Goal: Information Seeking & Learning: Learn about a topic

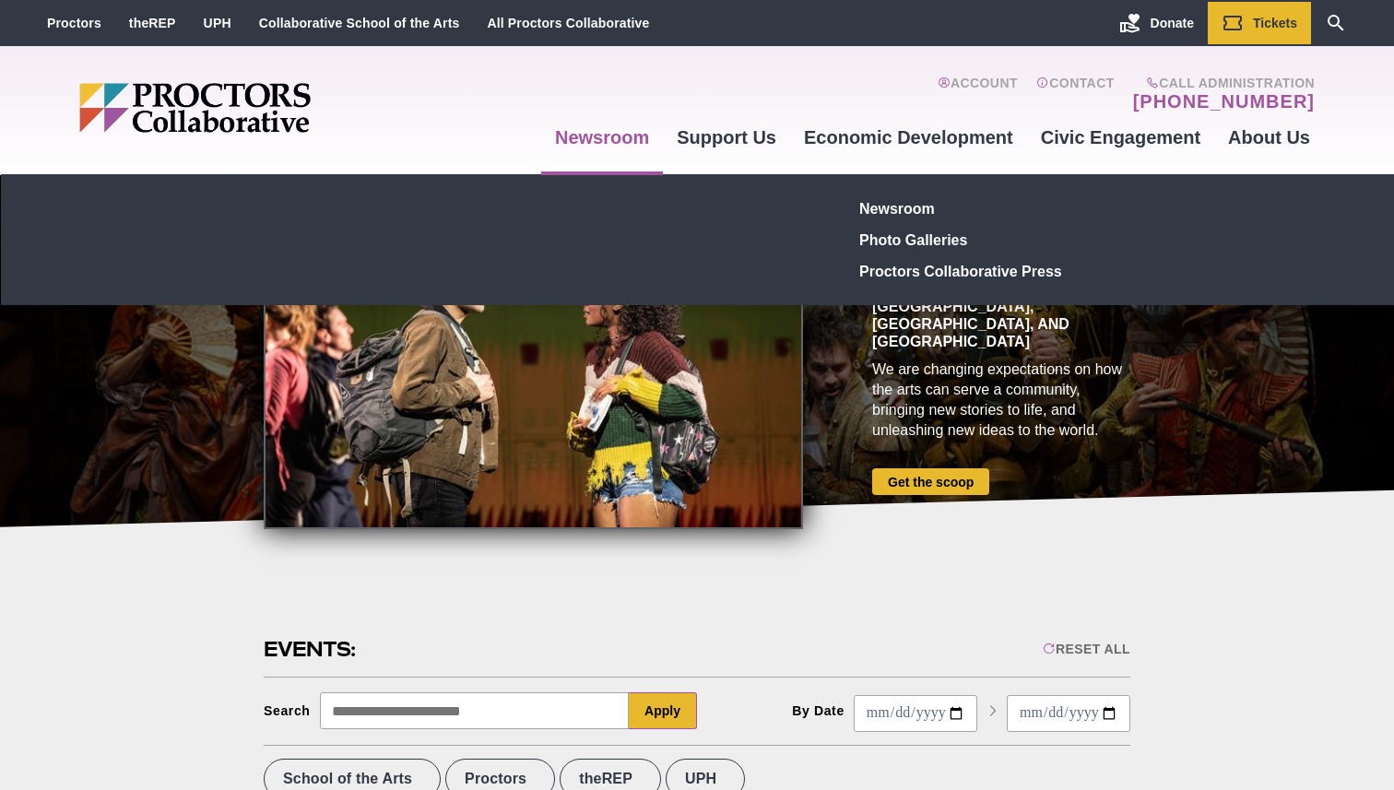
click at [600, 131] on link "Newsroom" at bounding box center [602, 137] width 122 height 50
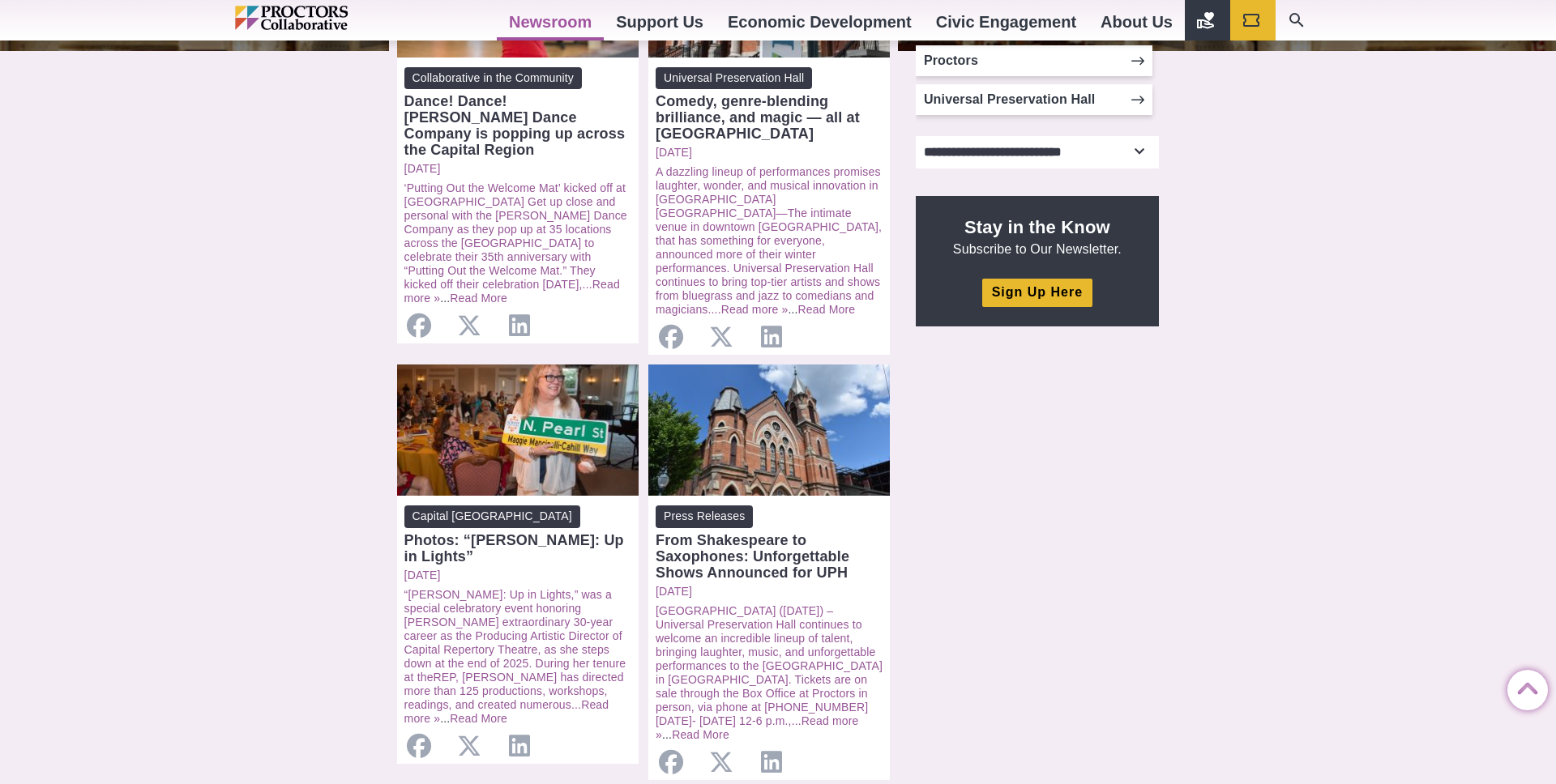
scroll to position [497, 0]
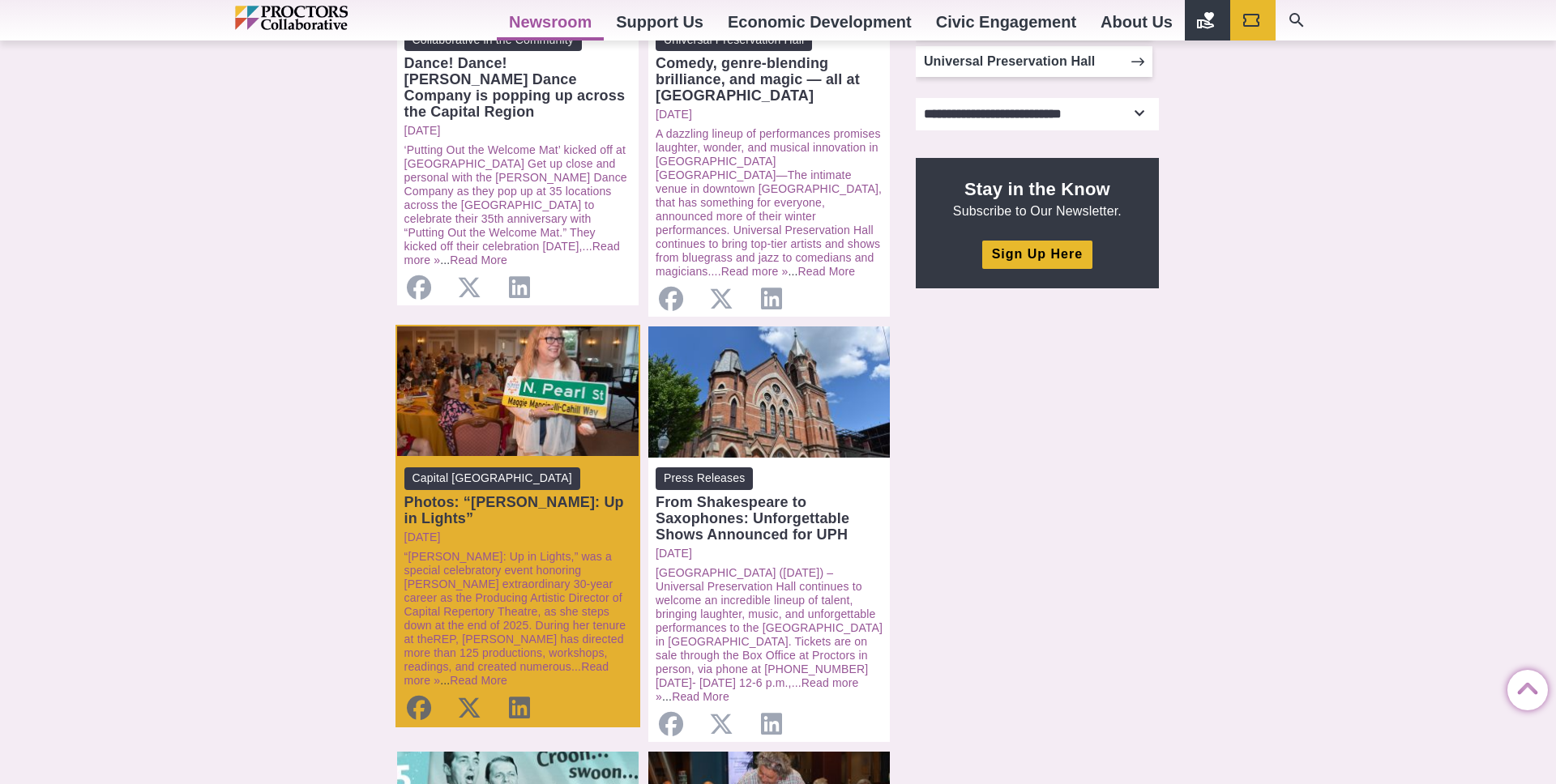
click at [553, 497] on div "Capital Repertory Theatre Photos: “Maggie: Up in Lights” Thursday, September 18…" at bounding box center [518, 592] width 242 height 267
click at [544, 475] on link "Capital Repertory Theatre Photos: “Maggie: Up in Lights”" at bounding box center [518, 497] width 227 height 58
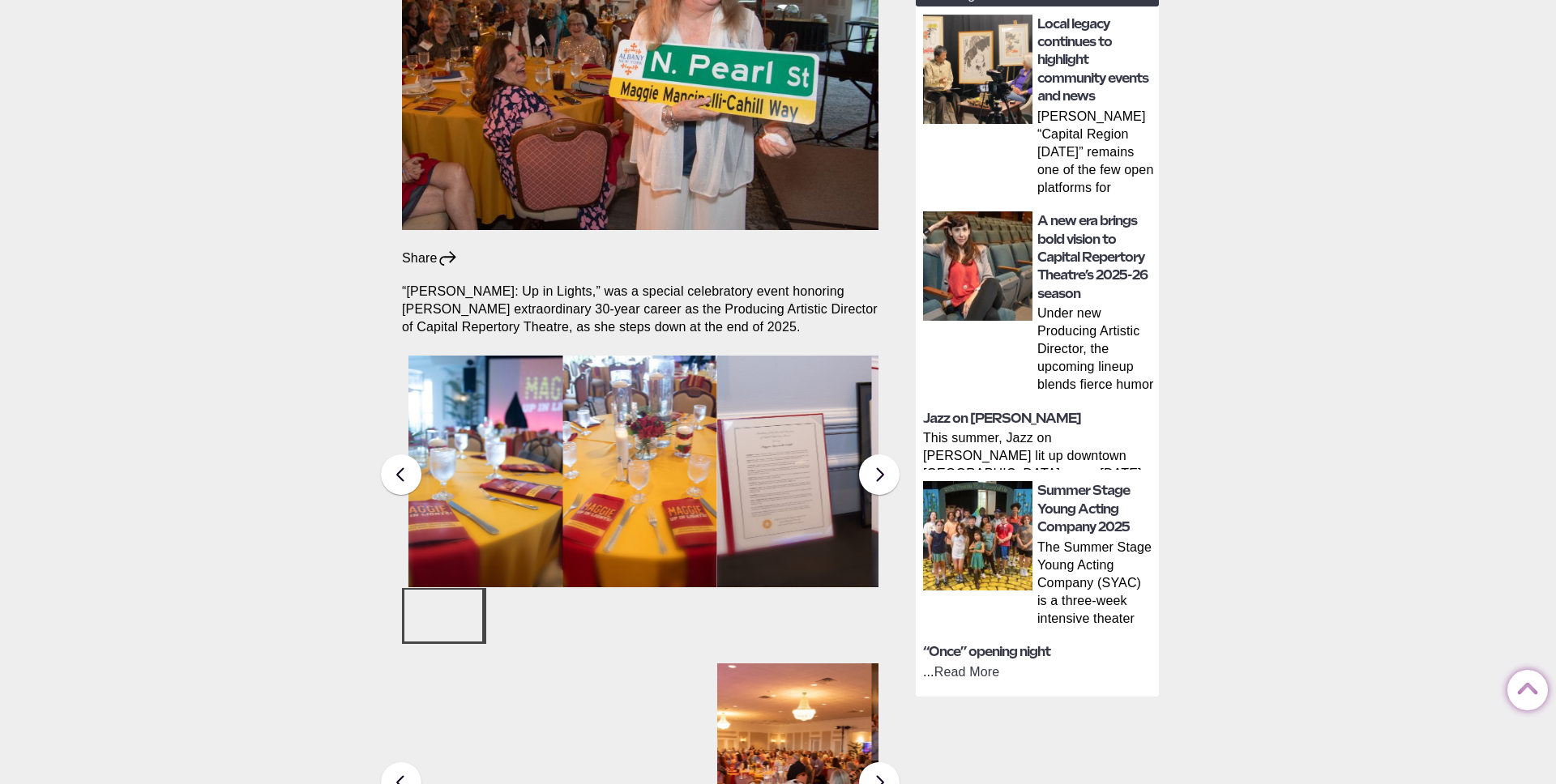
scroll to position [710, 0]
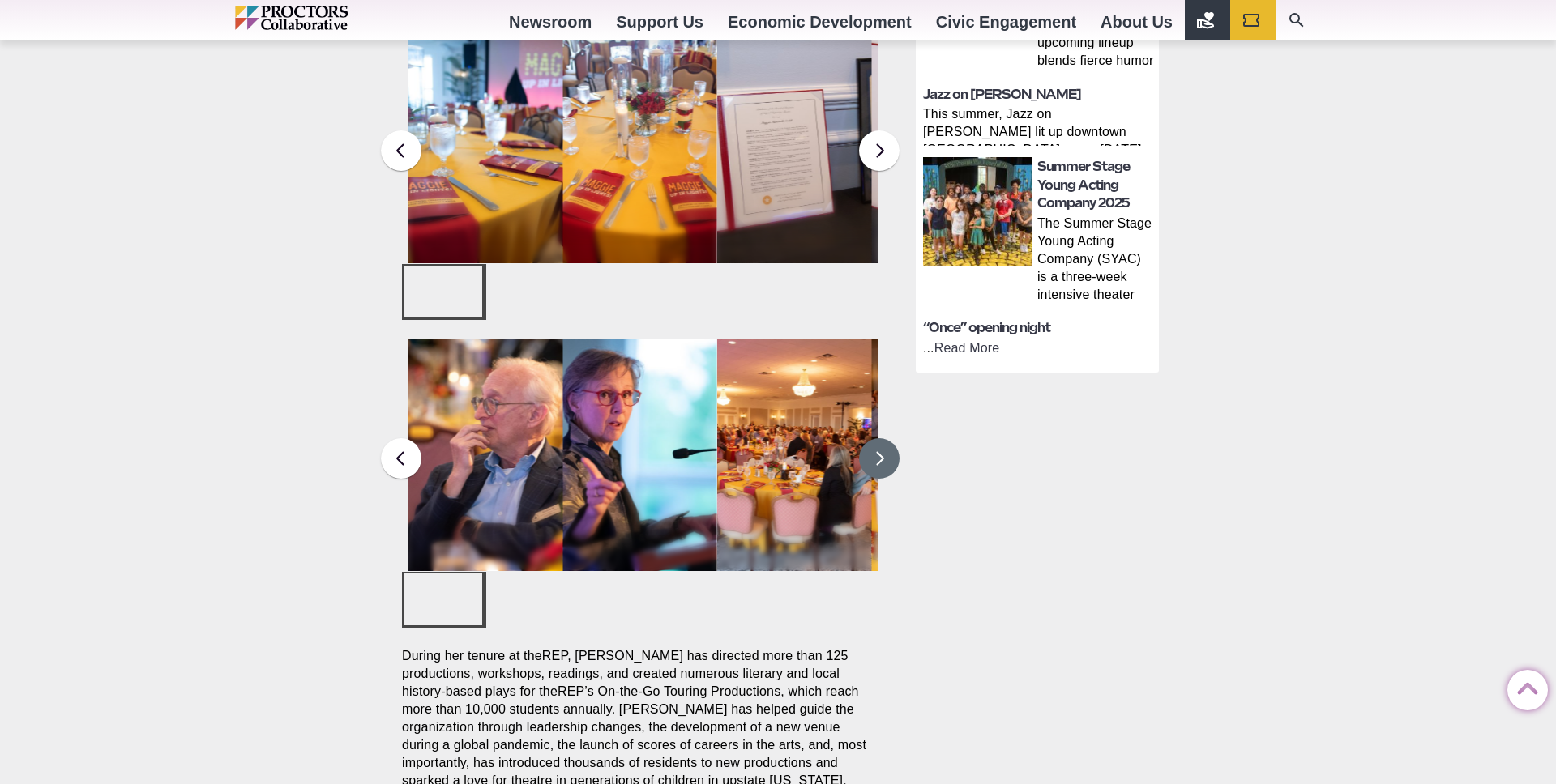
click at [875, 439] on button at bounding box center [879, 459] width 40 height 40
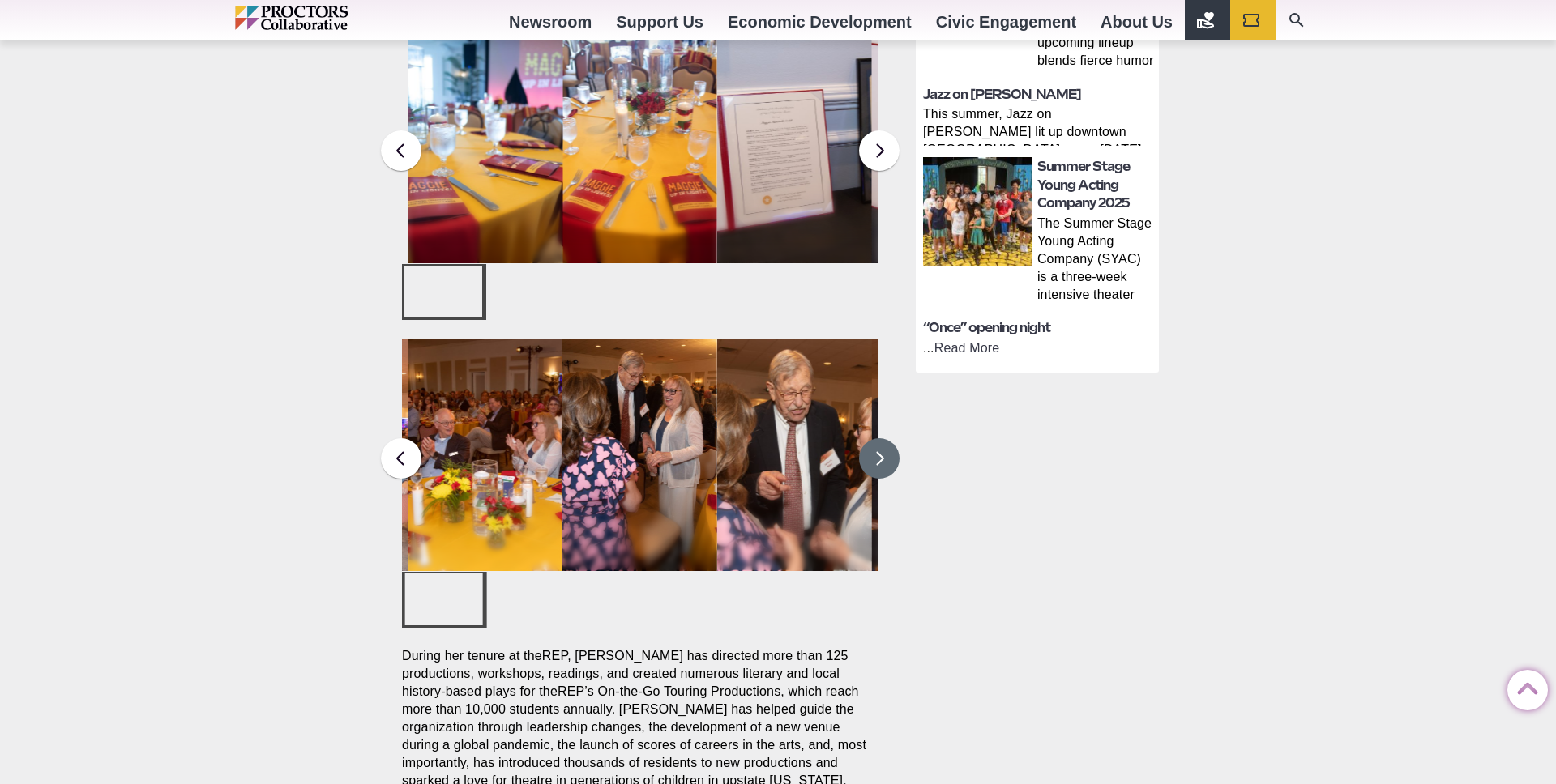
click at [875, 439] on button at bounding box center [879, 459] width 40 height 40
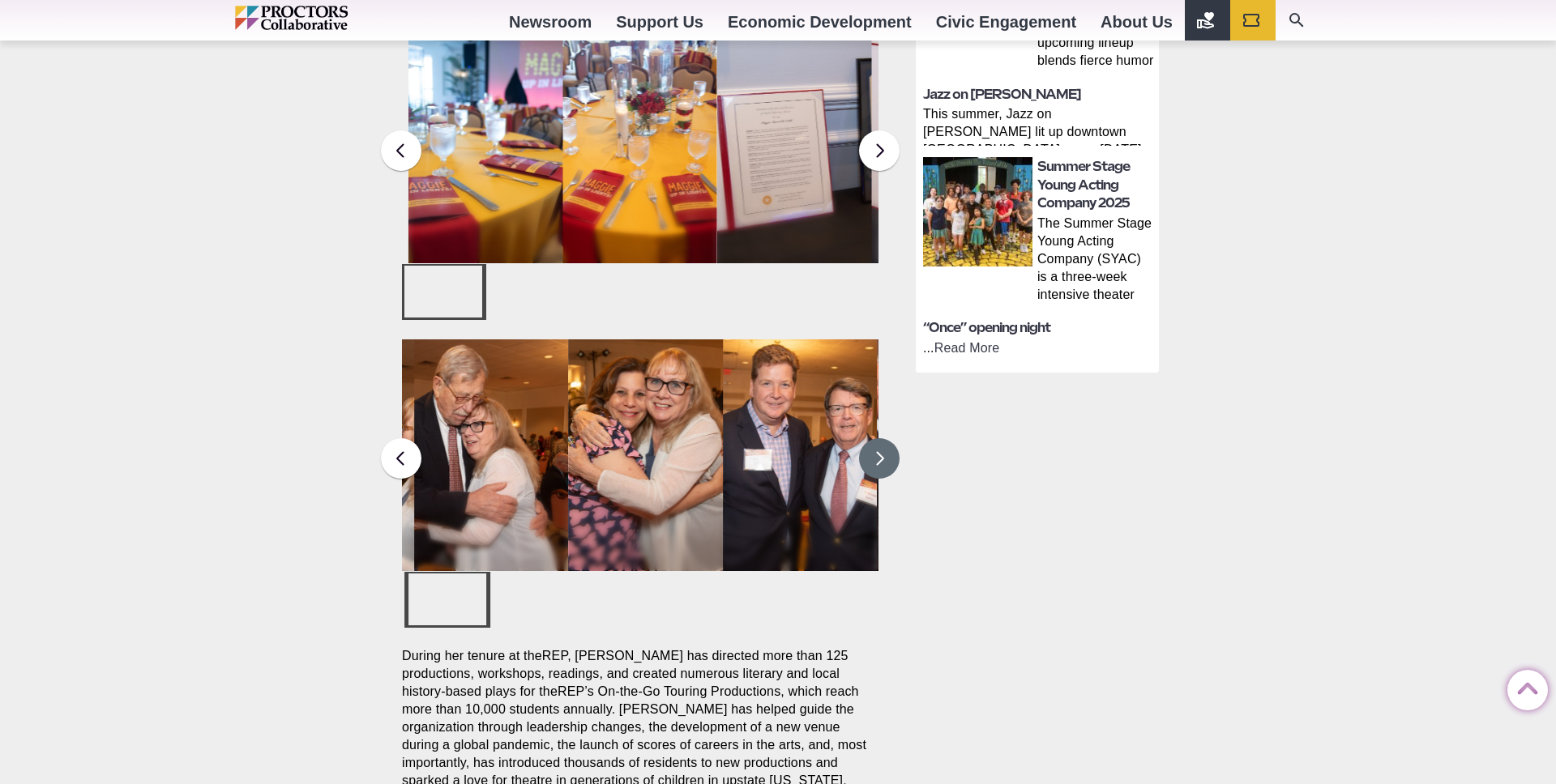
click at [875, 439] on button at bounding box center [879, 459] width 40 height 40
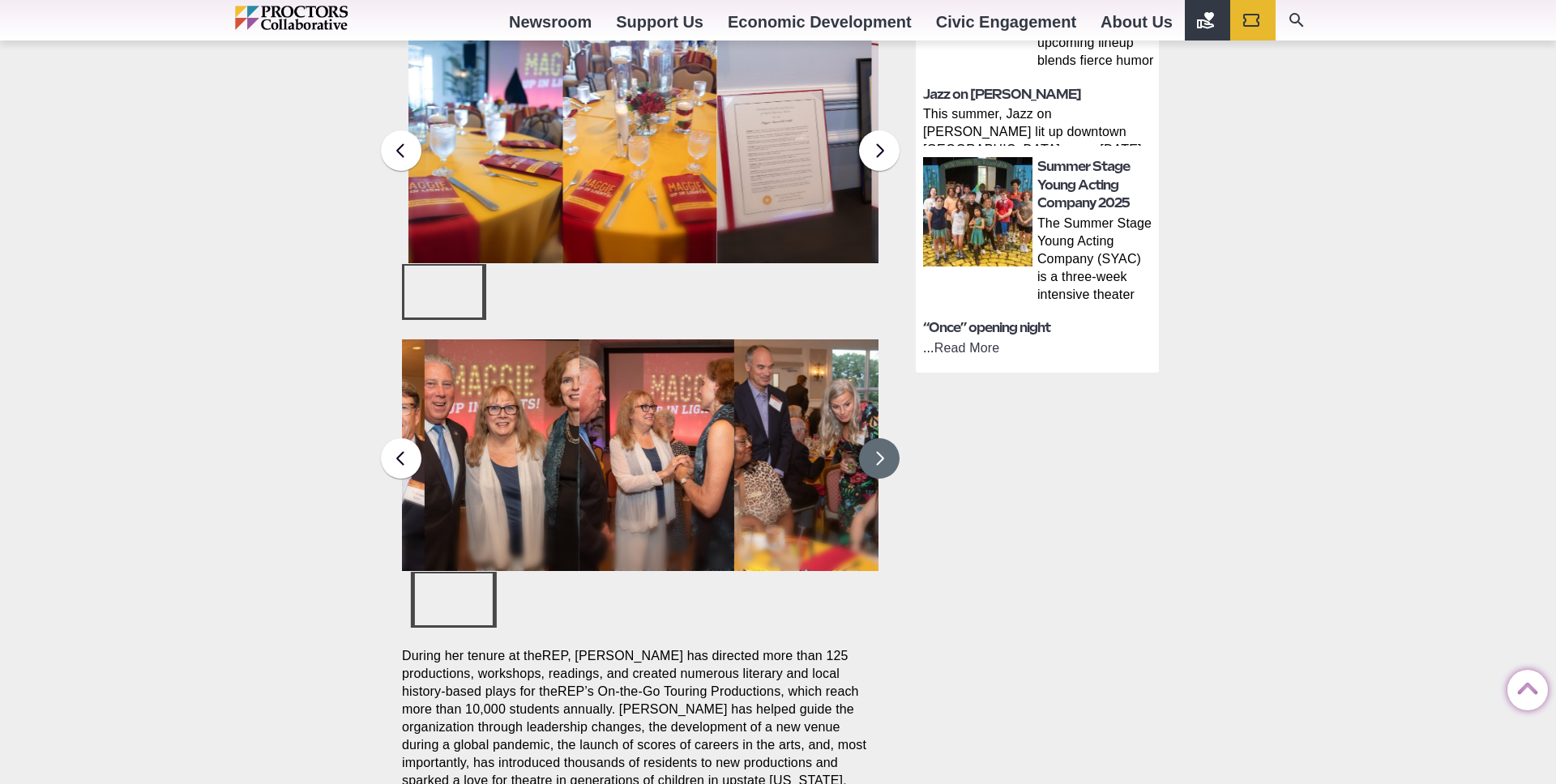
click at [875, 439] on button at bounding box center [879, 459] width 40 height 40
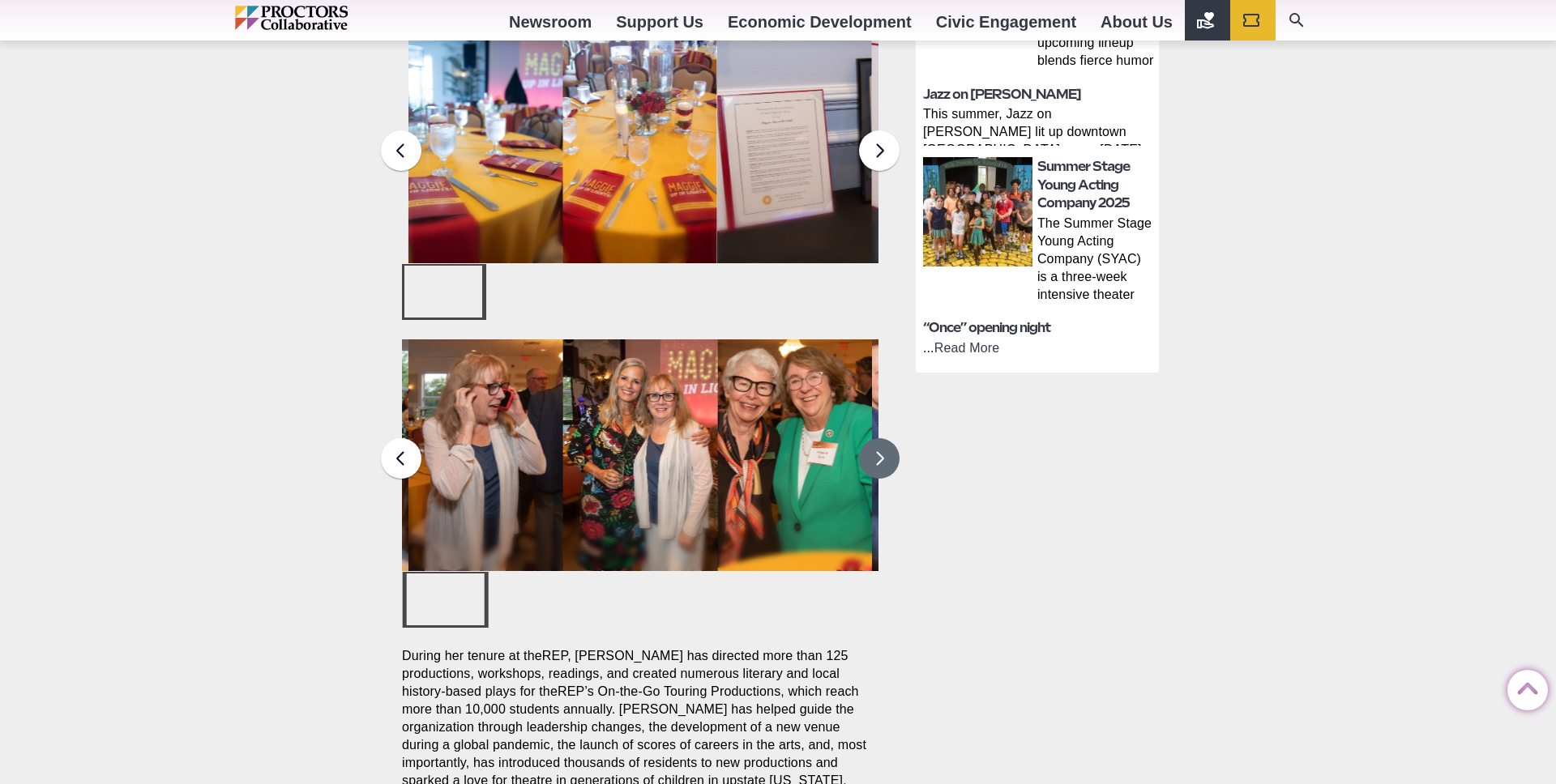
click at [875, 439] on button at bounding box center [879, 459] width 40 height 40
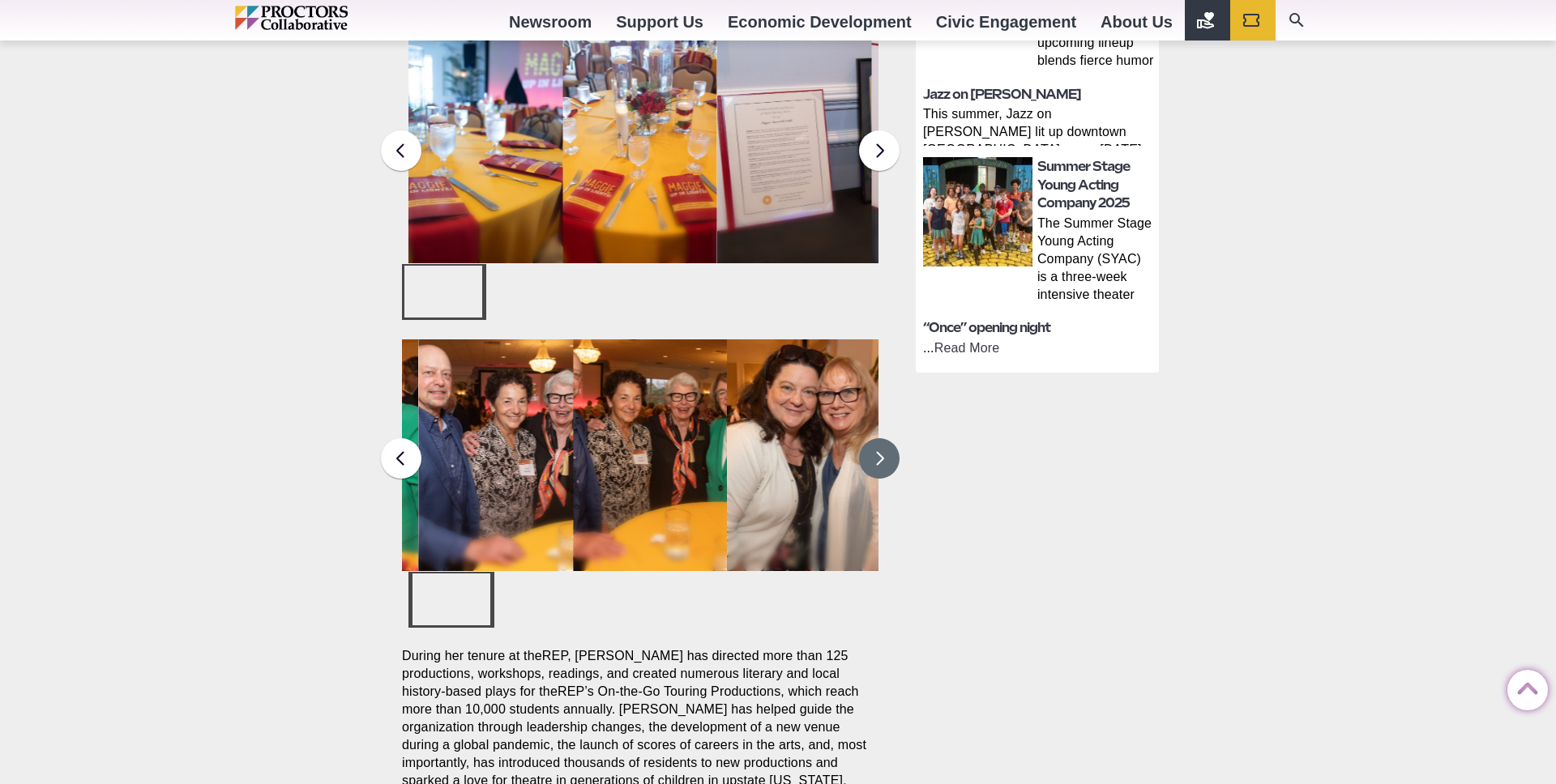
click at [875, 439] on button at bounding box center [879, 459] width 40 height 40
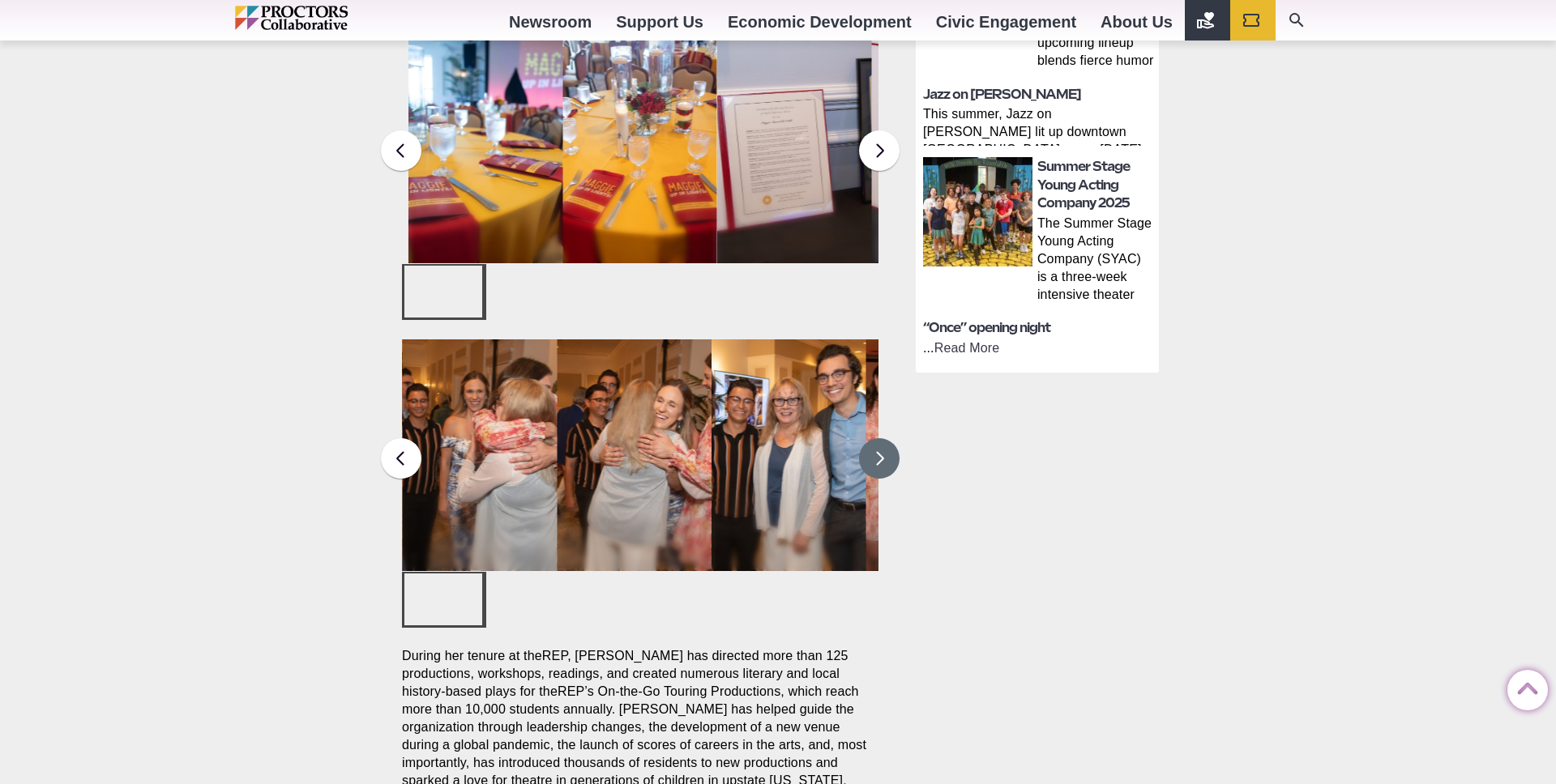
click at [875, 439] on button at bounding box center [879, 459] width 40 height 40
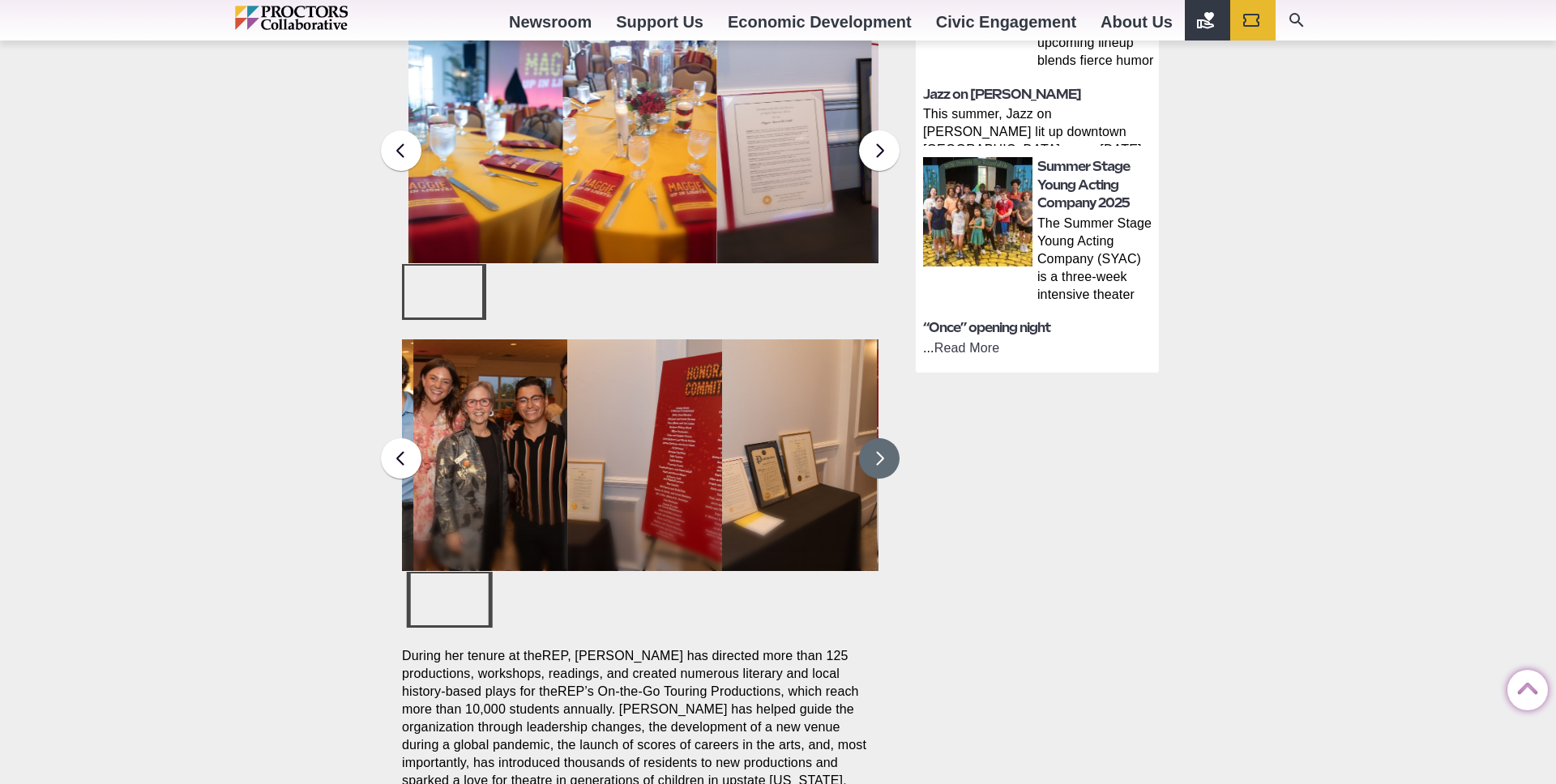
click at [875, 439] on button at bounding box center [879, 459] width 40 height 40
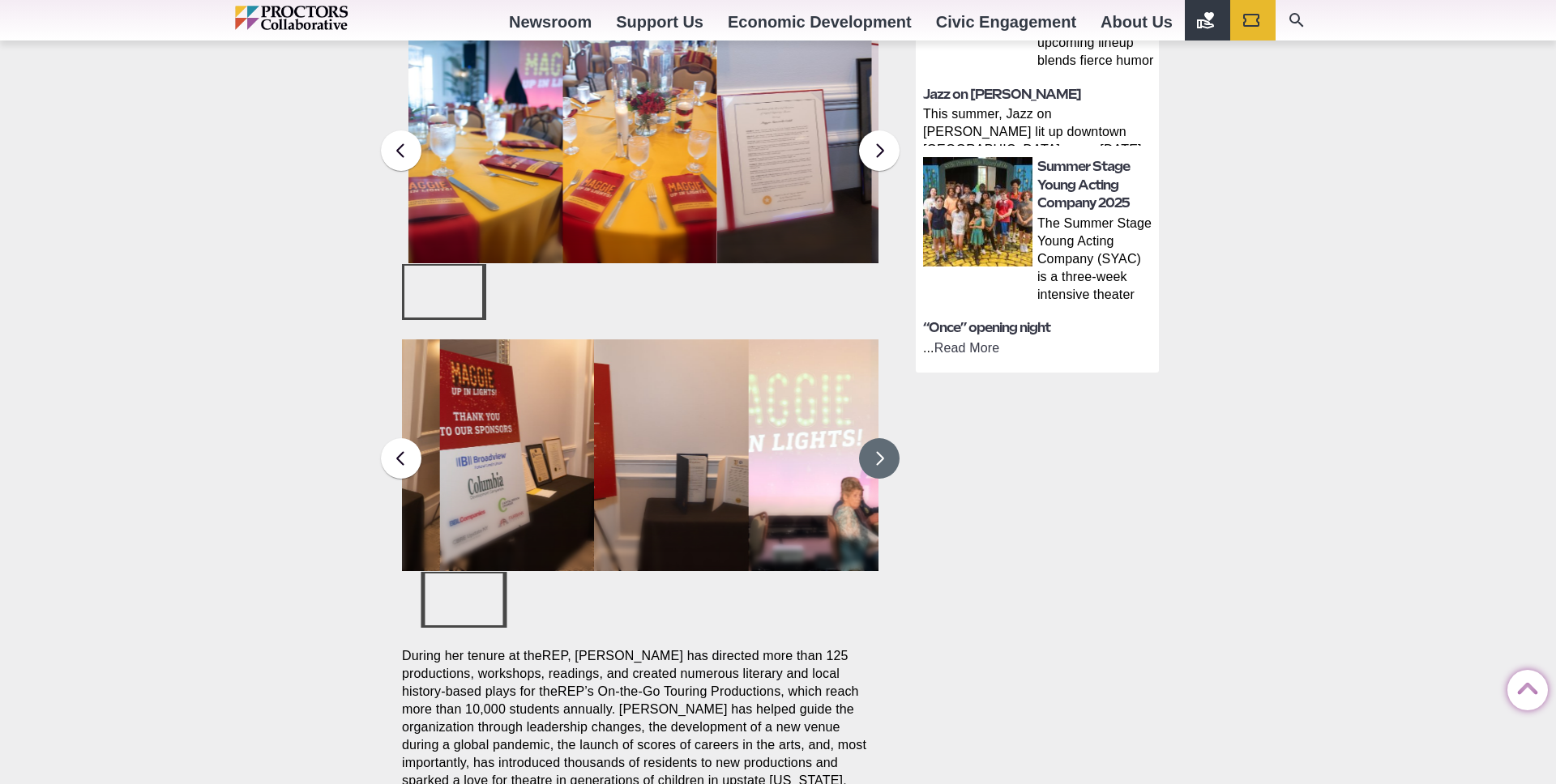
click at [875, 439] on button at bounding box center [879, 459] width 40 height 40
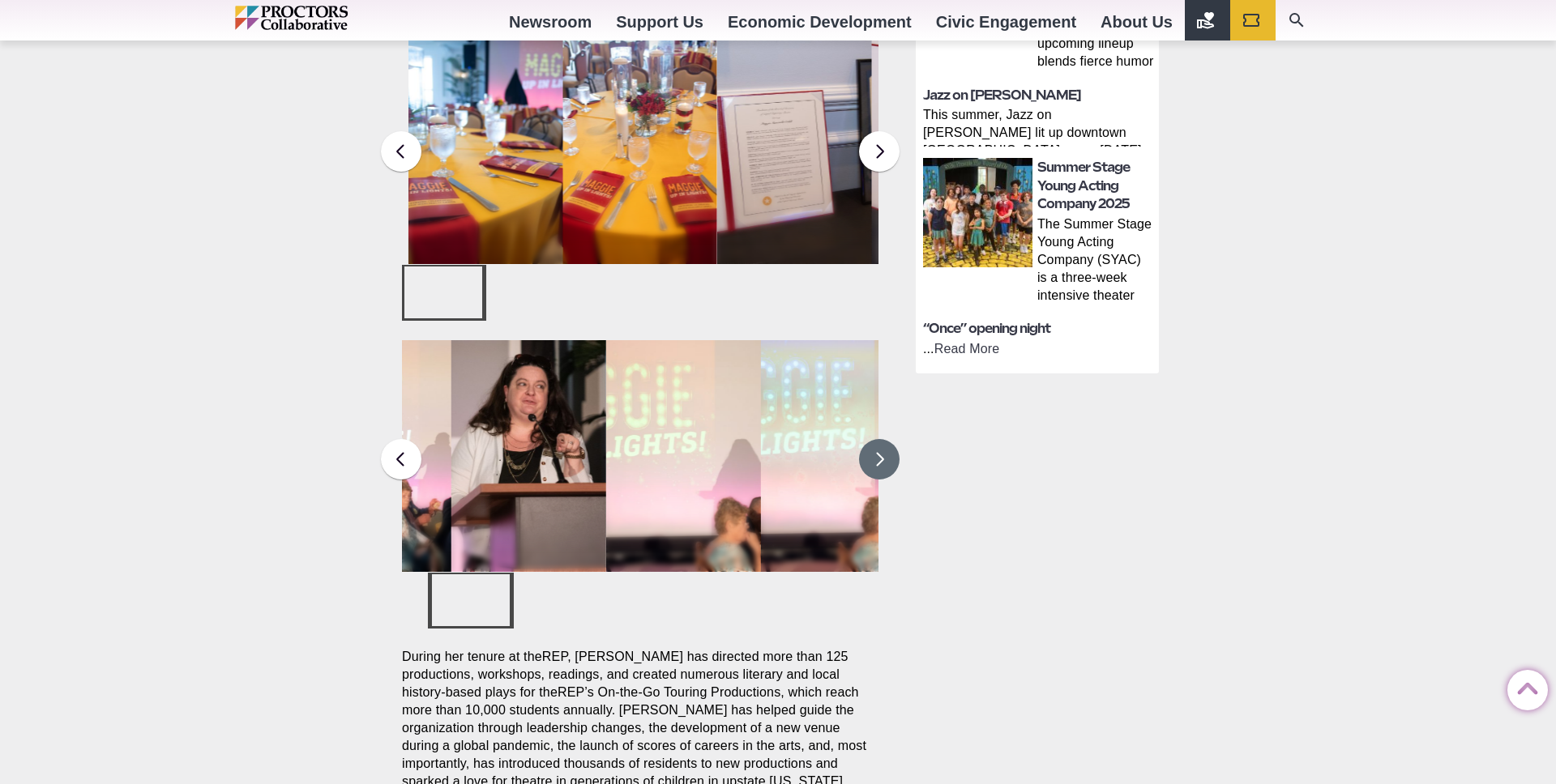
click at [875, 439] on button at bounding box center [879, 460] width 40 height 40
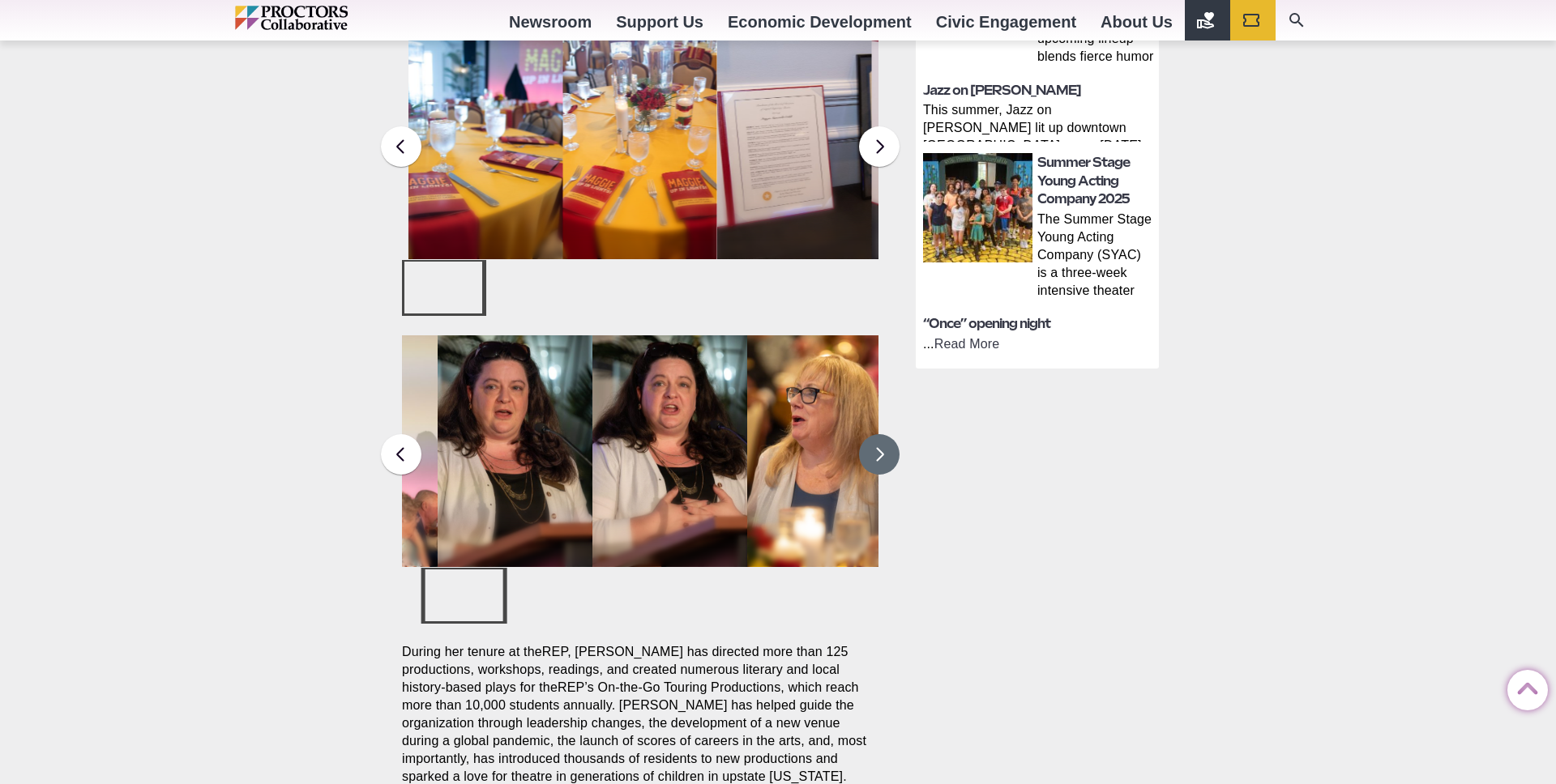
click at [875, 434] on button at bounding box center [879, 454] width 40 height 40
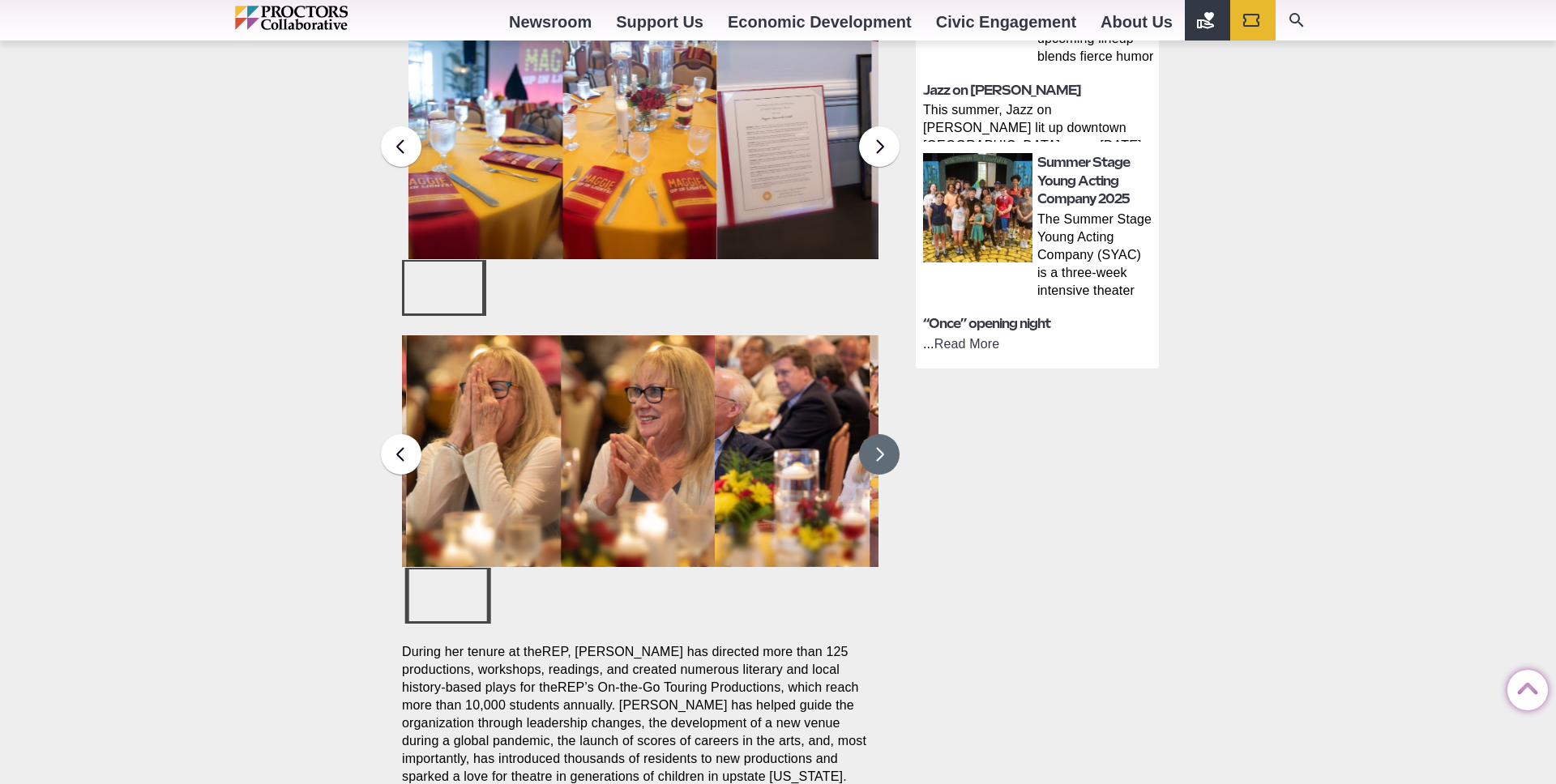
click at [875, 434] on button at bounding box center [879, 454] width 40 height 40
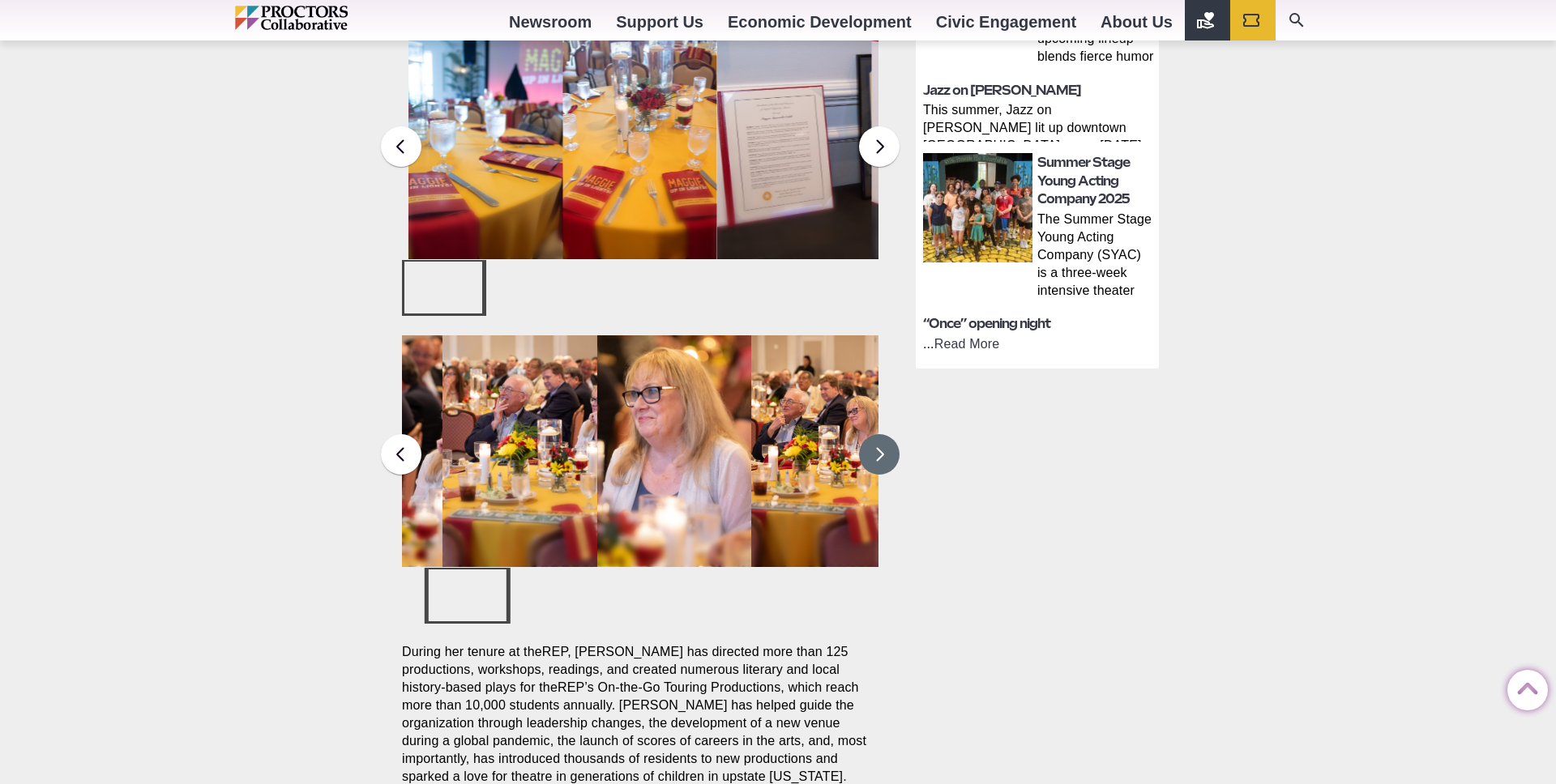
click at [875, 434] on button at bounding box center [879, 454] width 40 height 40
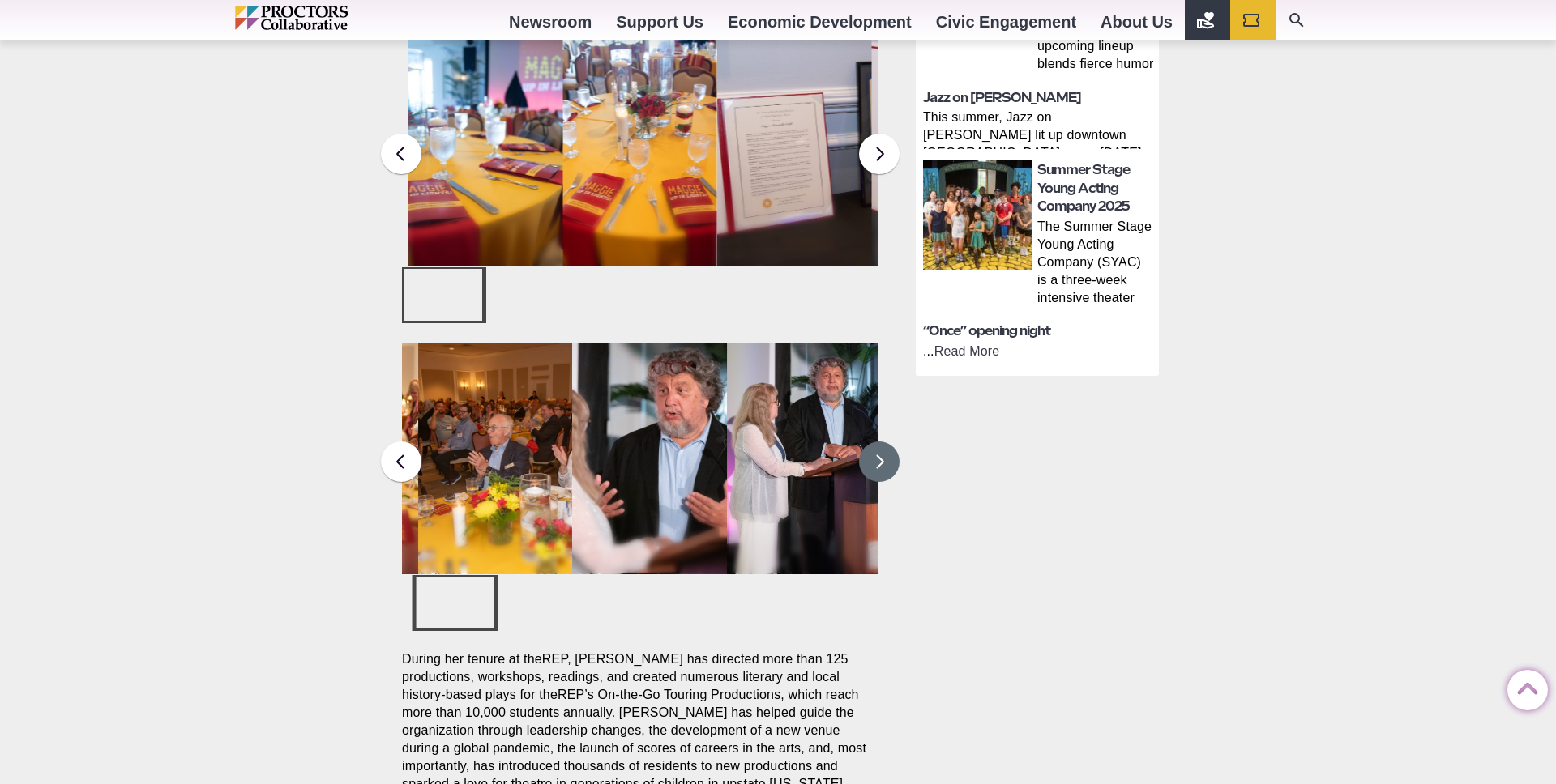
click at [875, 441] on button at bounding box center [879, 461] width 40 height 40
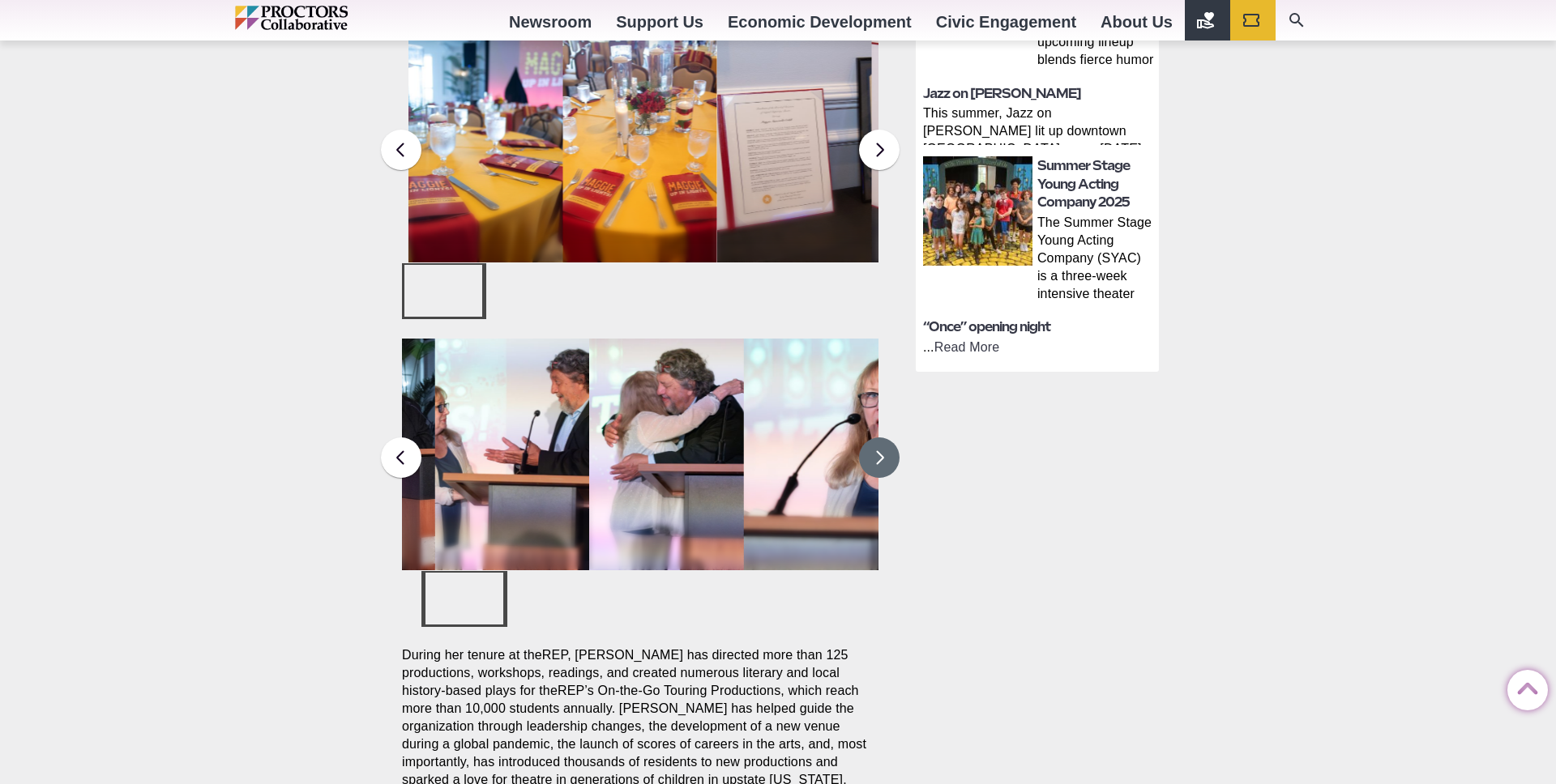
click at [875, 438] on button at bounding box center [879, 458] width 40 height 40
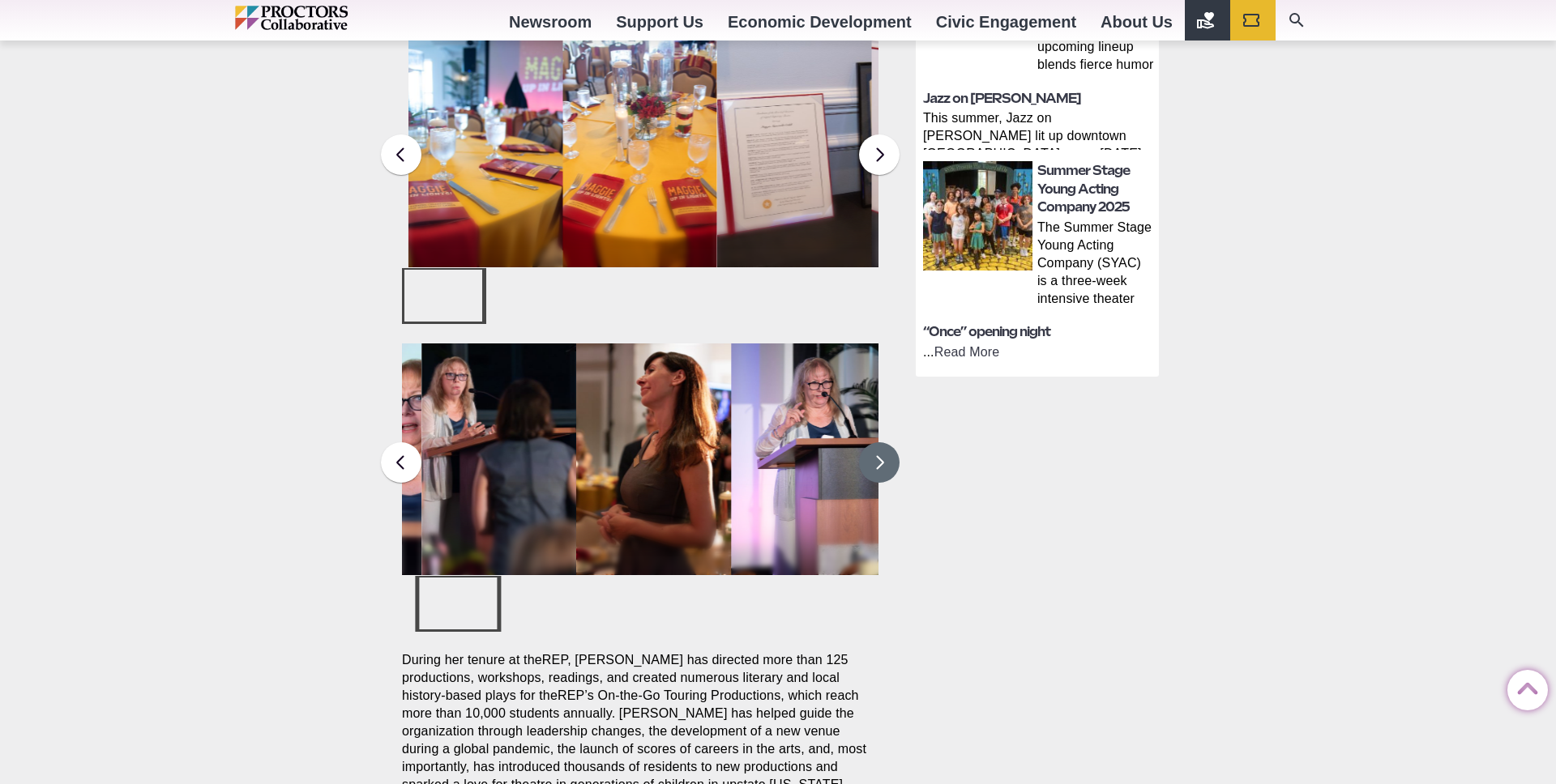
click at [874, 442] on button at bounding box center [879, 462] width 40 height 40
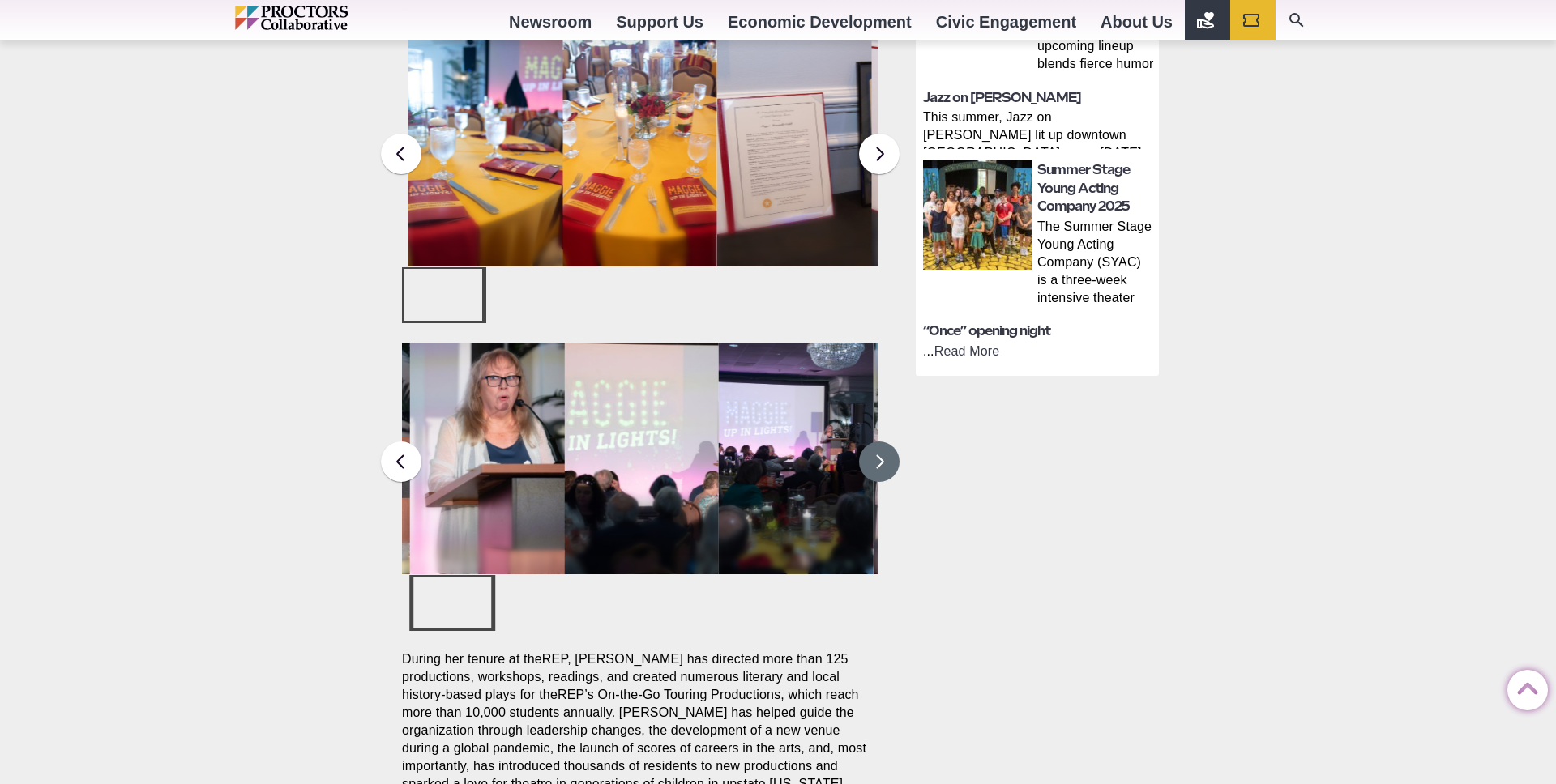
click at [874, 441] on button at bounding box center [879, 461] width 40 height 40
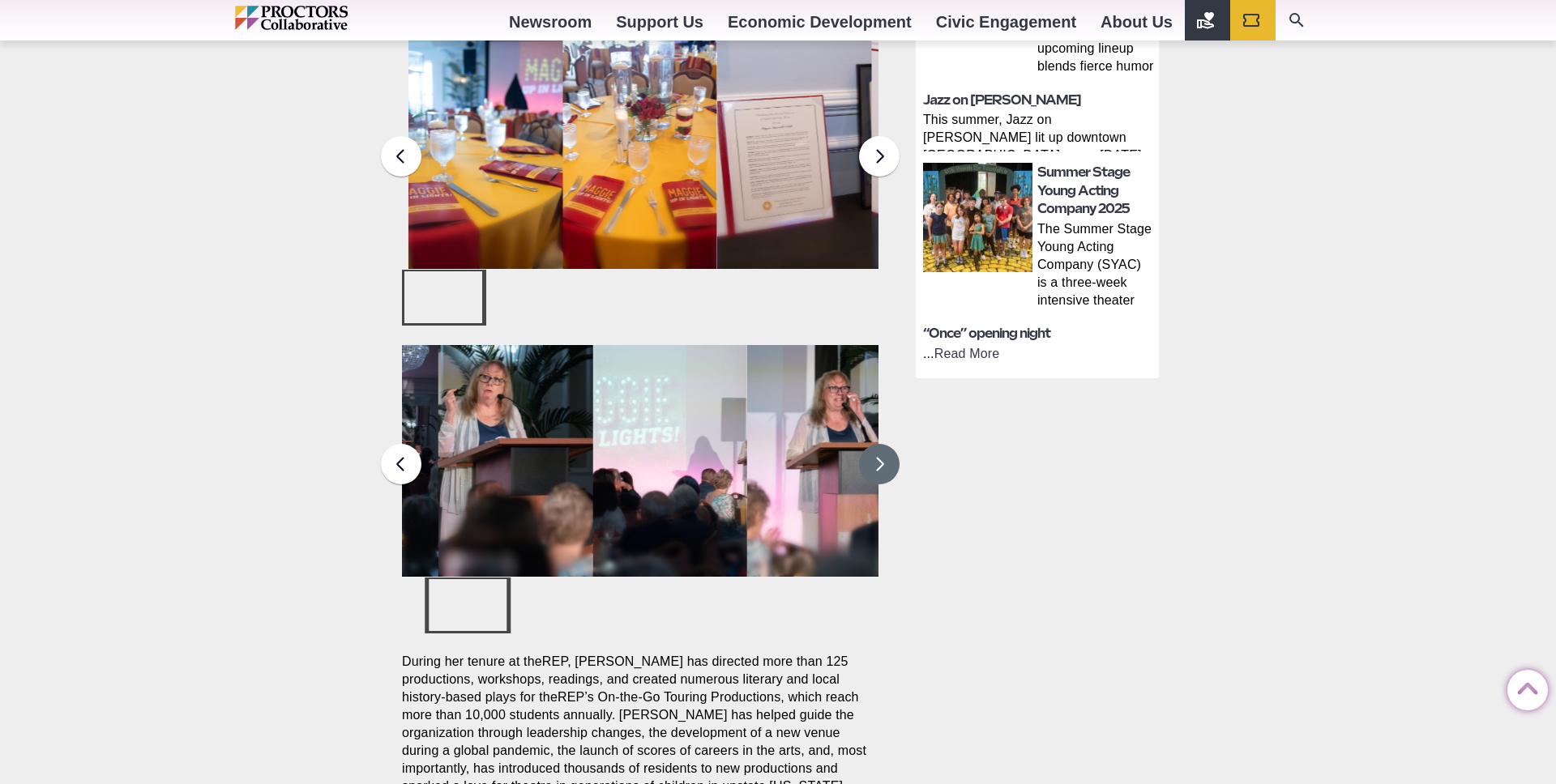
click at [874, 444] on button at bounding box center [879, 464] width 40 height 40
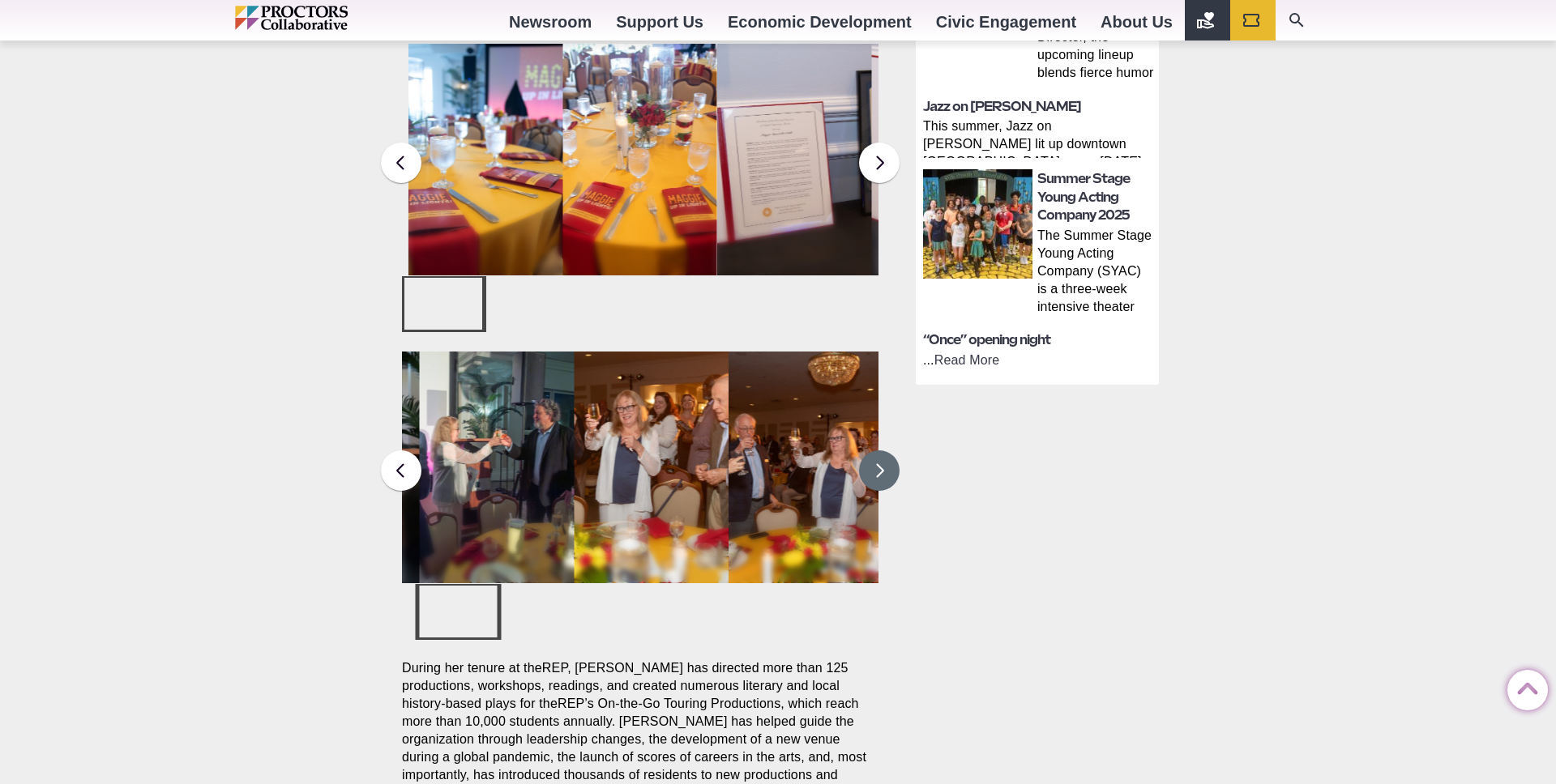
click at [874, 450] on button at bounding box center [879, 470] width 40 height 40
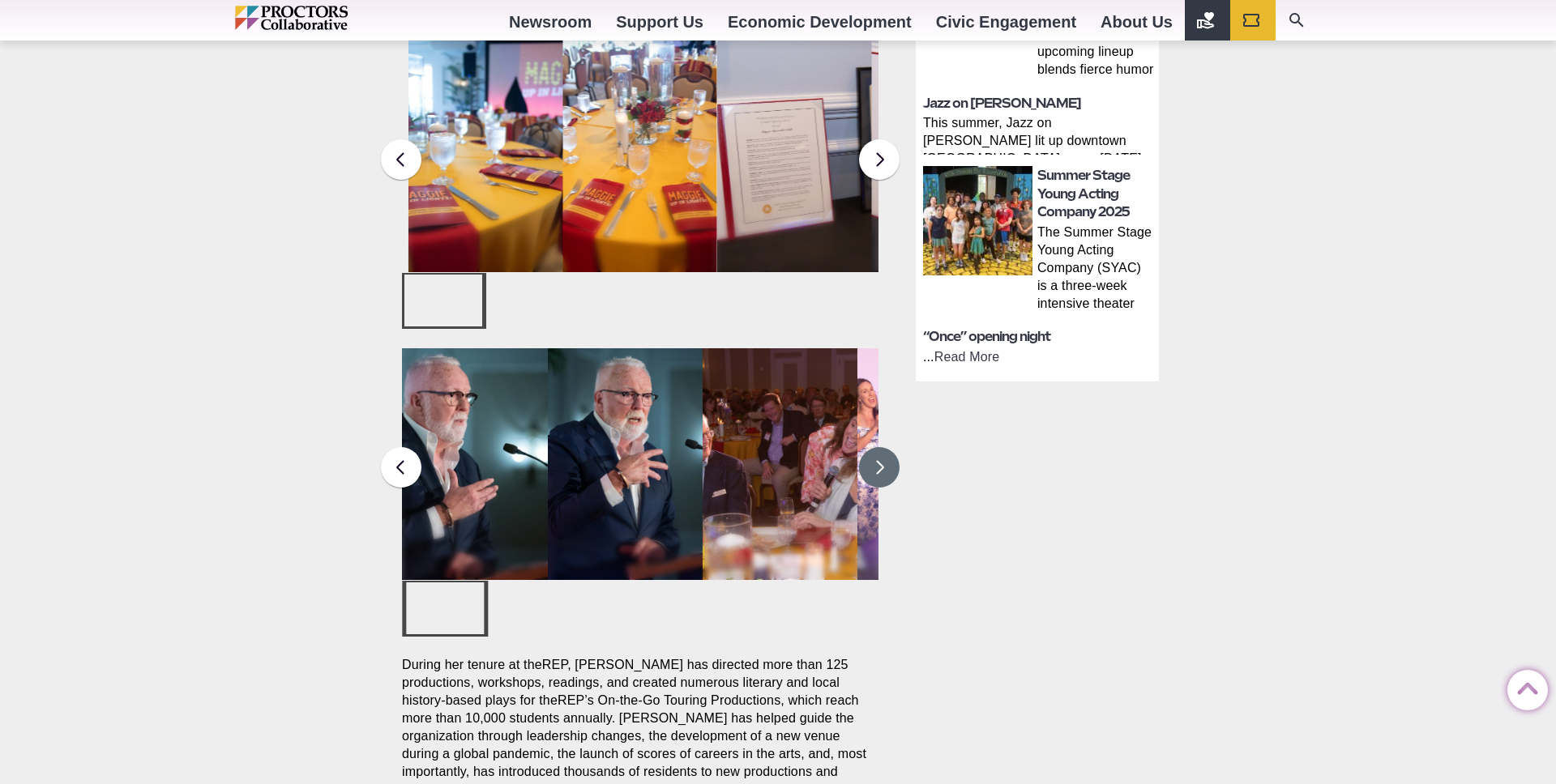
click at [874, 447] on button at bounding box center [879, 468] width 40 height 40
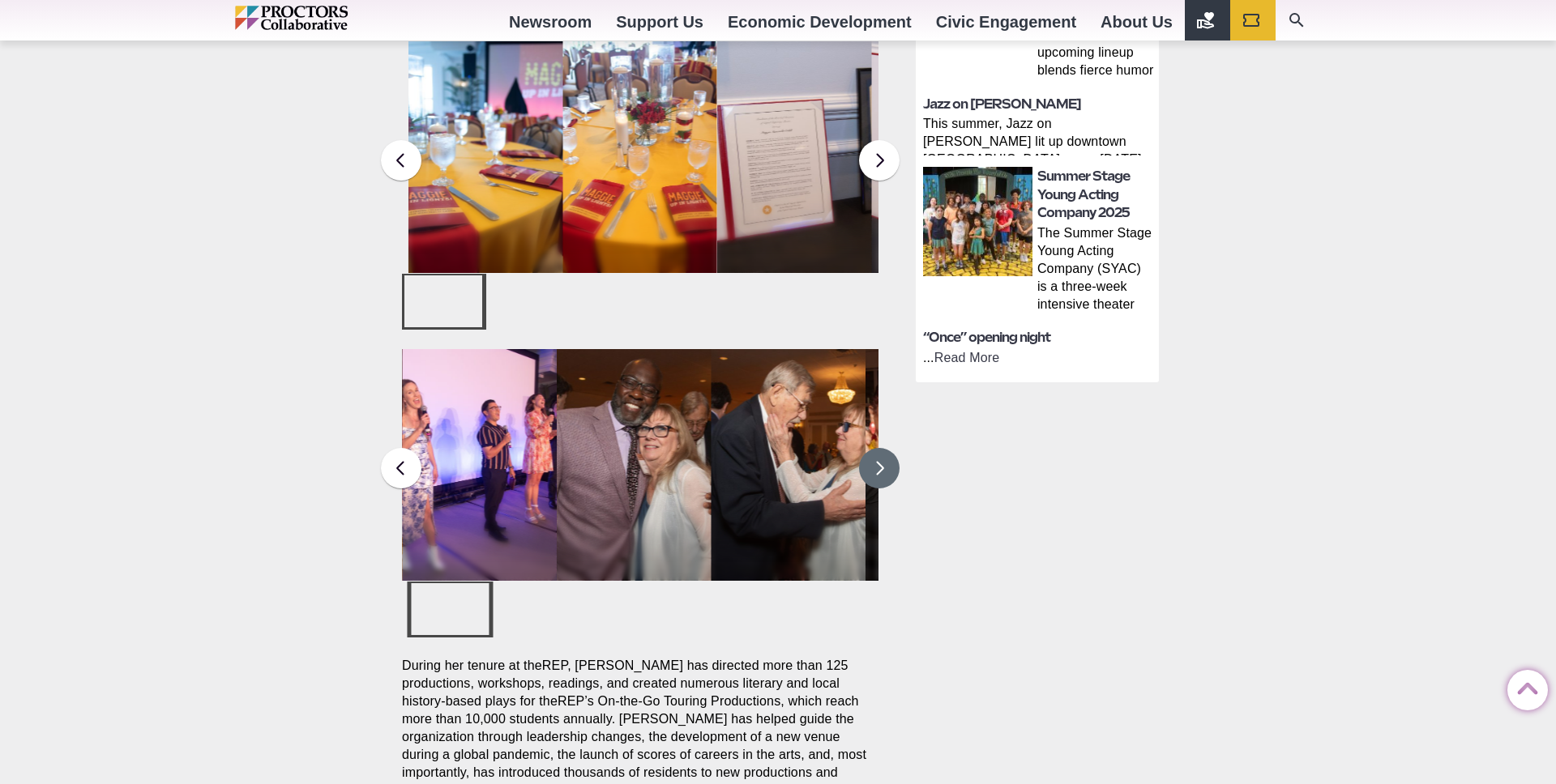
click at [874, 448] on button at bounding box center [879, 468] width 40 height 40
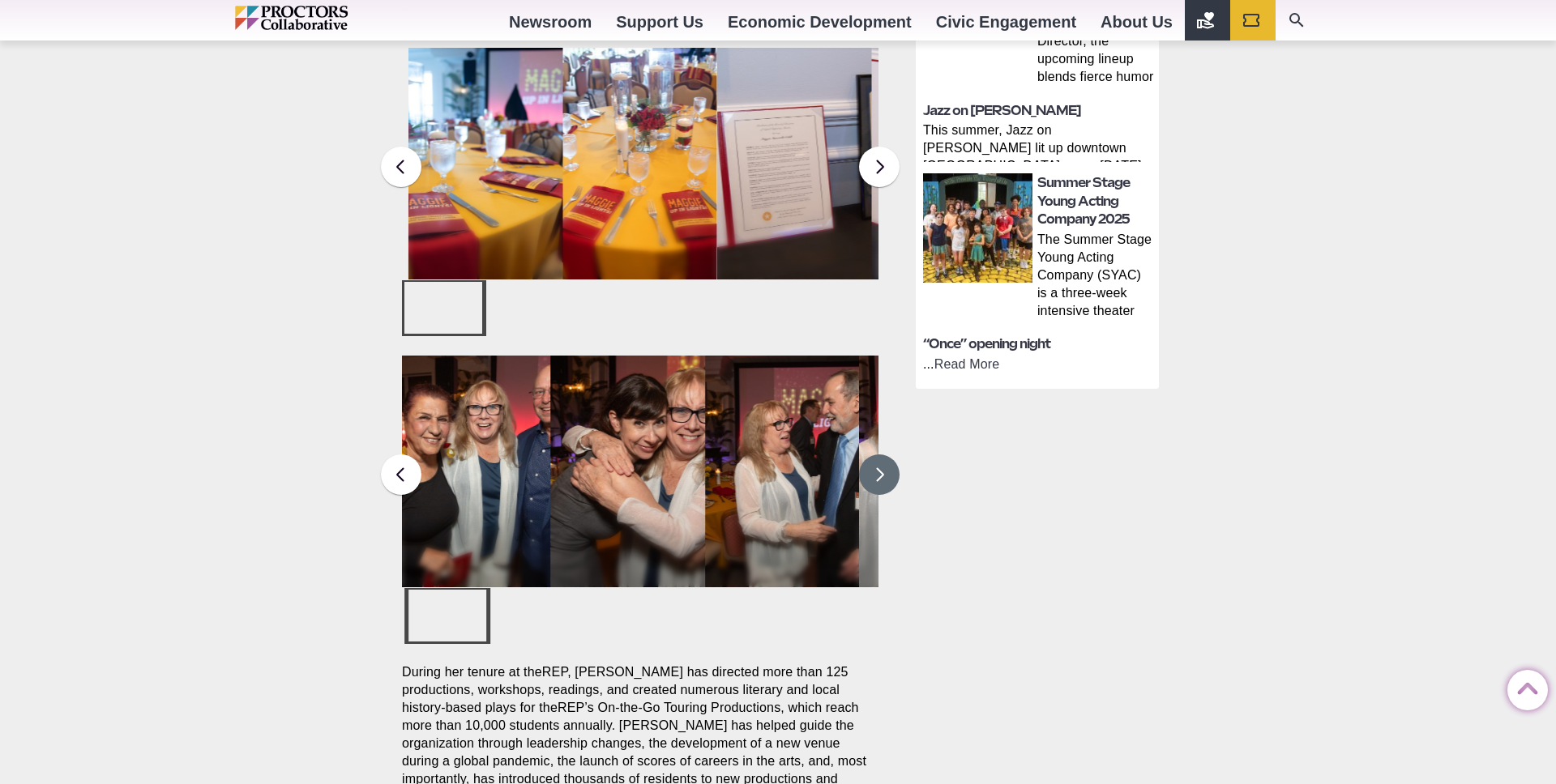
click at [874, 454] on button at bounding box center [879, 475] width 40 height 40
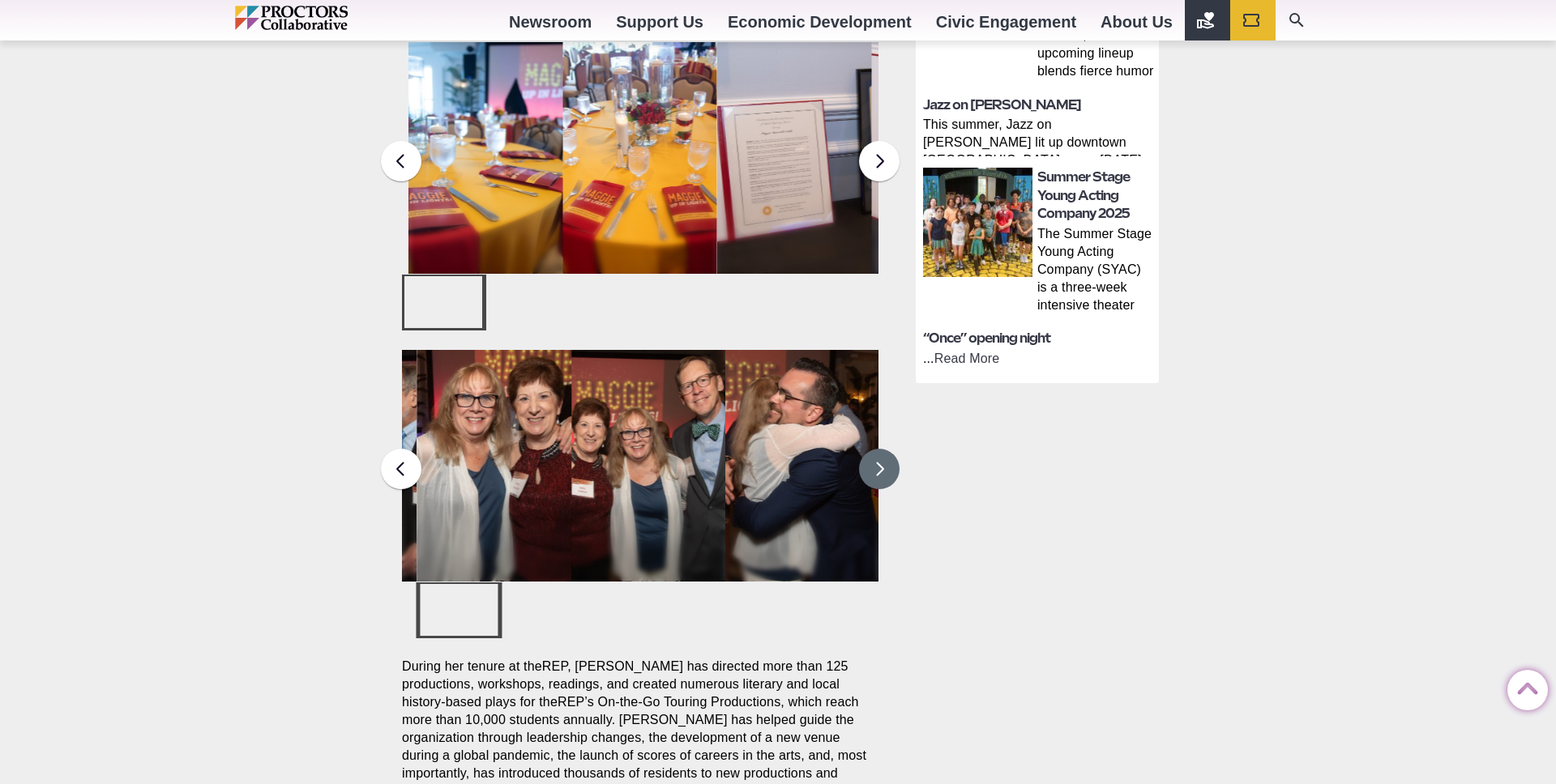
click at [874, 449] on button at bounding box center [879, 469] width 40 height 40
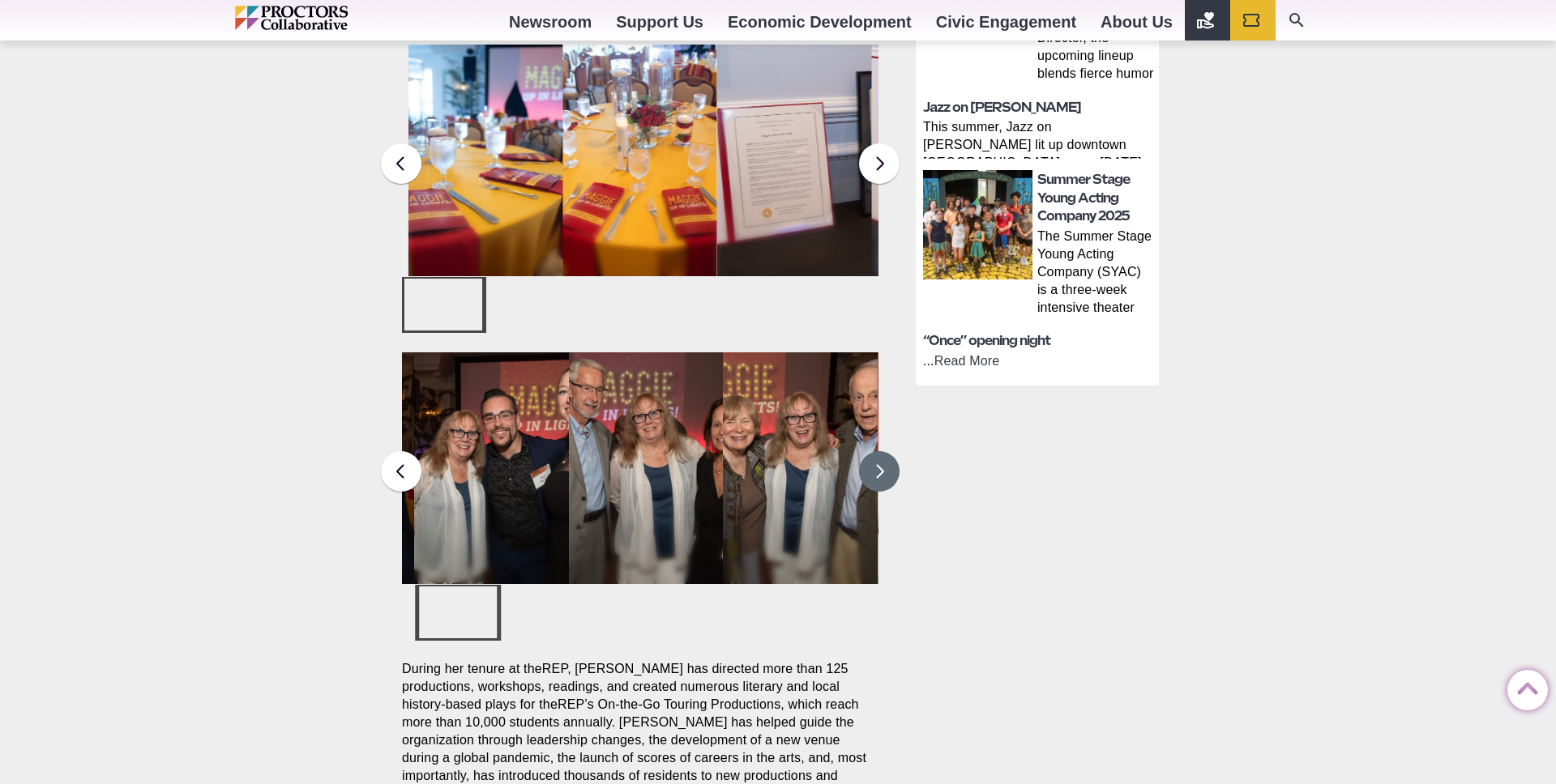
click at [868, 451] on button at bounding box center [879, 471] width 40 height 40
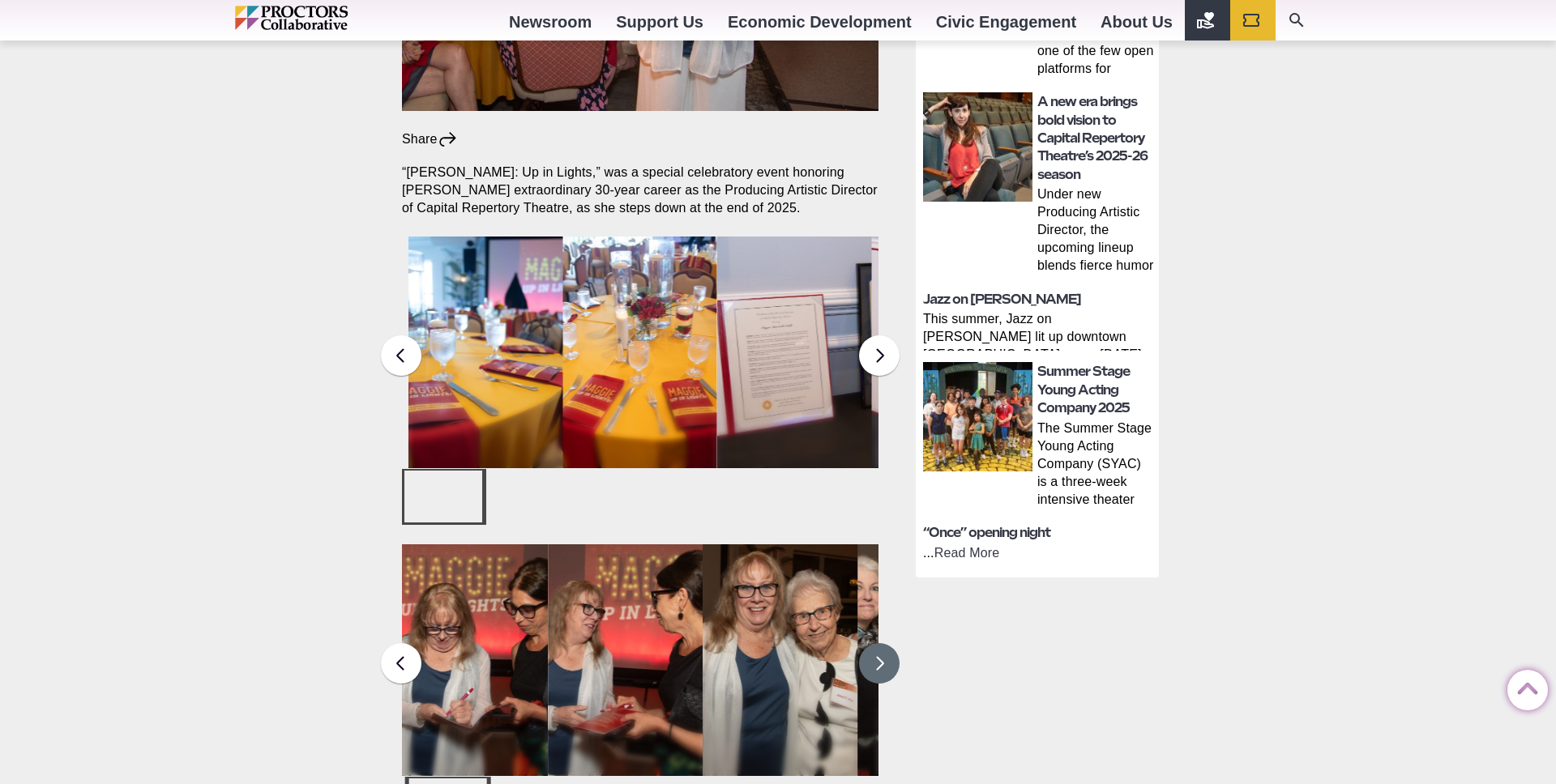
scroll to position [306, 0]
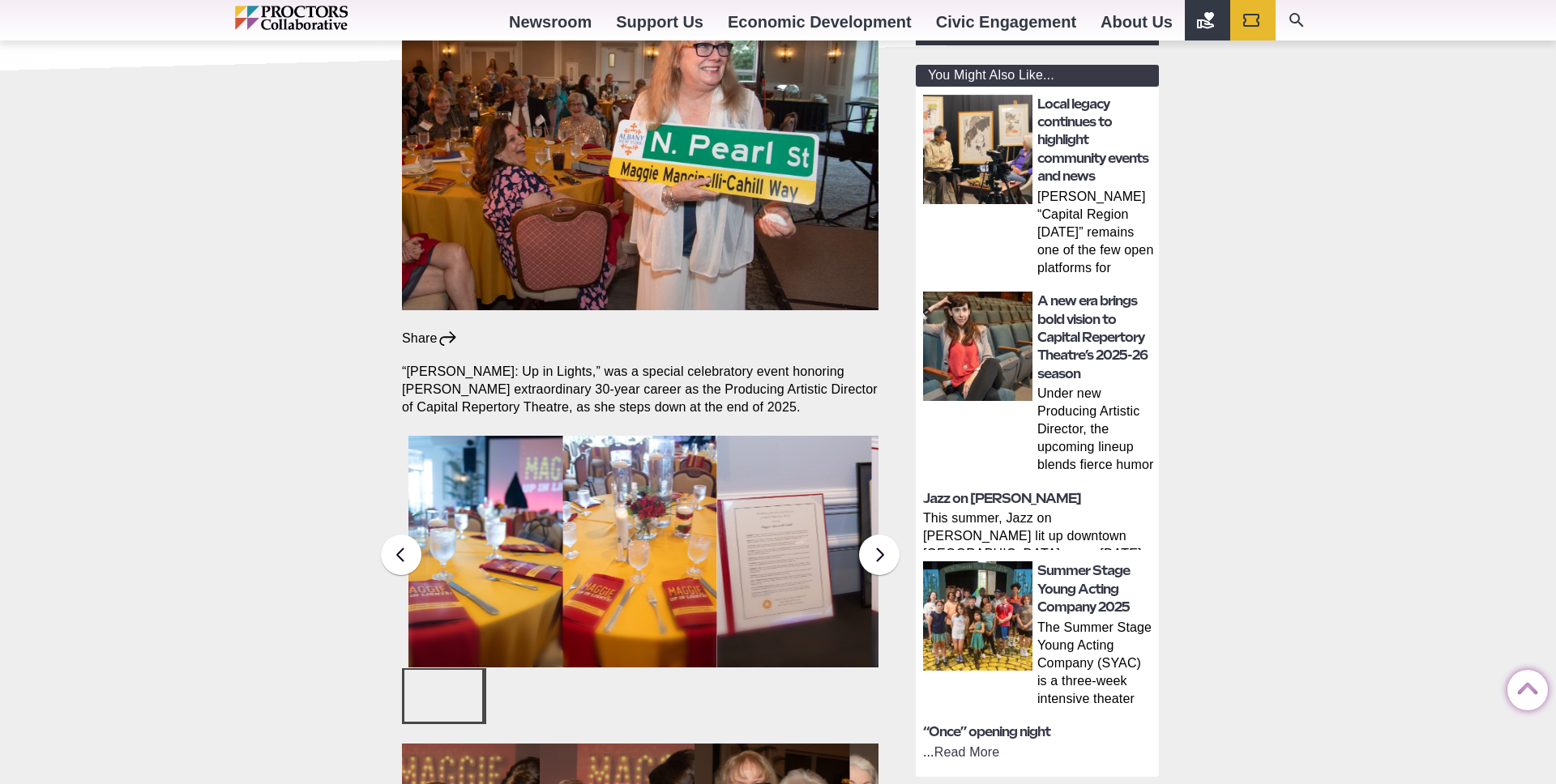
click at [861, 543] on figcaption "[PERSON_NAME] Up in Lights, a gala honoring [PERSON_NAME] 30-year career as pro…" at bounding box center [795, 552] width 155 height 232
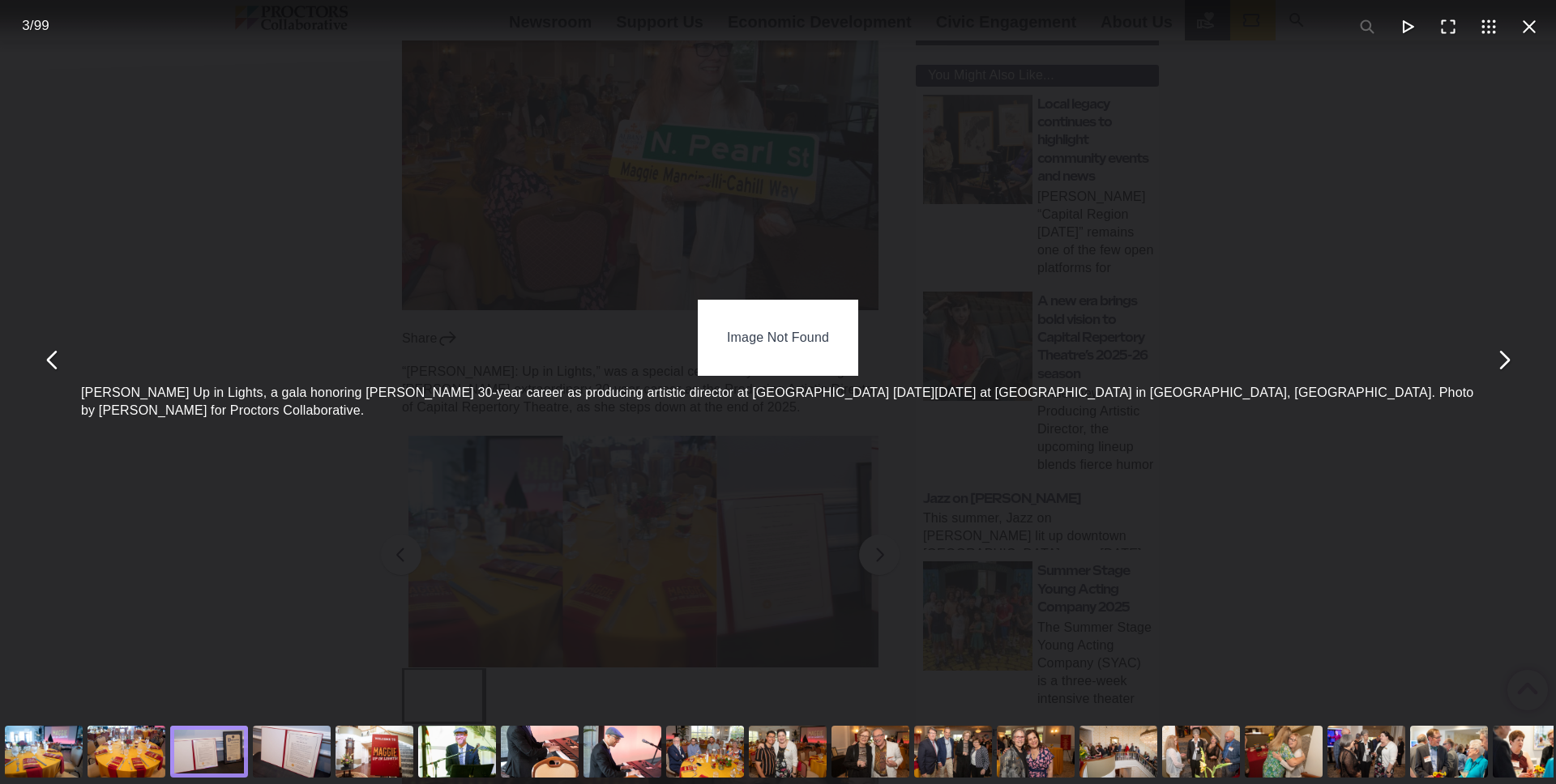
click at [1303, 750] on div "You can close this modal content with the ESC key" at bounding box center [1283, 751] width 83 height 65
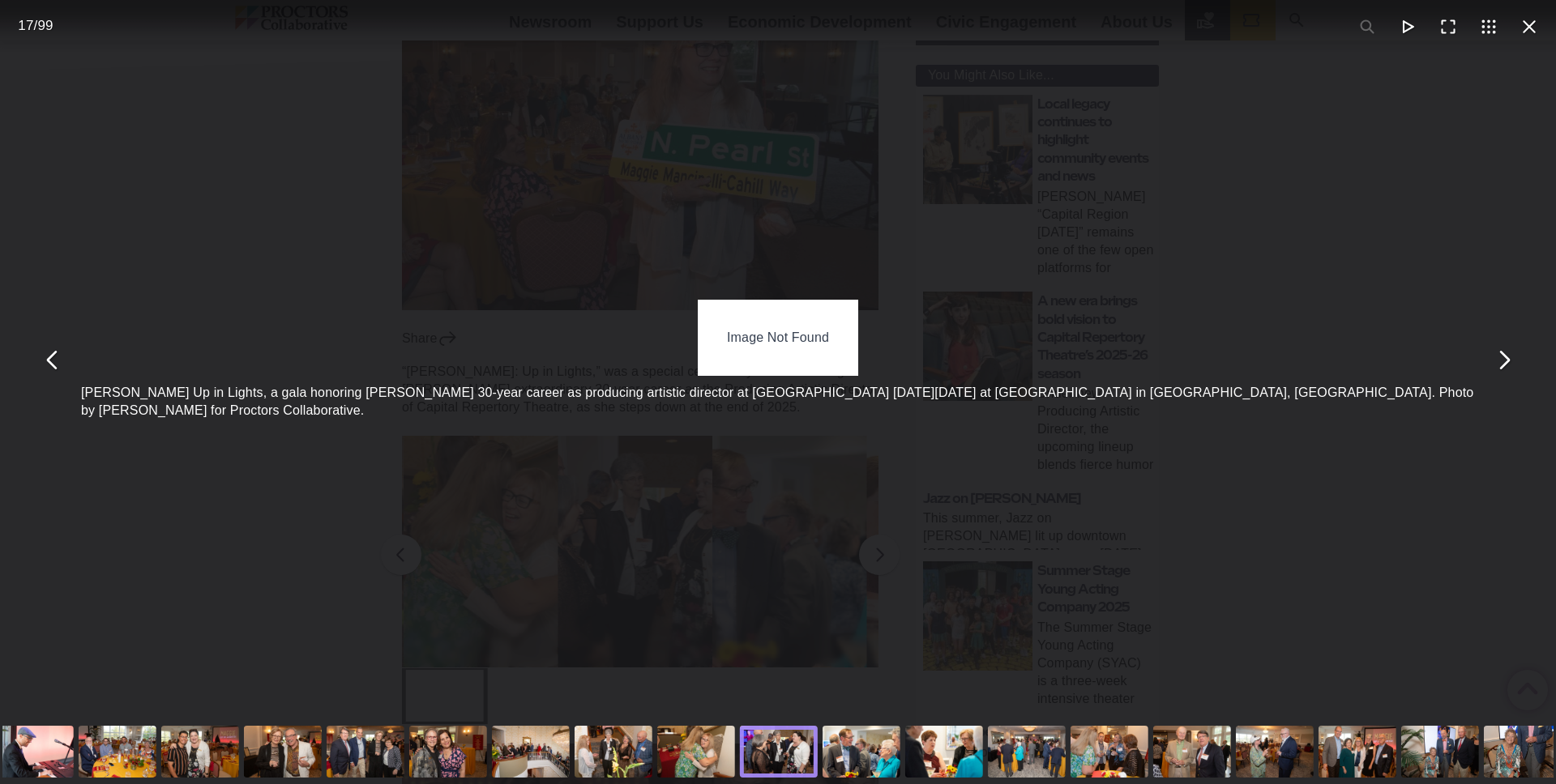
click at [1279, 624] on div "Image Not Found Maggie Up in Lights, a gala honoring Maggie Mancinelli-Cahill’s…" at bounding box center [778, 359] width 1556 height 719
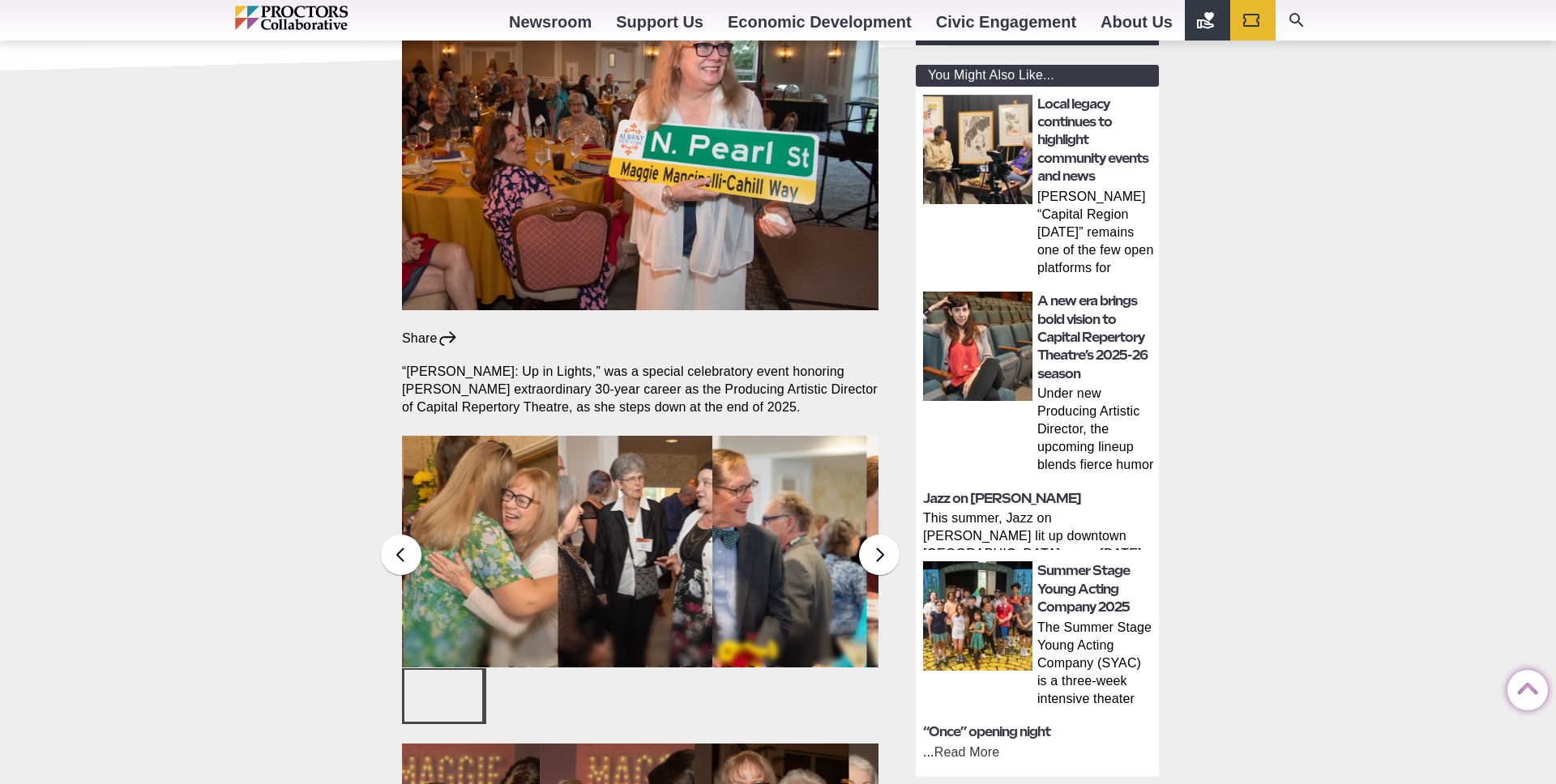
click at [833, 456] on figcaption "[PERSON_NAME] Up in Lights, a gala honoring [PERSON_NAME] 30-year career as pro…" at bounding box center [789, 552] width 155 height 232
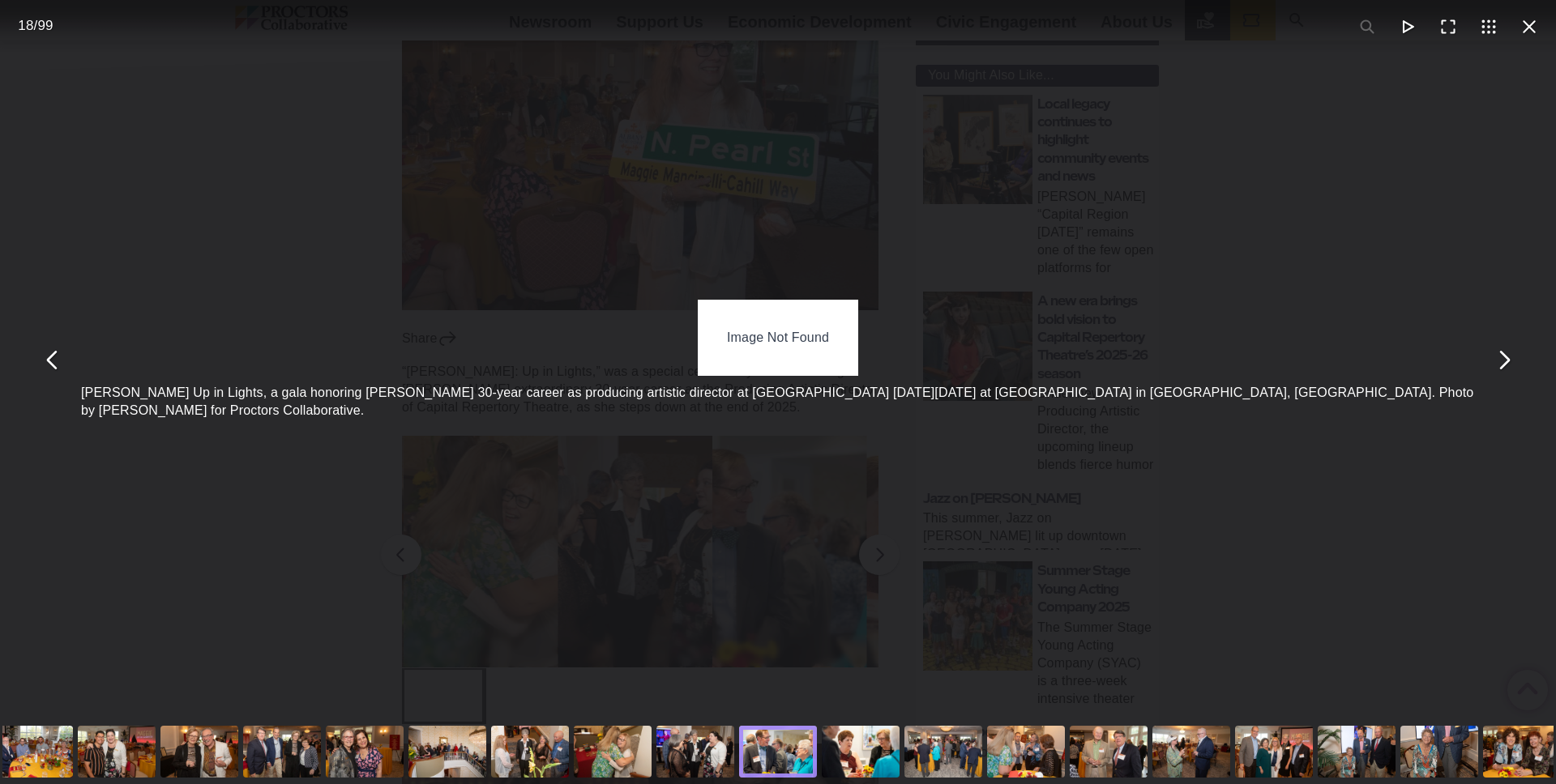
click at [1458, 756] on div "You can close this modal content with the ESC key" at bounding box center [1439, 751] width 83 height 65
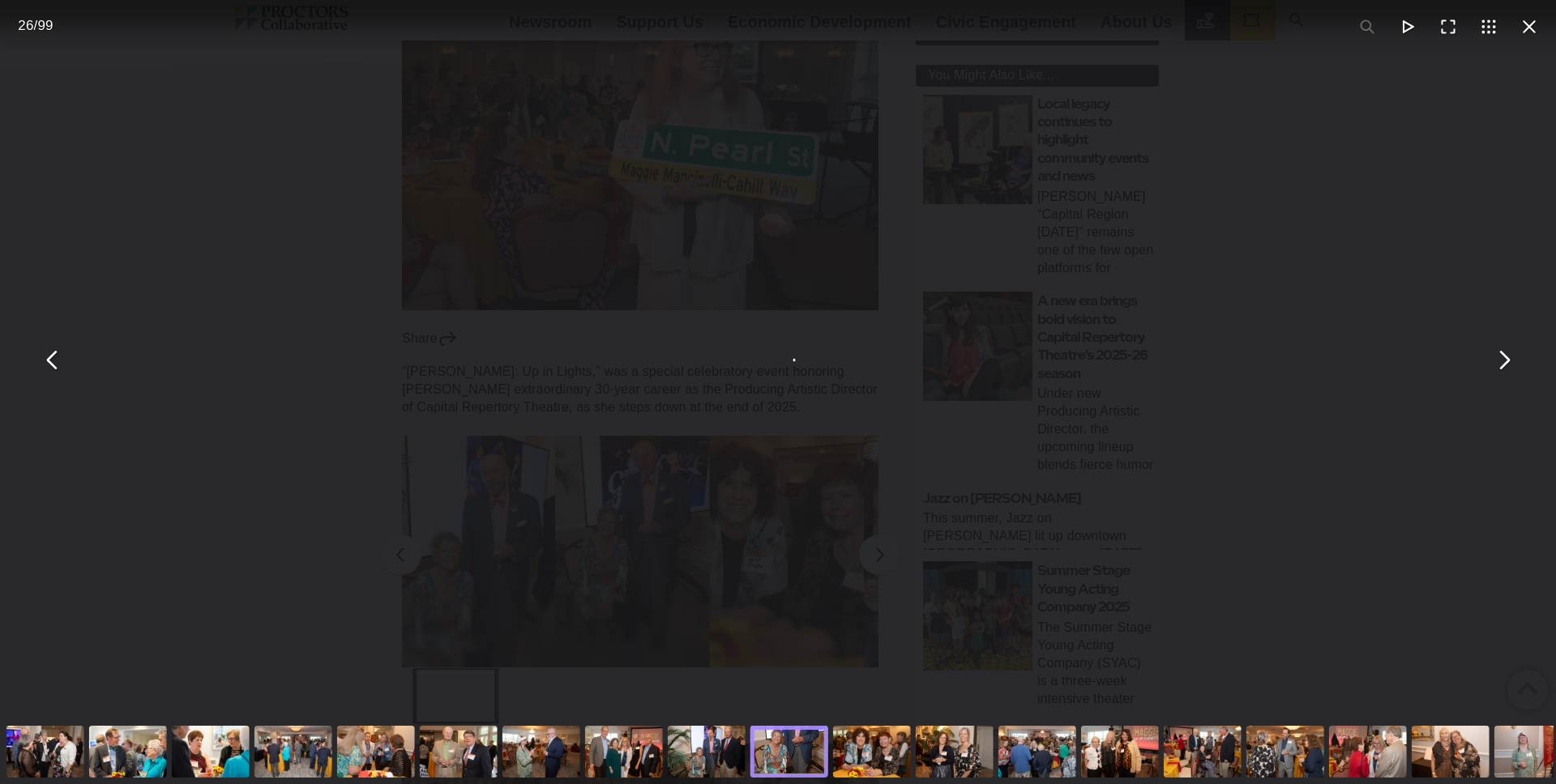
click at [1402, 748] on div "You can close this modal content with the ESC key" at bounding box center [1368, 751] width 83 height 65
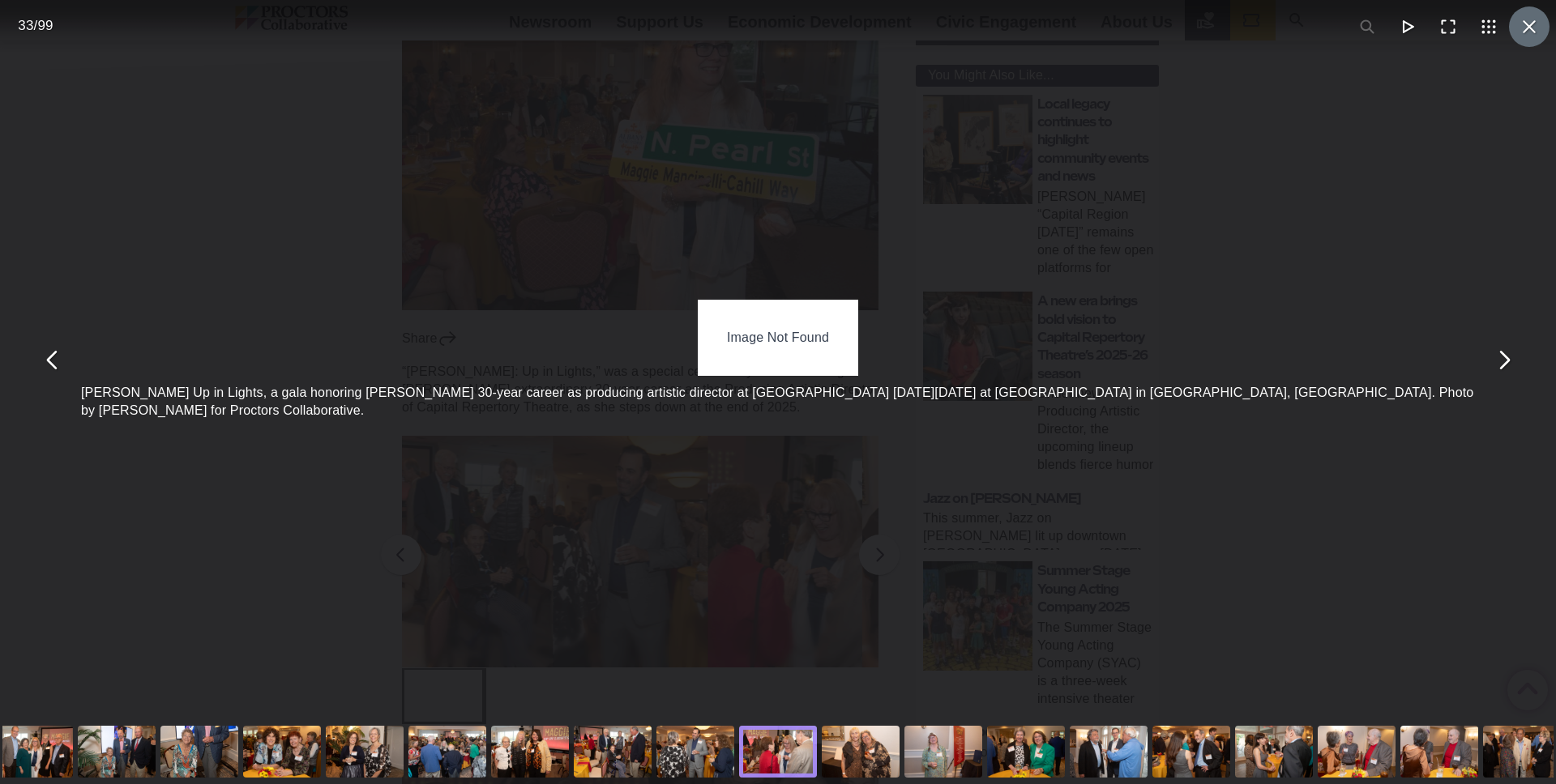
click at [1529, 28] on button "You can close this modal content with the ESC key" at bounding box center [1529, 26] width 40 height 40
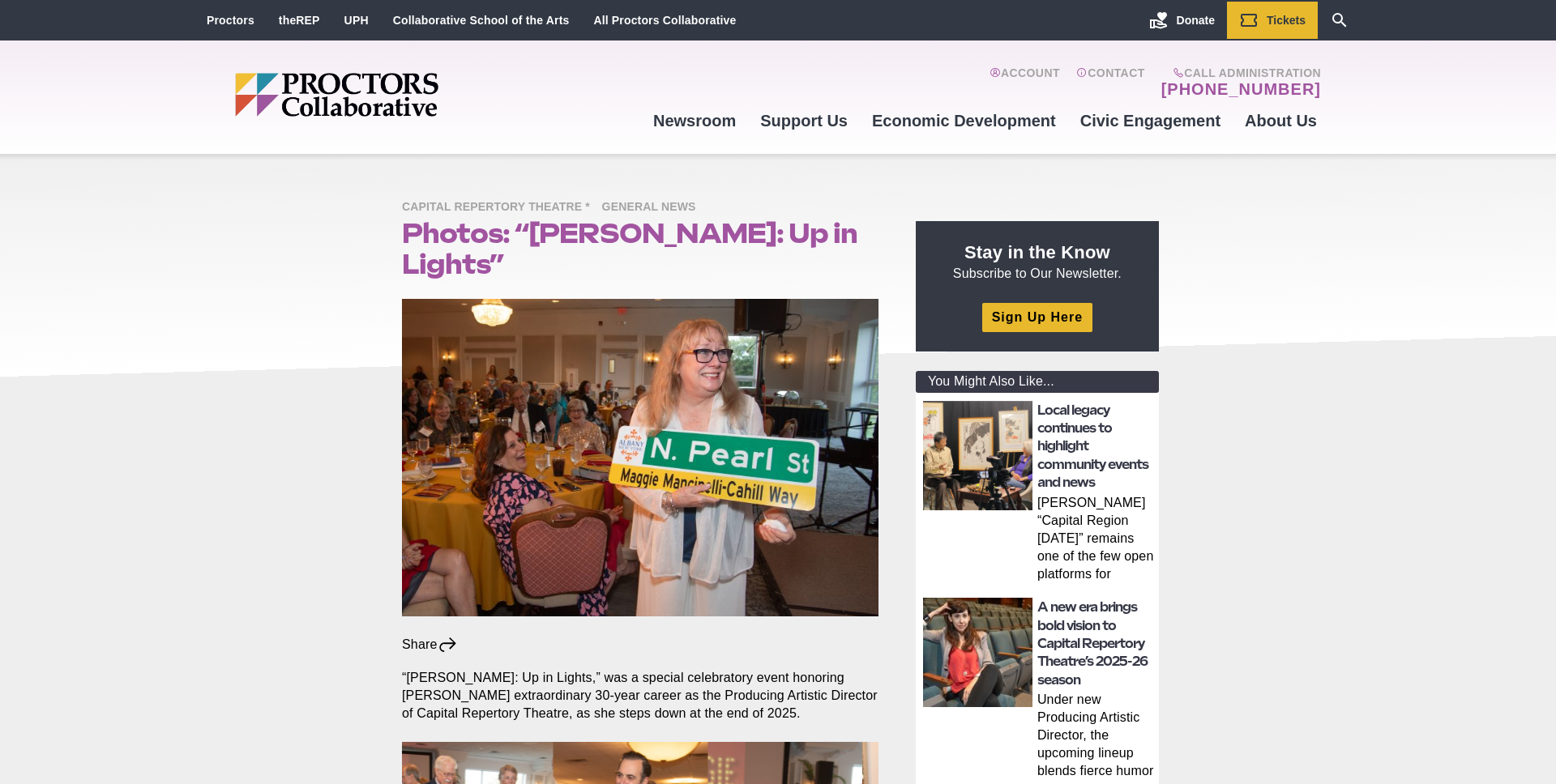
click at [370, 96] on img "Main site navigation and header" at bounding box center [398, 95] width 328 height 44
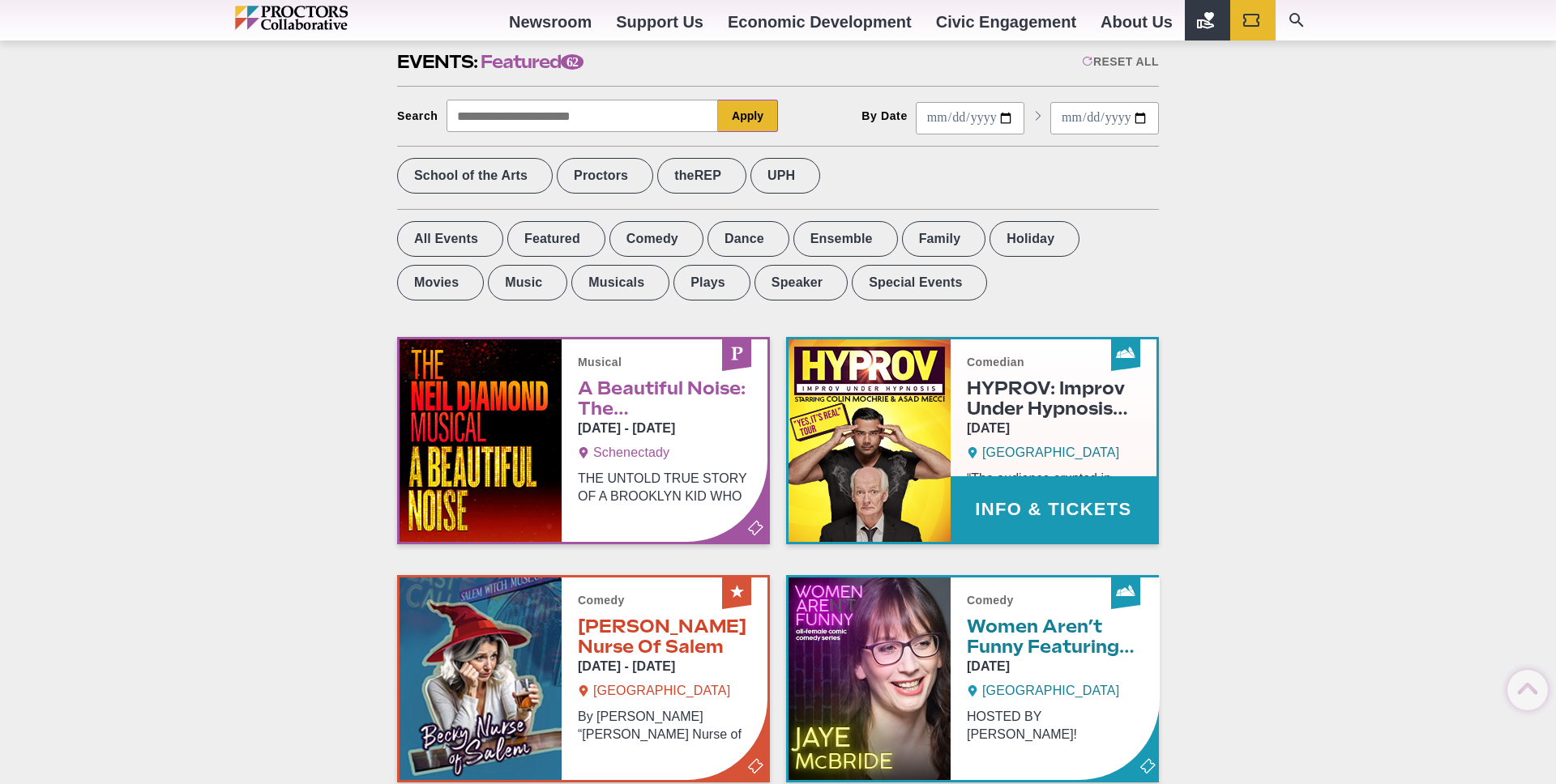
scroll to position [768, 0]
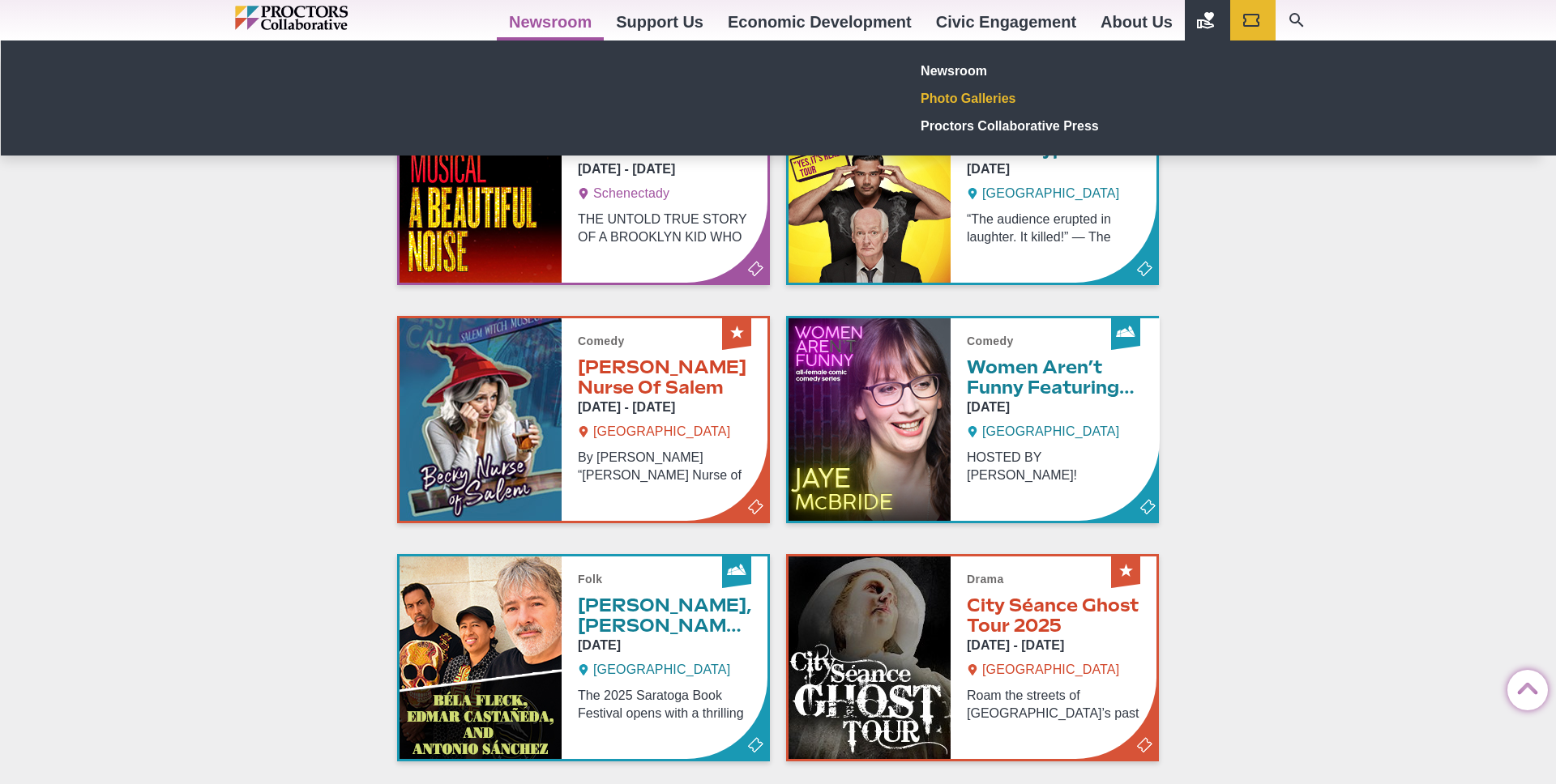
click at [974, 100] on link "Photo Galleries" at bounding box center [1033, 98] width 236 height 27
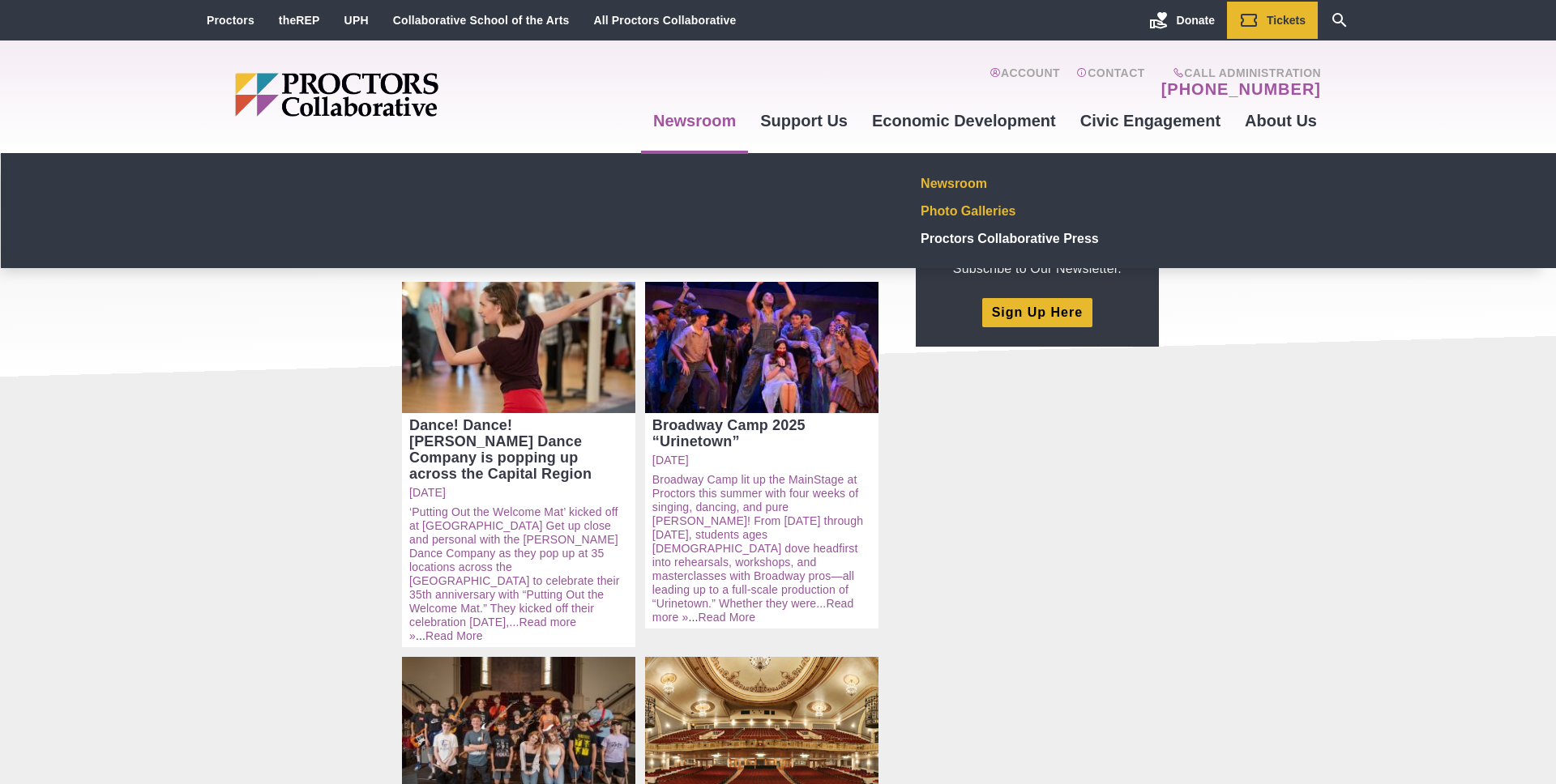
click at [961, 186] on link "Newsroom" at bounding box center [1033, 183] width 236 height 27
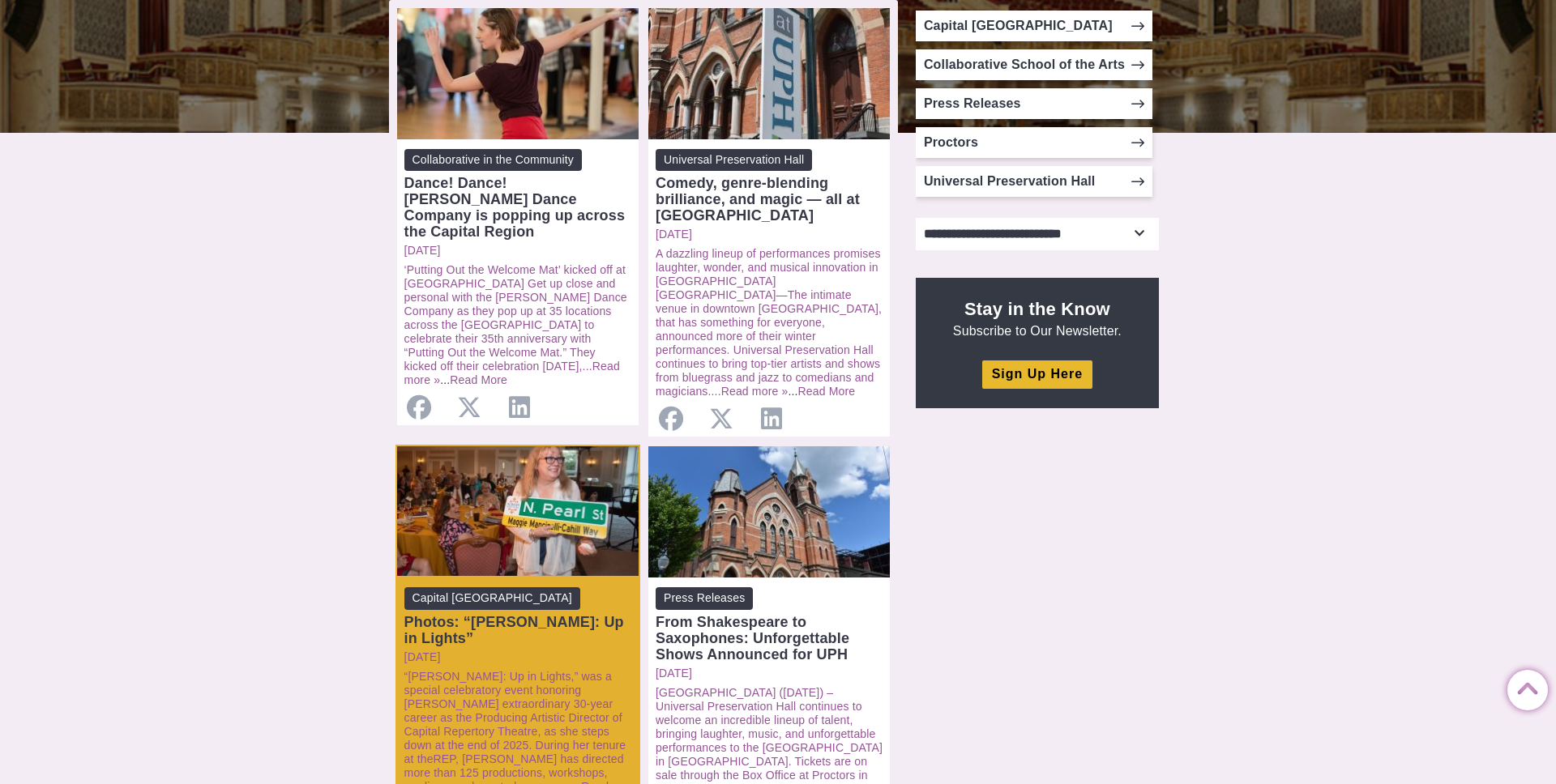
scroll to position [481, 0]
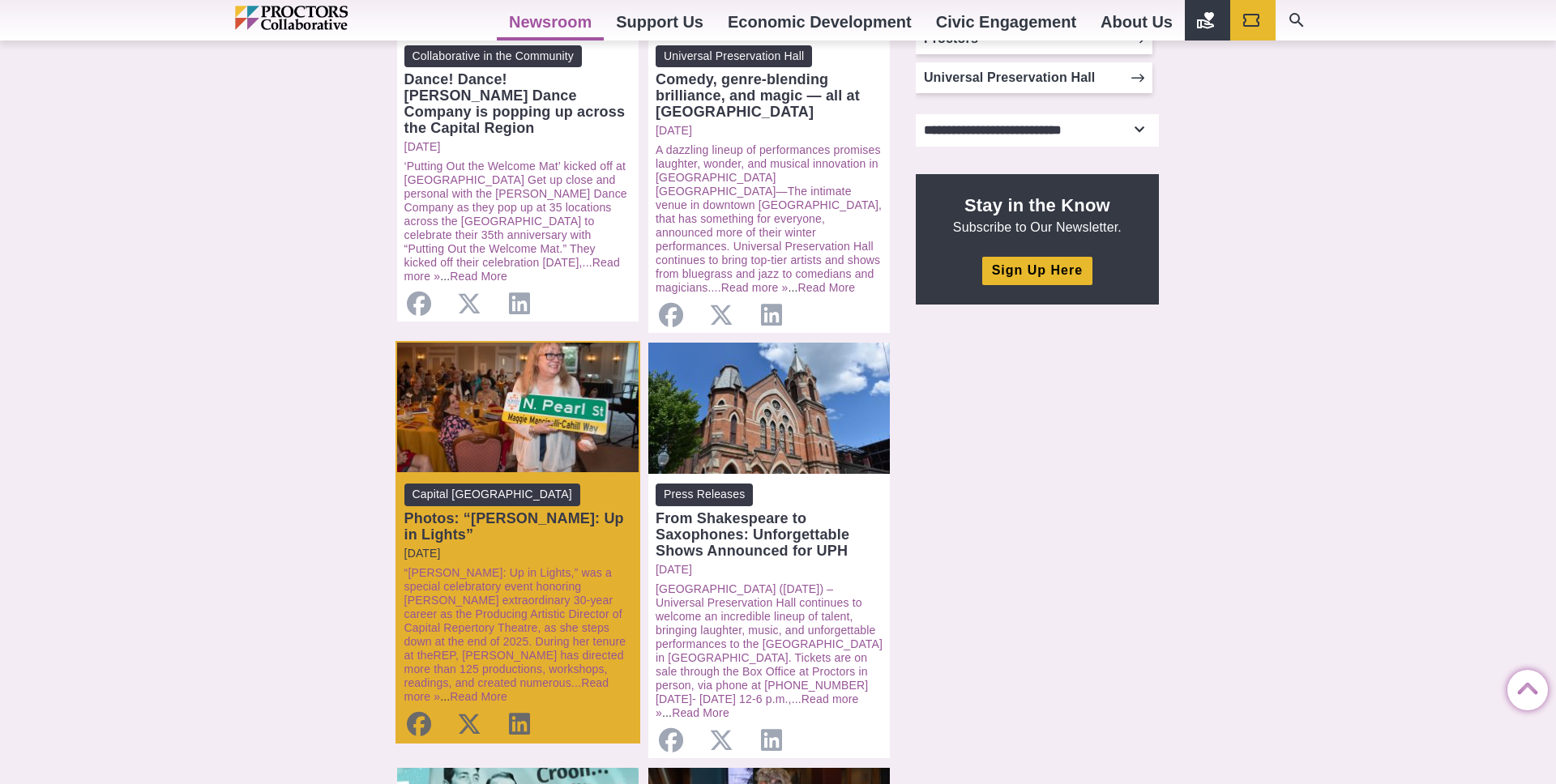
click at [543, 547] on p "Thursday, September 18, 2025" at bounding box center [518, 554] width 227 height 14
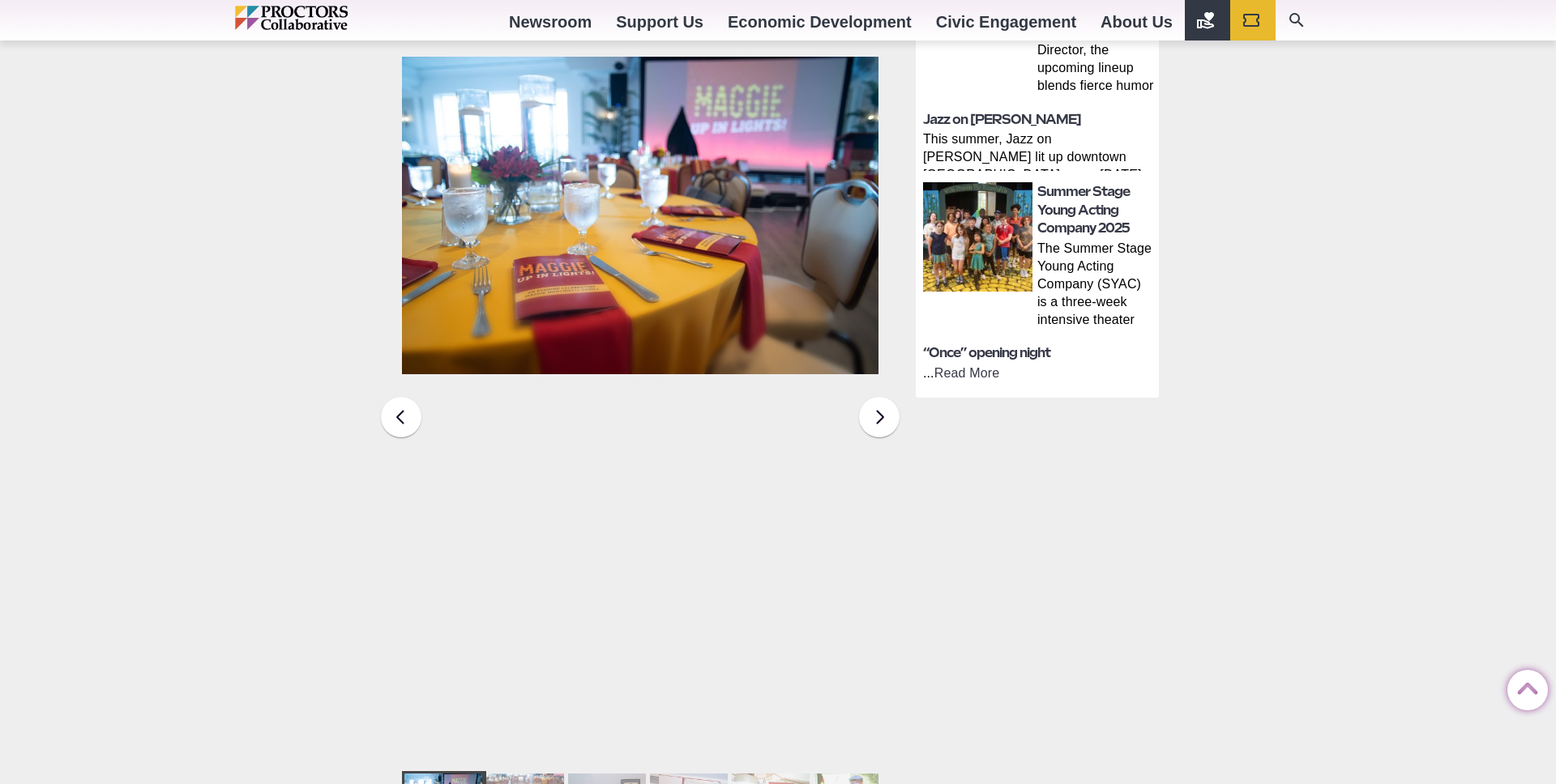
scroll to position [650, 0]
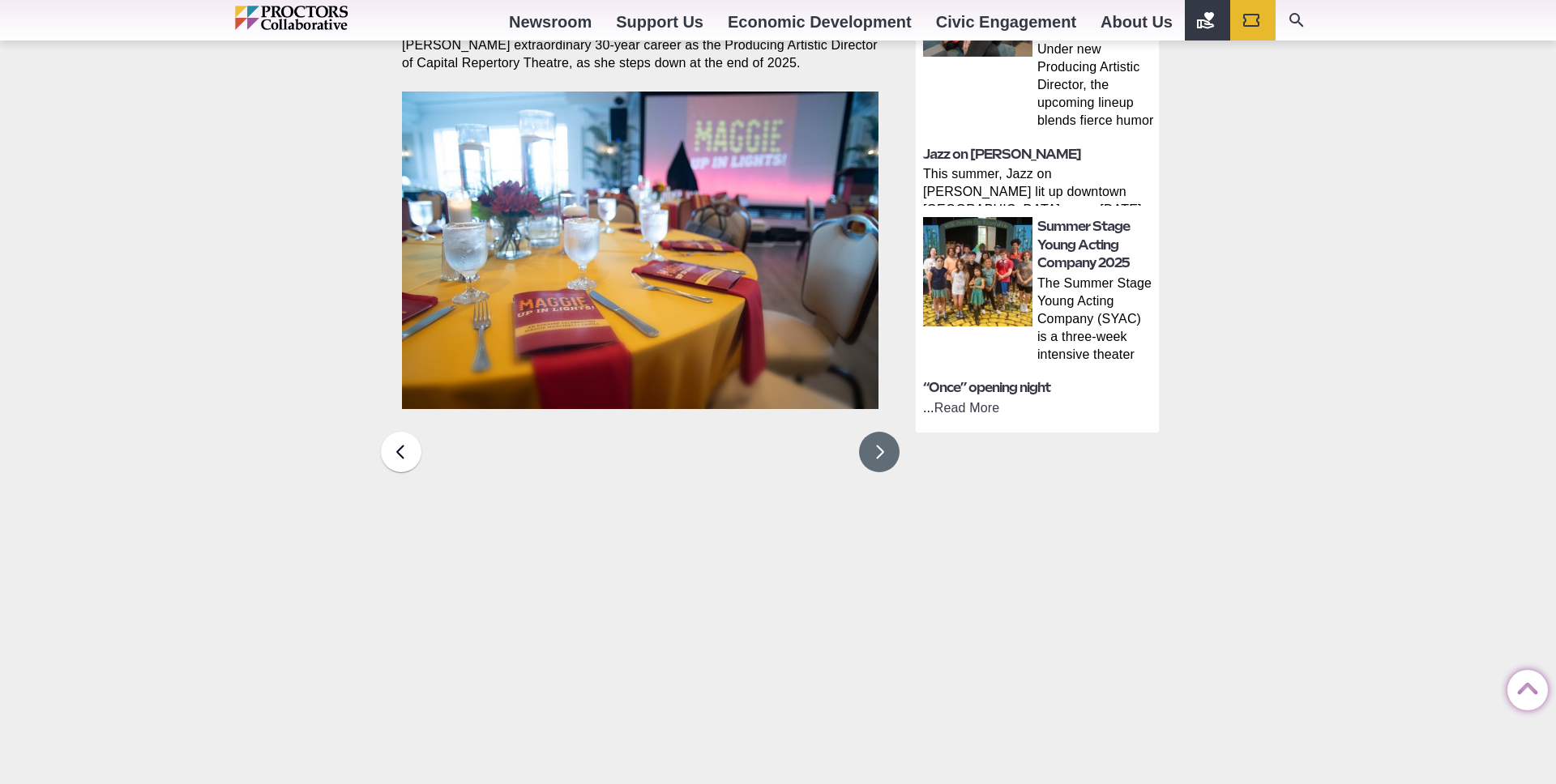
click at [881, 432] on button at bounding box center [879, 452] width 40 height 40
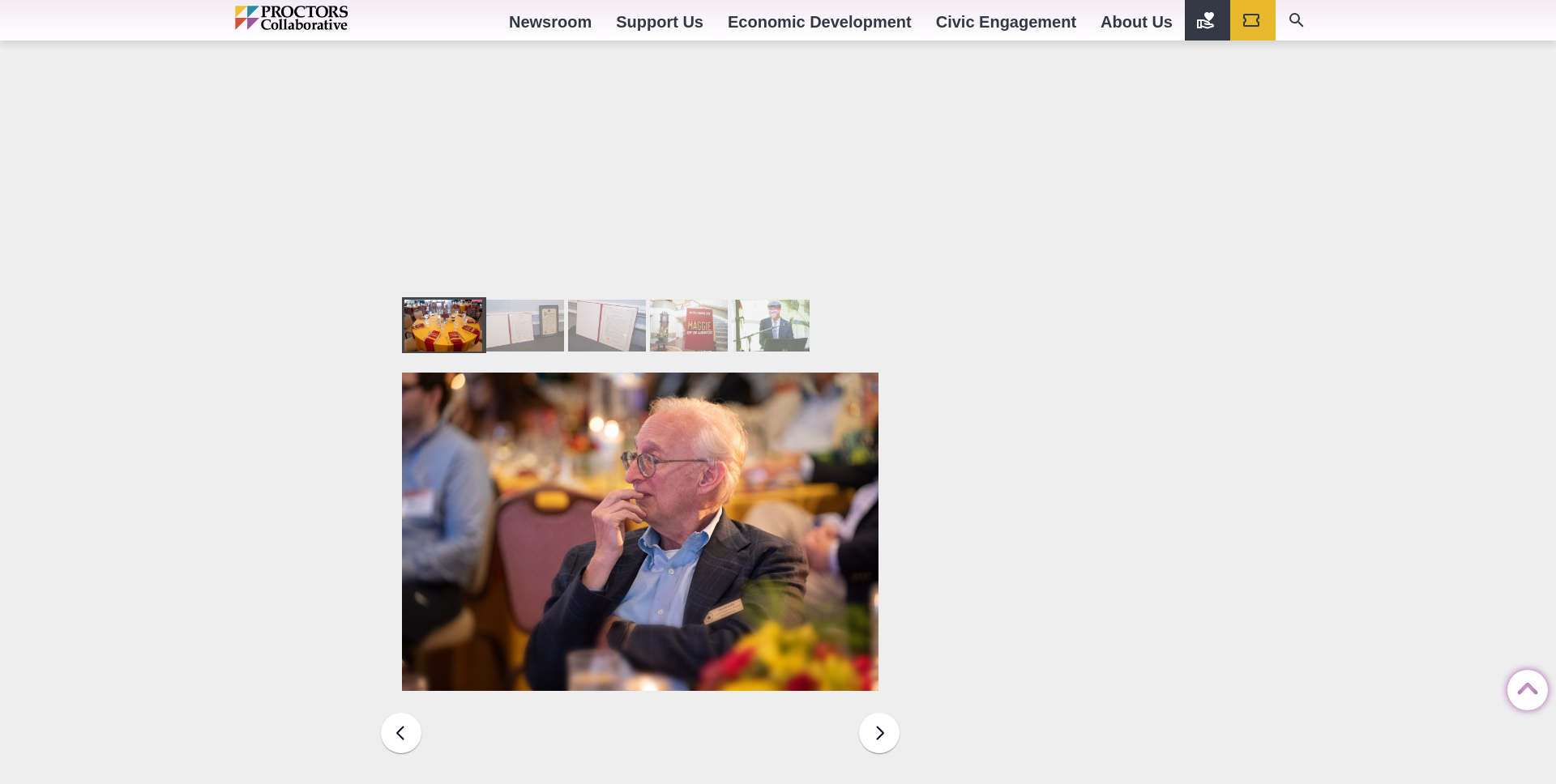
scroll to position [1190, 0]
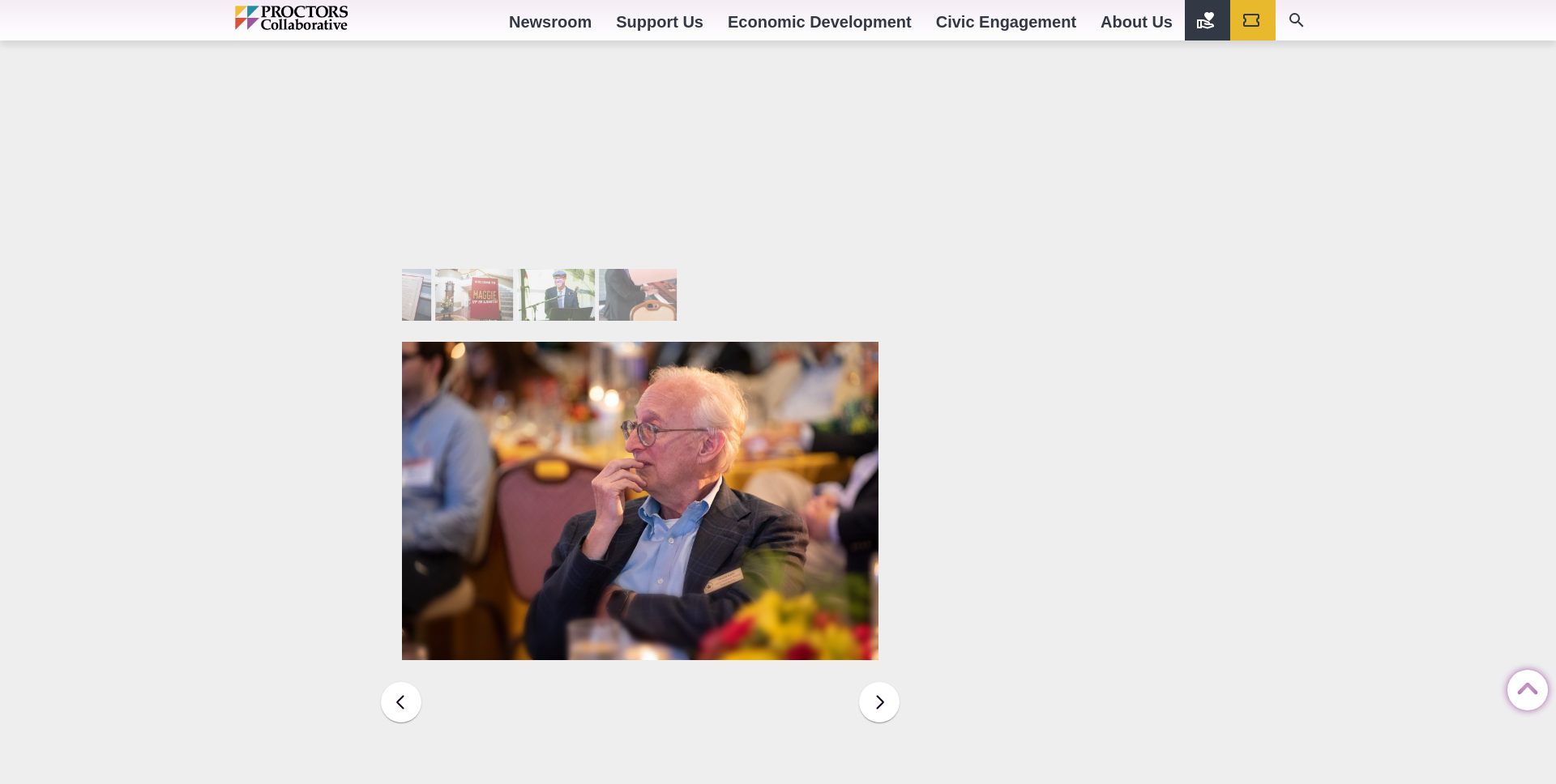
drag, startPoint x: 767, startPoint y: 264, endPoint x: 556, endPoint y: 265, distance: 211.0
click at [556, 269] on div at bounding box center [556, 294] width 77 height 52
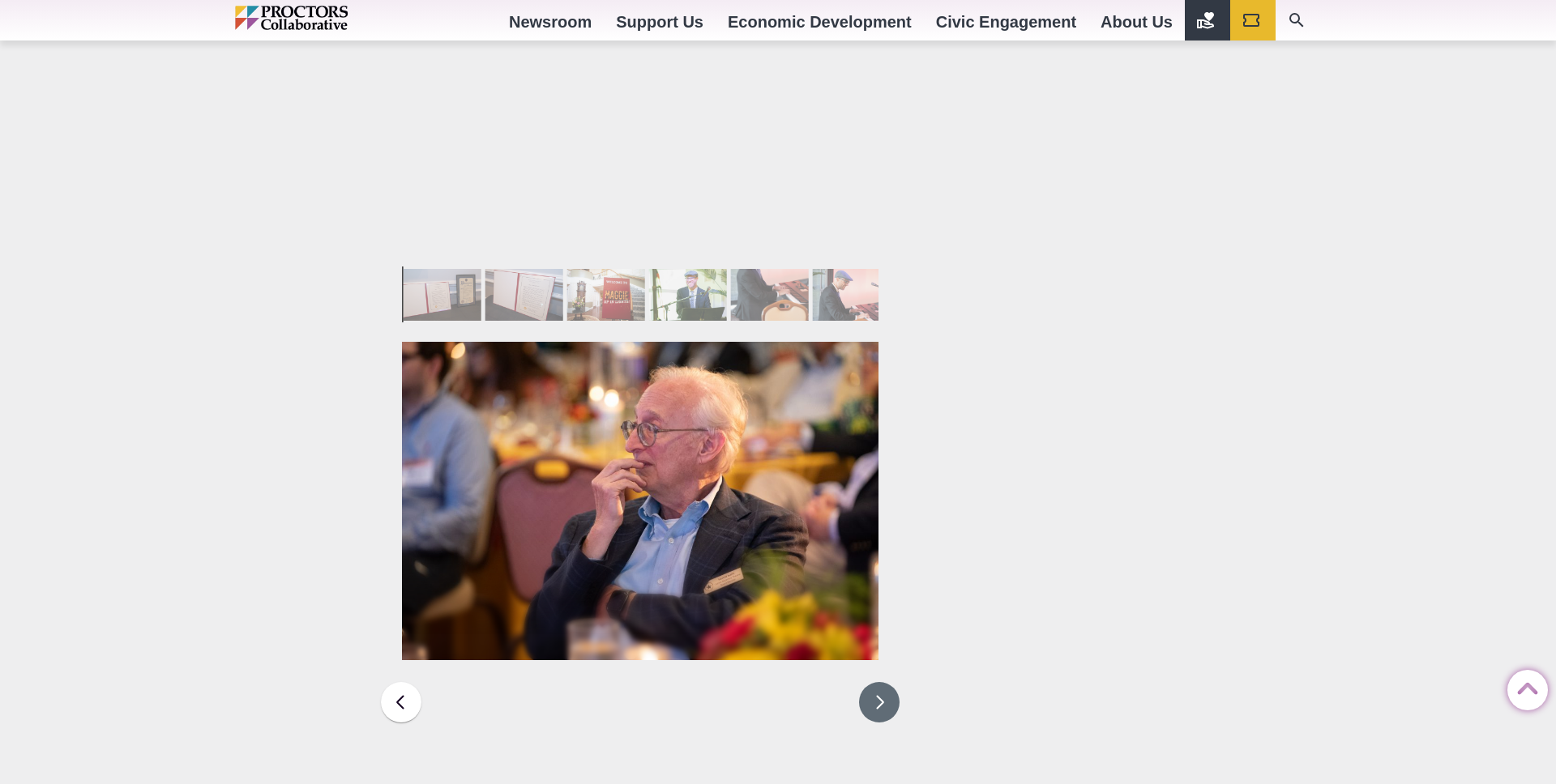
click at [863, 682] on button at bounding box center [879, 702] width 40 height 40
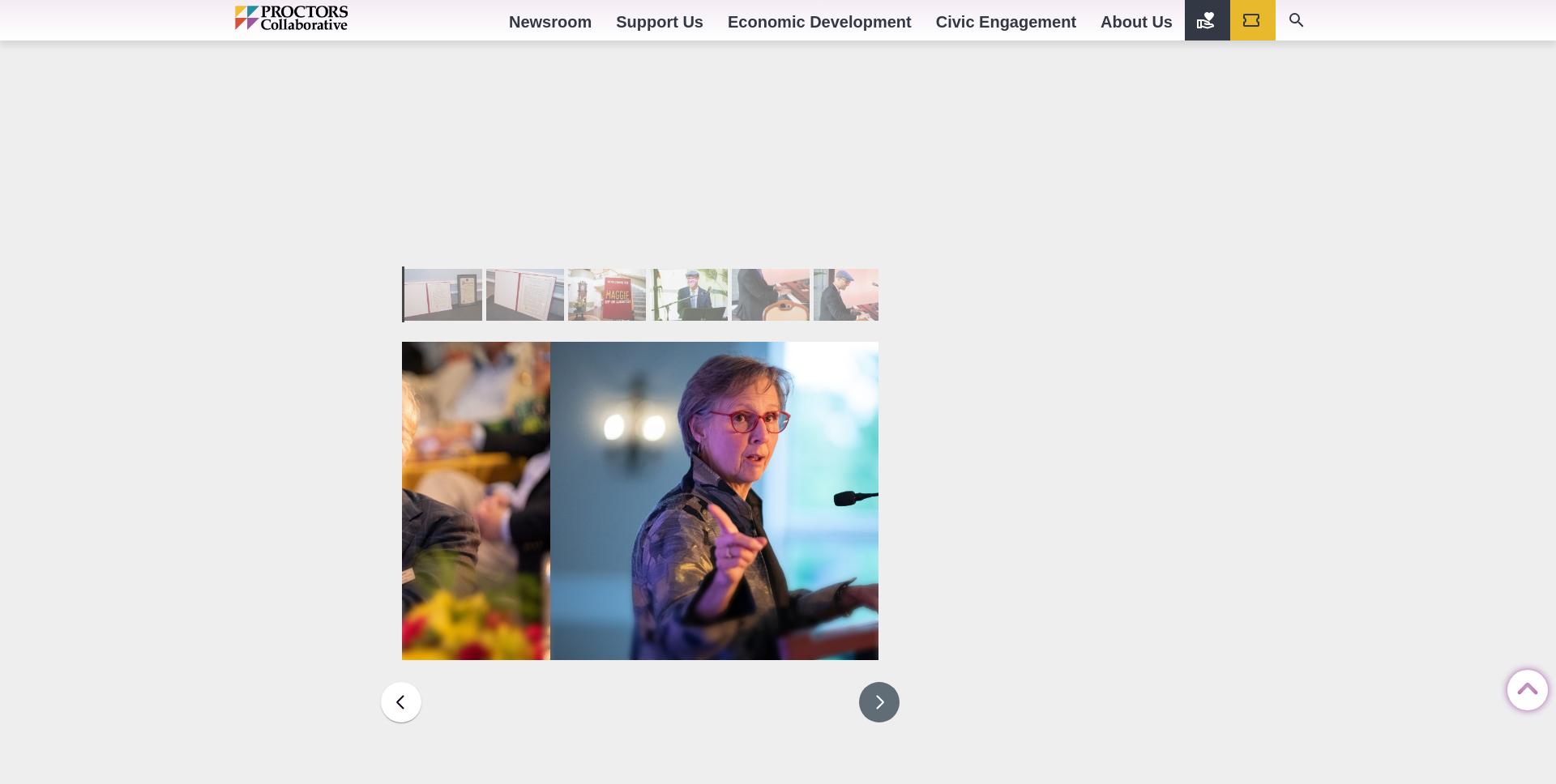
click at [875, 682] on button at bounding box center [879, 702] width 40 height 40
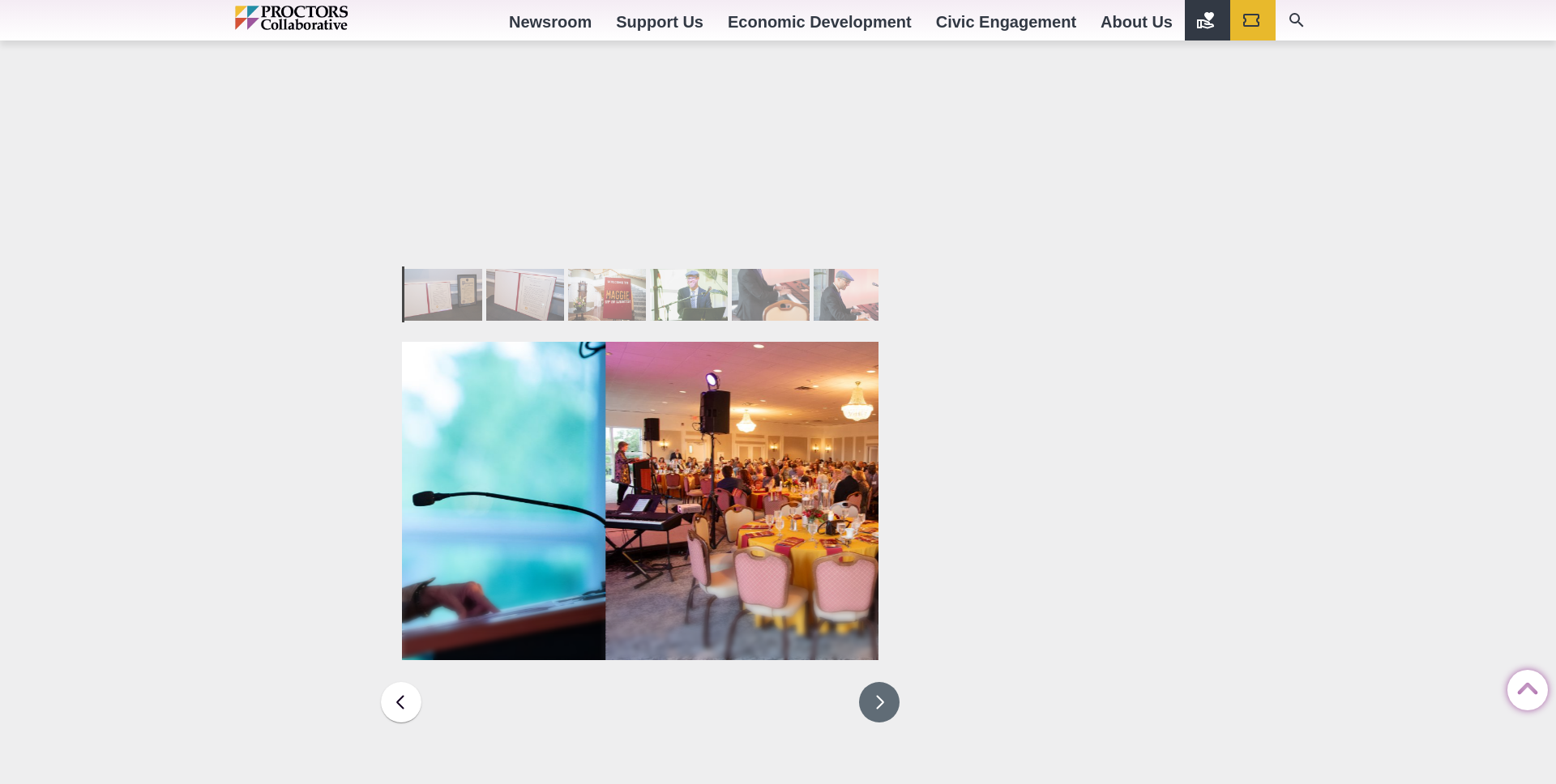
click at [875, 682] on button at bounding box center [879, 702] width 40 height 40
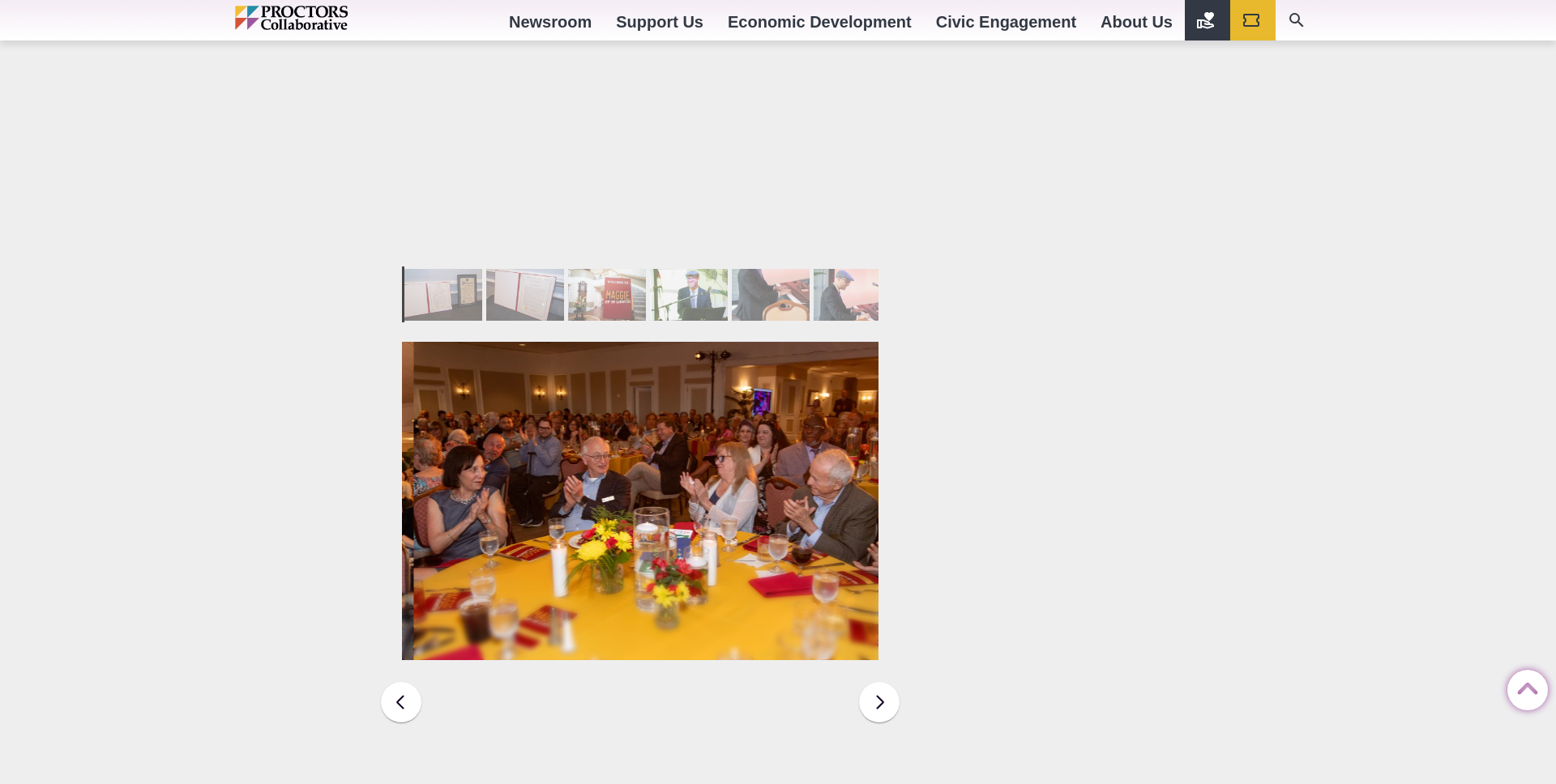
click at [1039, 475] on div "Capital Repertory Theatre * General News Photos: “Maggie: Up in Lights” Share S…" at bounding box center [777, 267] width 778 height 2607
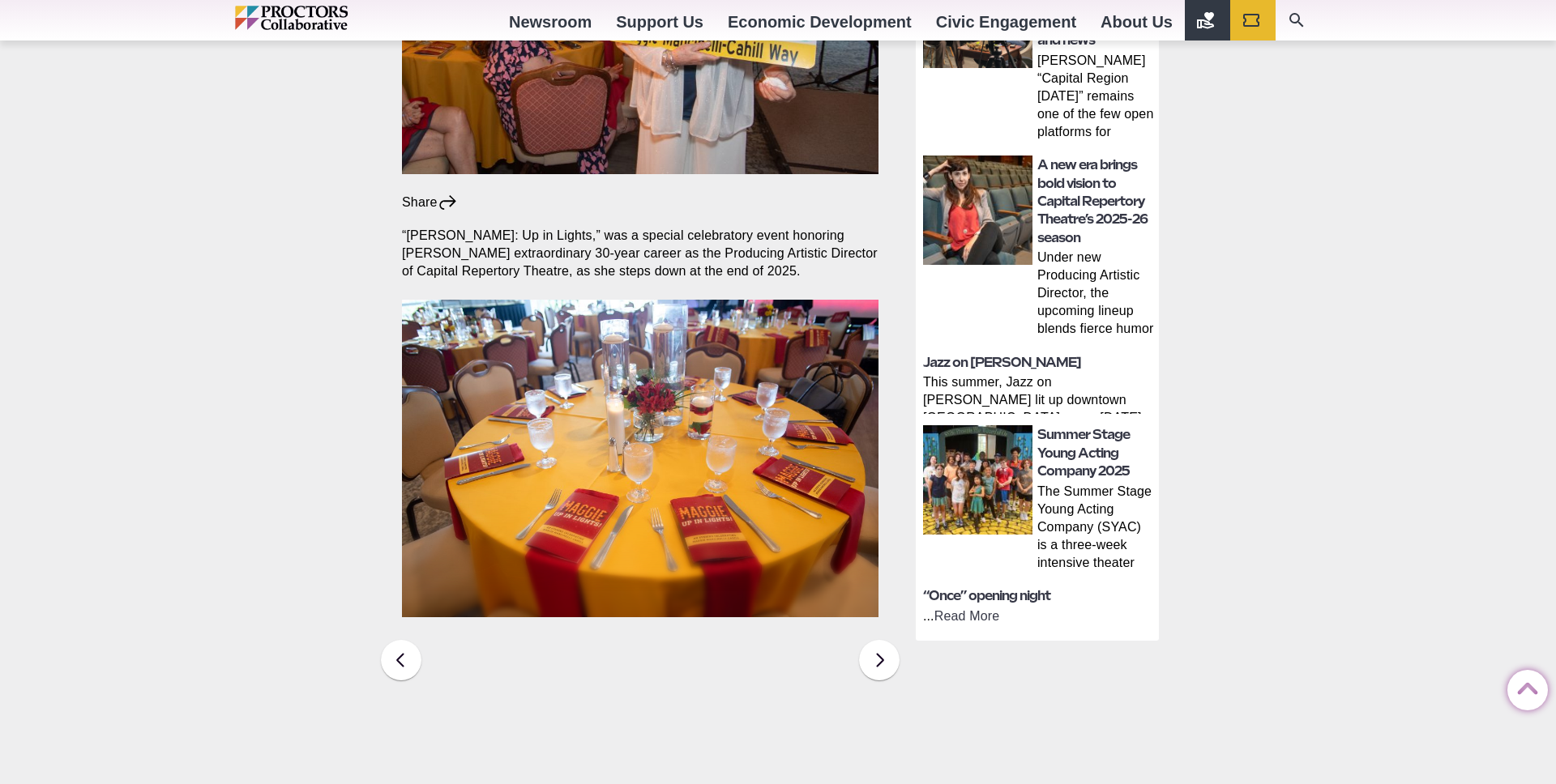
scroll to position [438, 0]
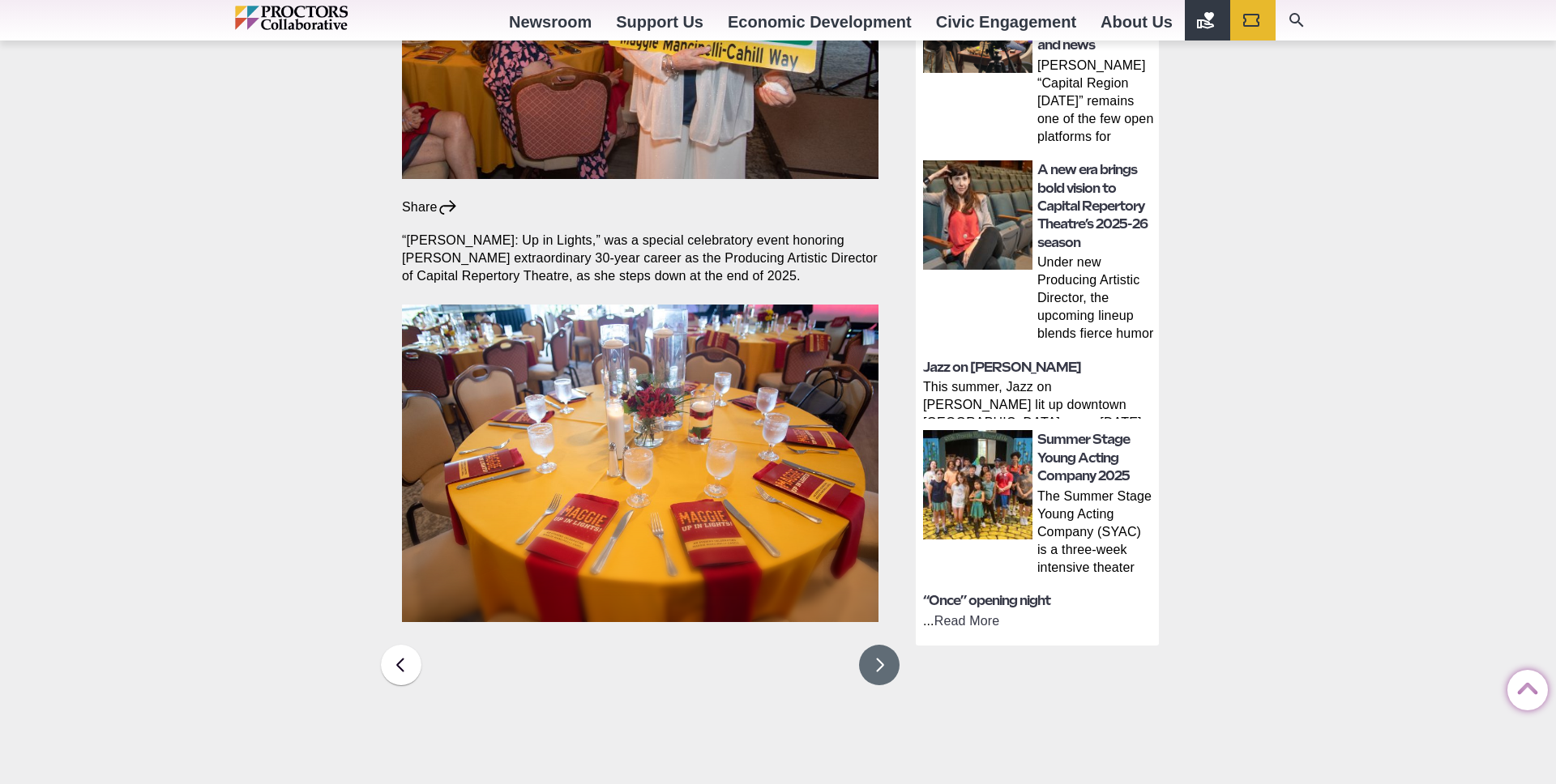
click at [876, 645] on button at bounding box center [879, 665] width 40 height 40
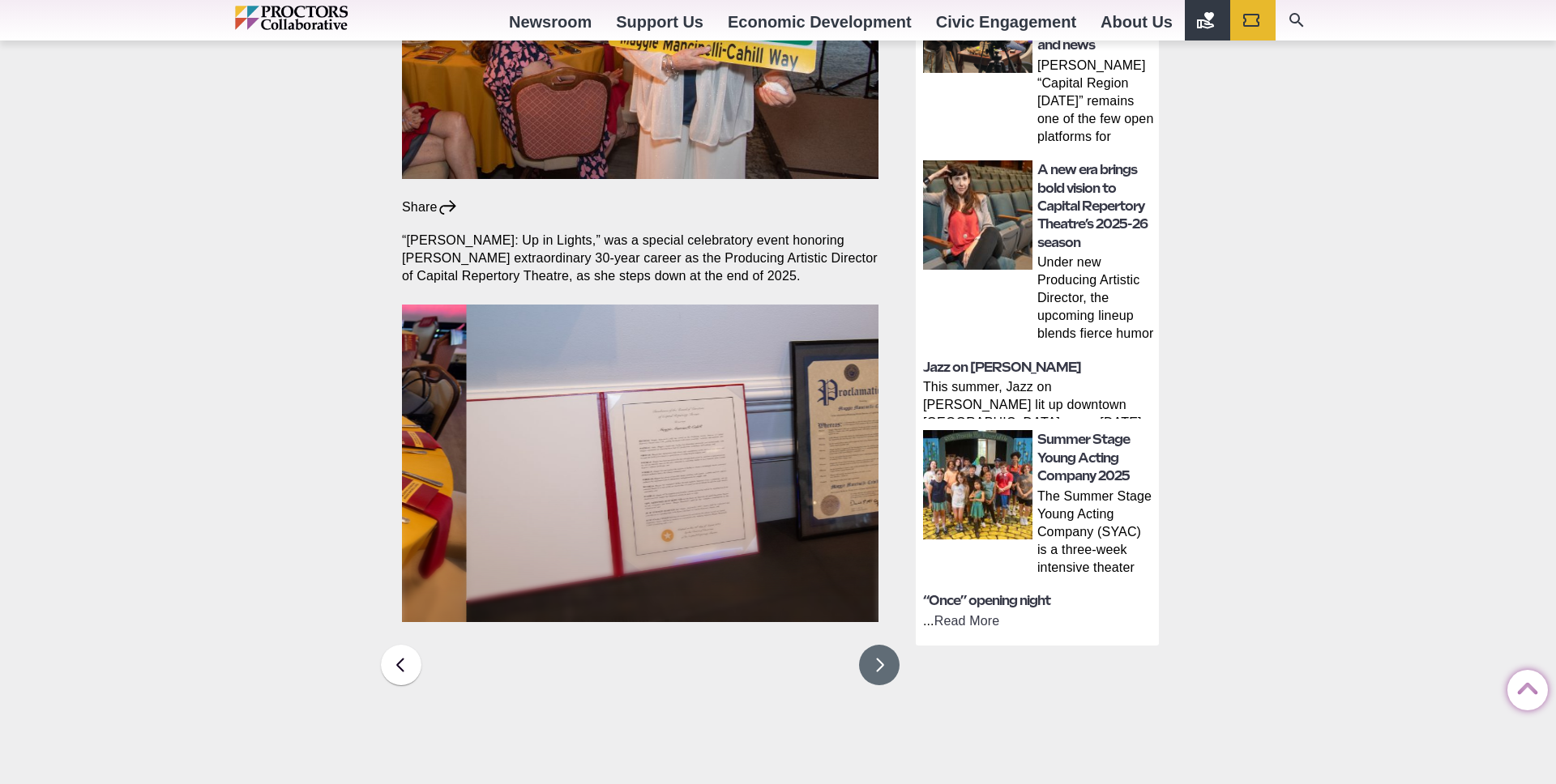
click at [877, 645] on button at bounding box center [879, 665] width 40 height 40
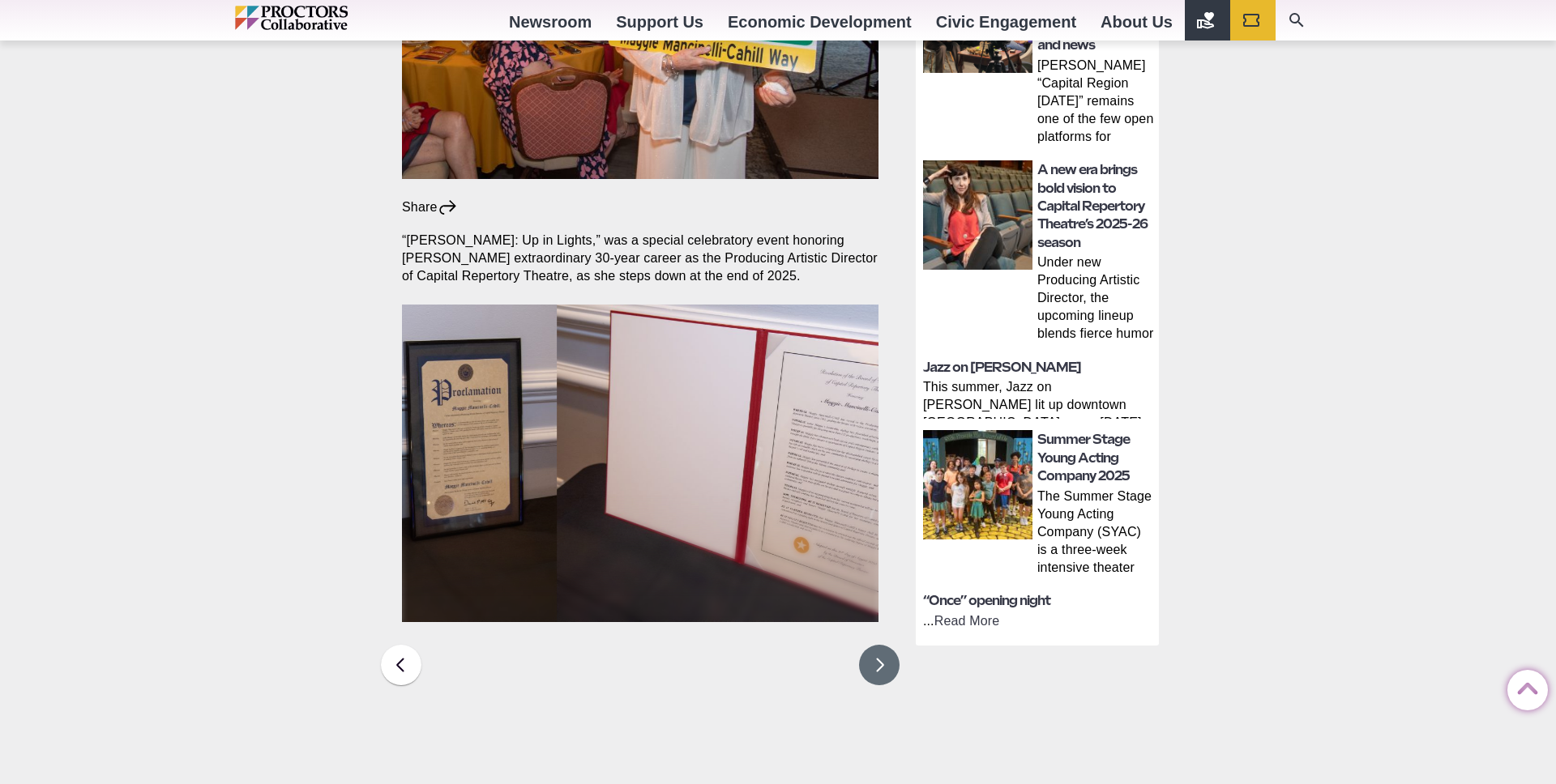
click at [877, 645] on button at bounding box center [879, 665] width 40 height 40
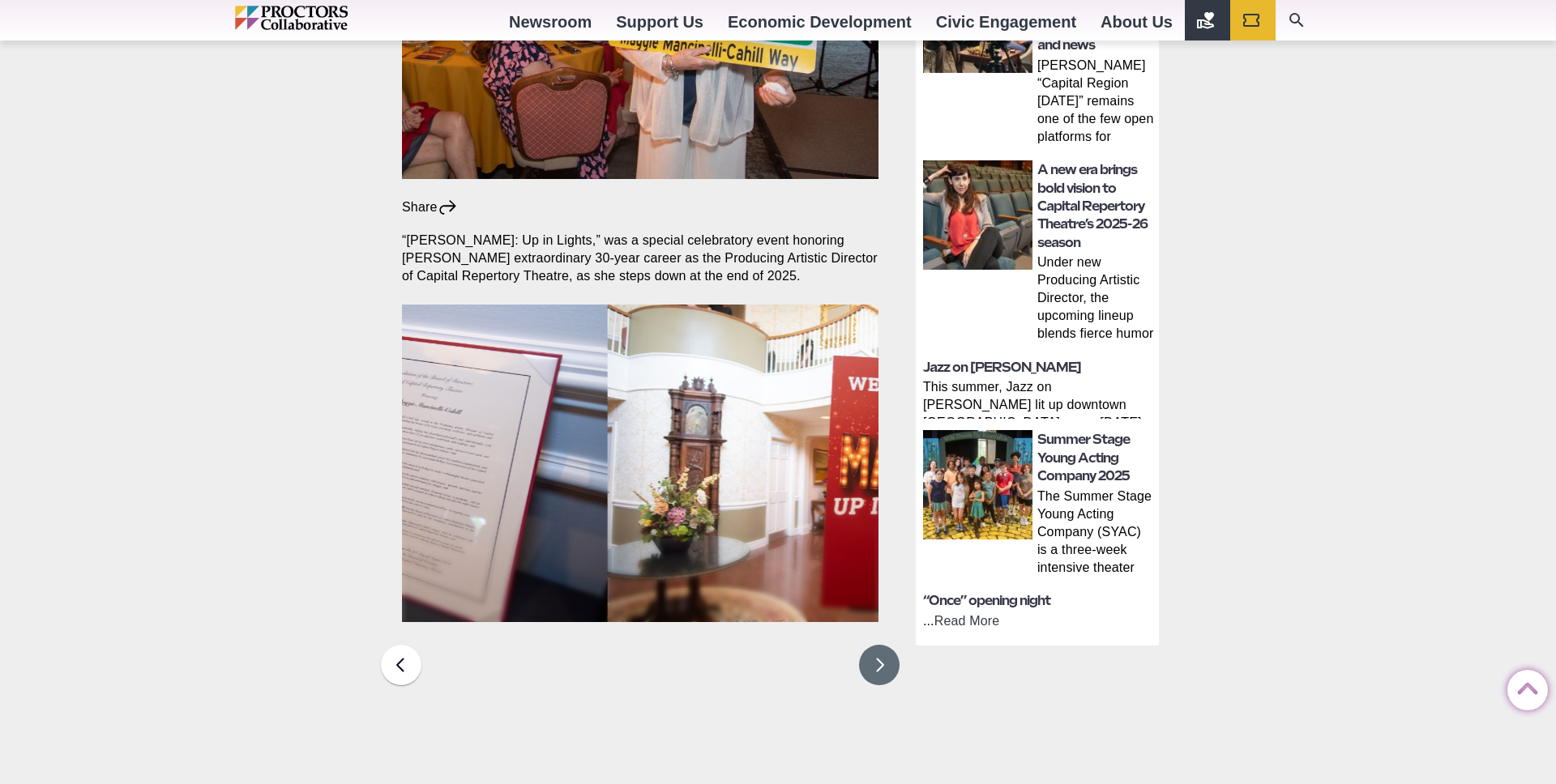
click at [877, 645] on button at bounding box center [879, 665] width 40 height 40
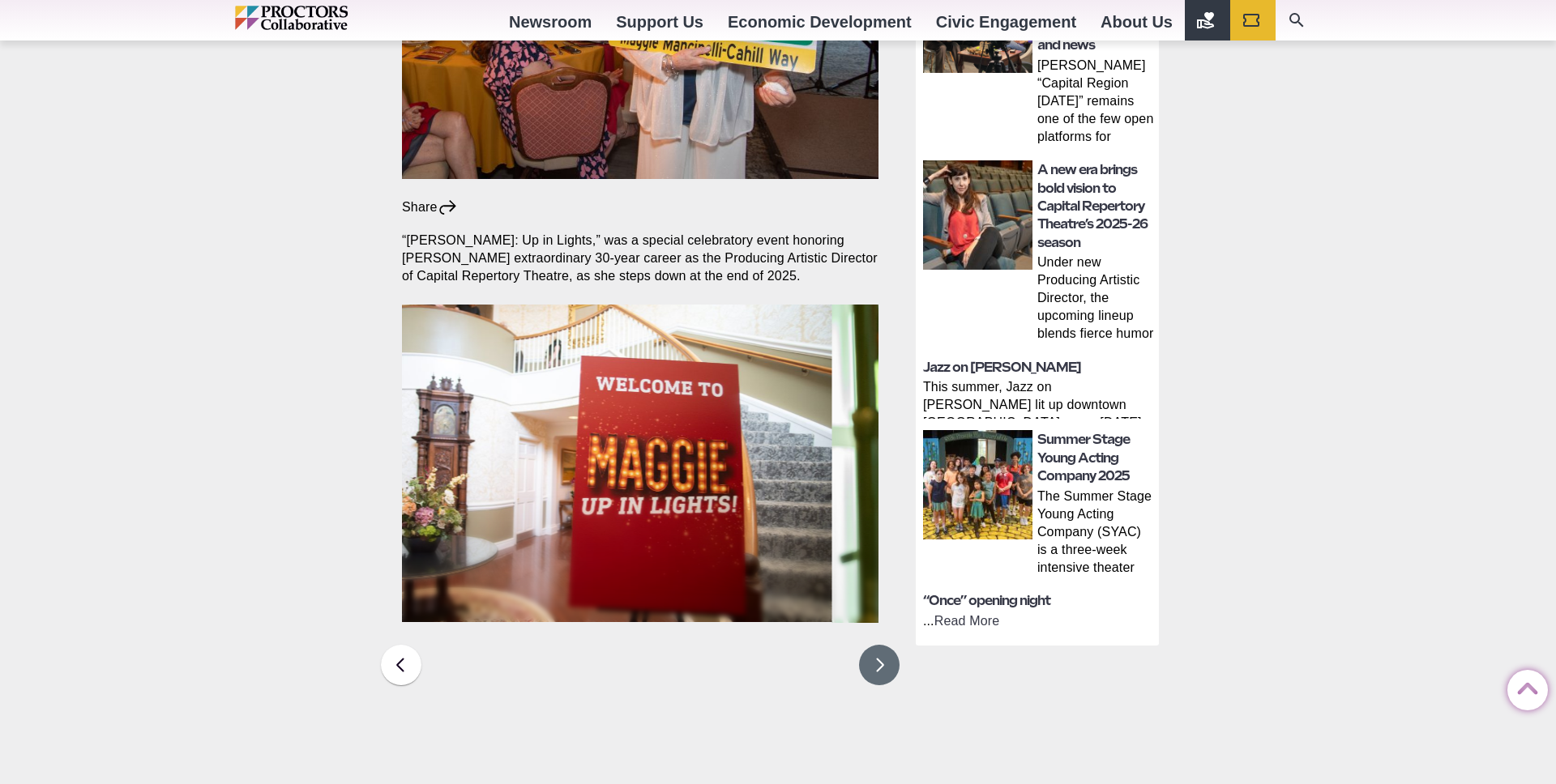
click at [877, 645] on button at bounding box center [879, 665] width 40 height 40
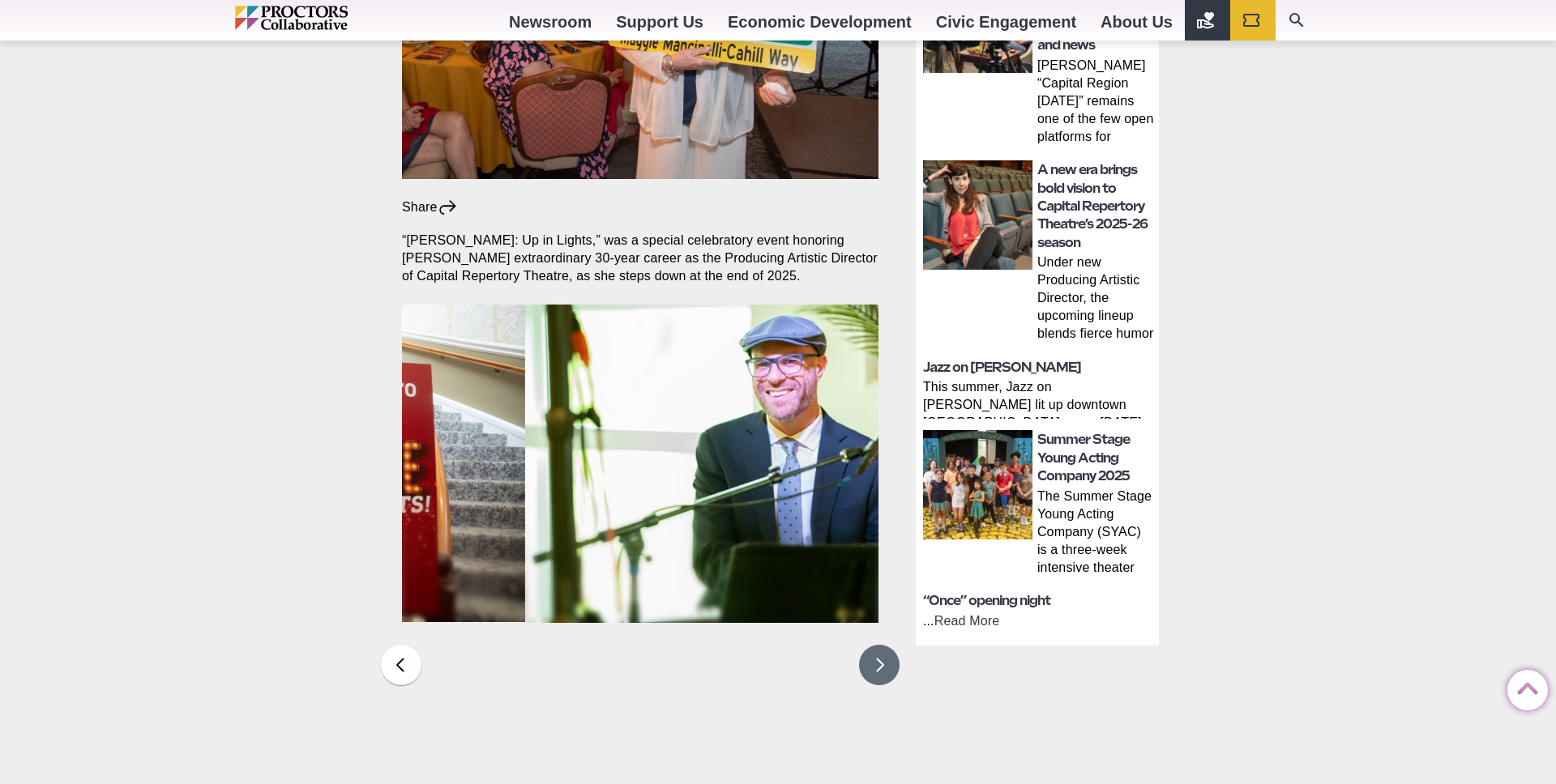
click at [877, 645] on button at bounding box center [879, 665] width 40 height 40
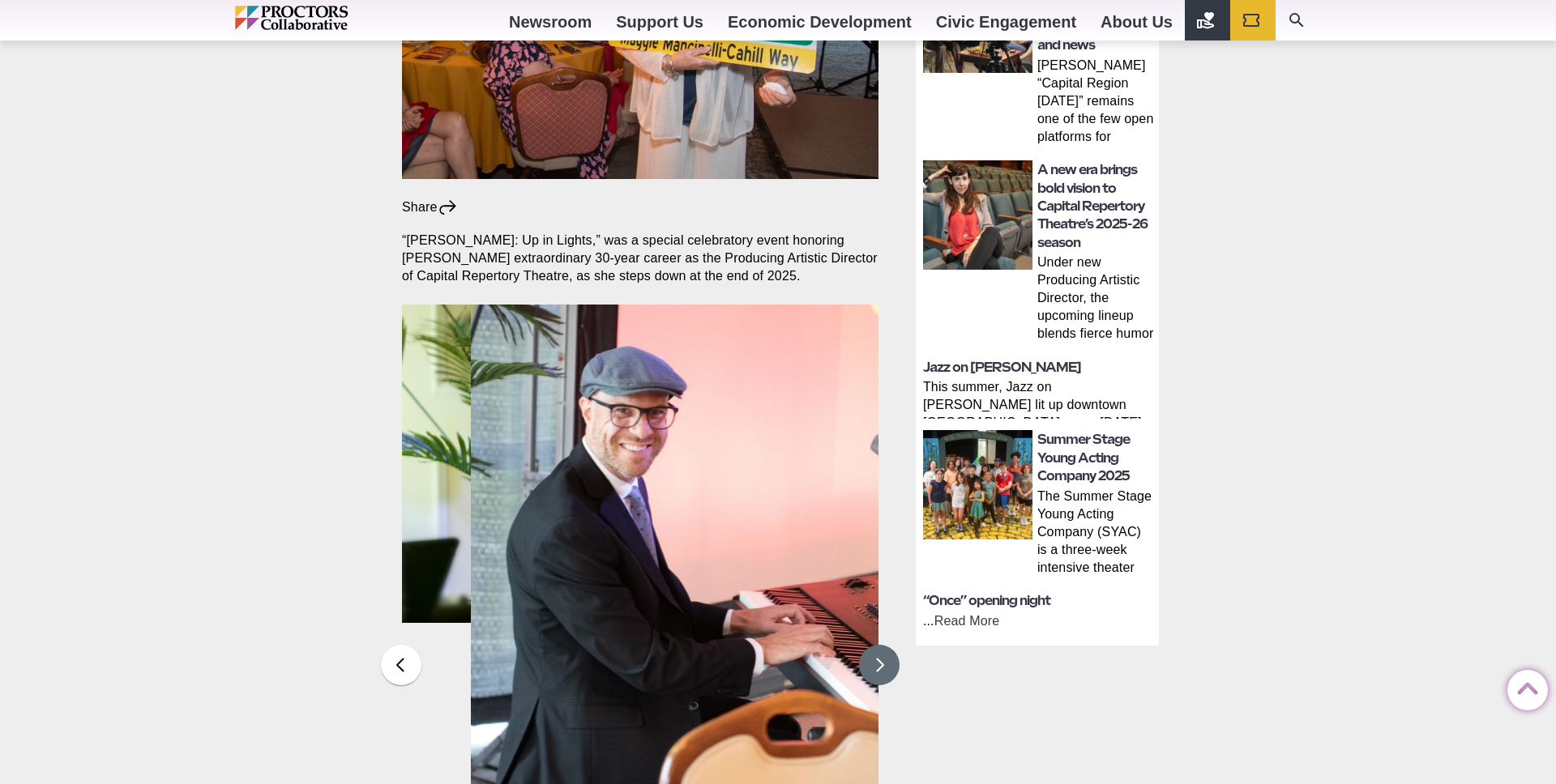
click at [877, 645] on button at bounding box center [879, 665] width 40 height 40
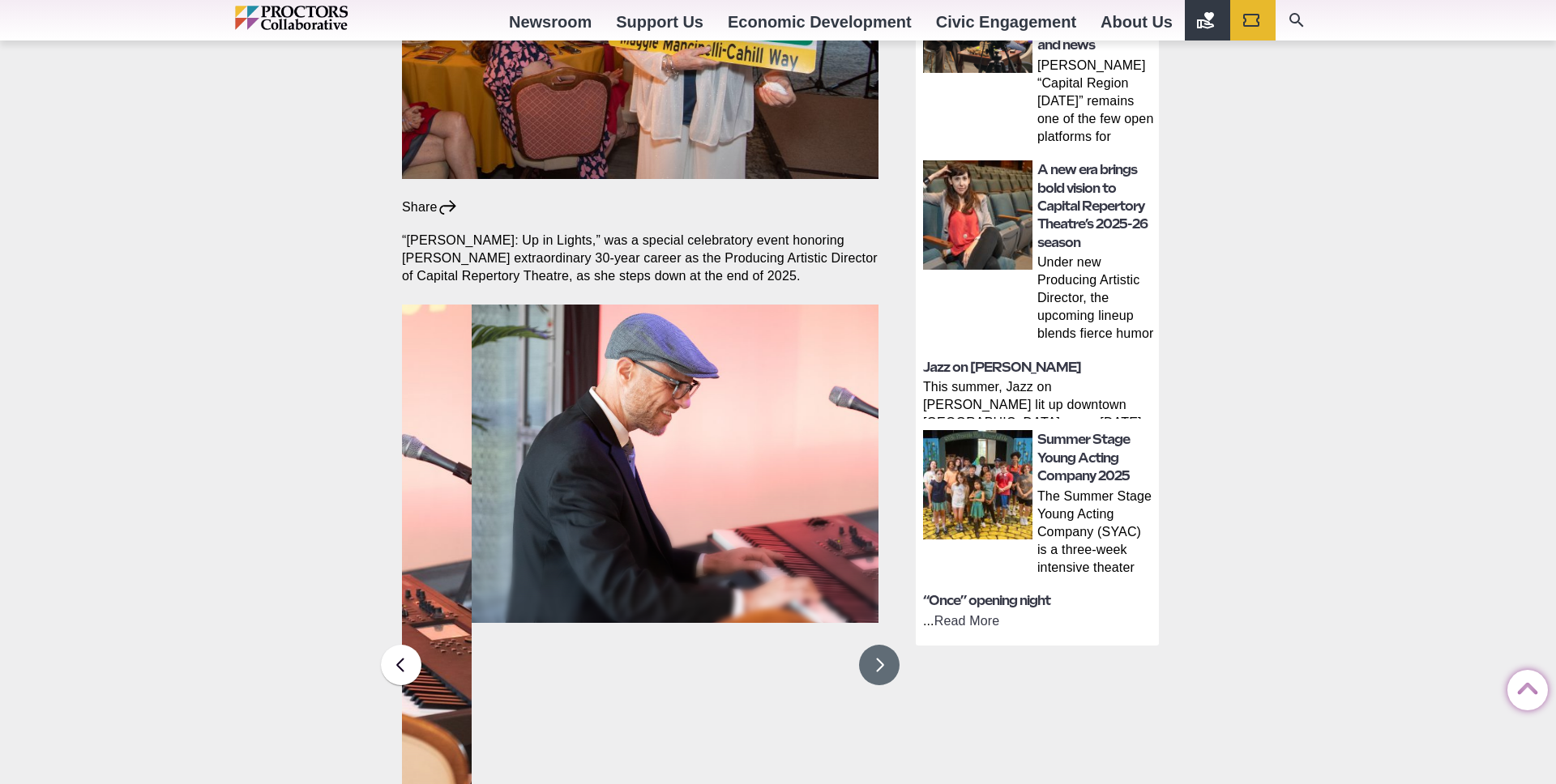
click at [877, 645] on button at bounding box center [879, 665] width 40 height 40
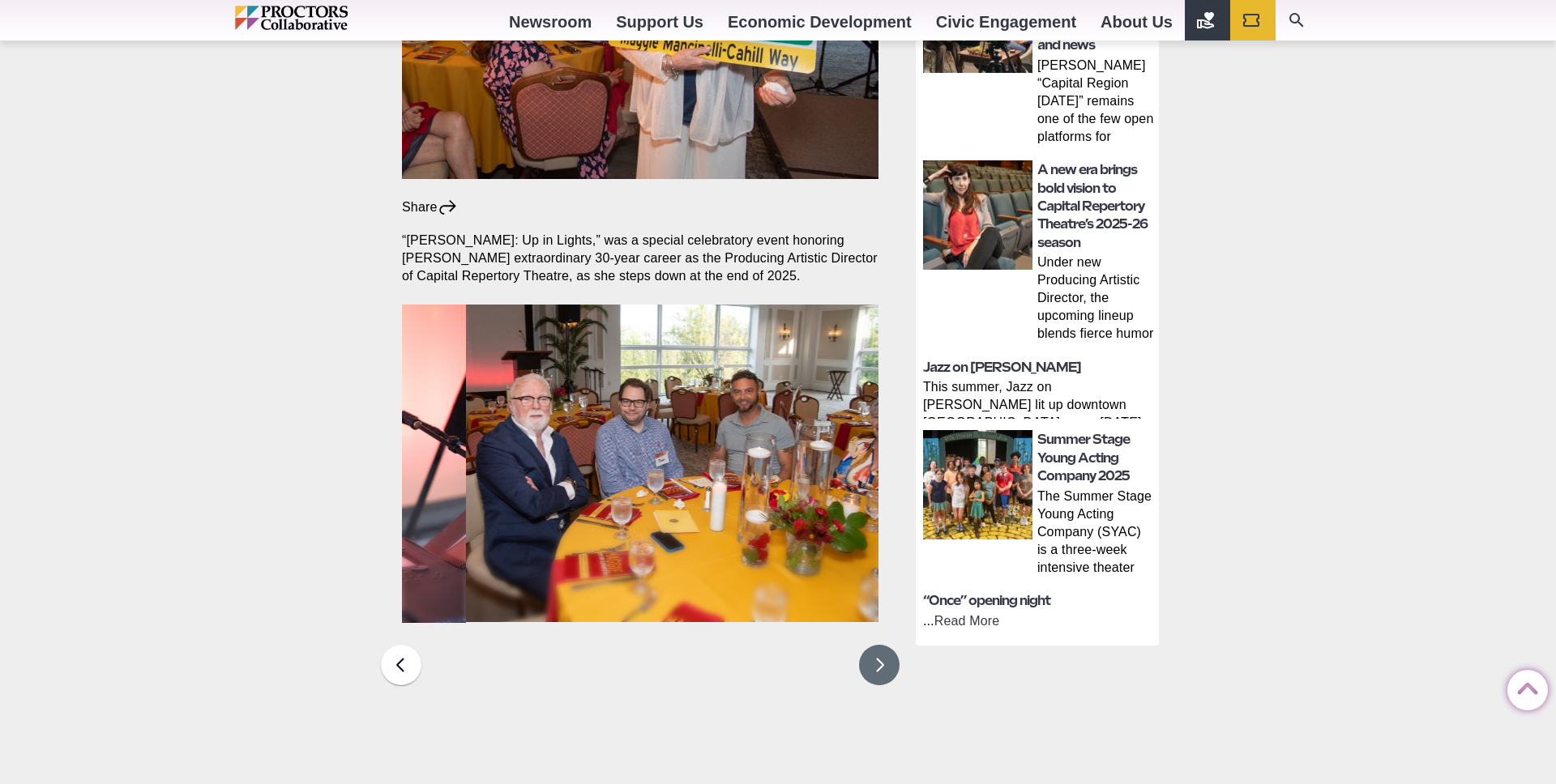
click at [767, 450] on img at bounding box center [705, 463] width 476 height 317
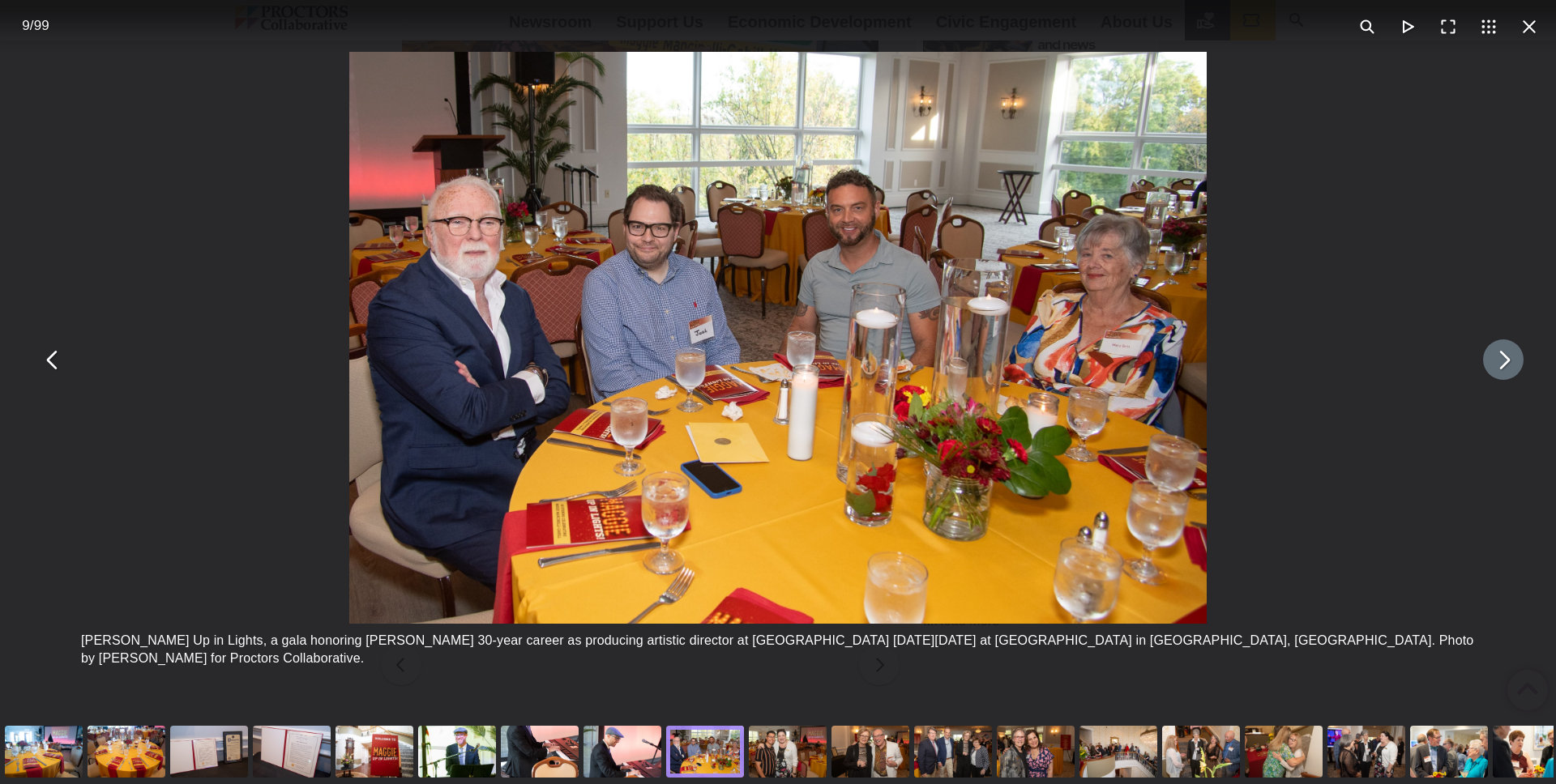
click at [1516, 362] on button "You can close this modal content with the ESC key" at bounding box center [1503, 359] width 40 height 40
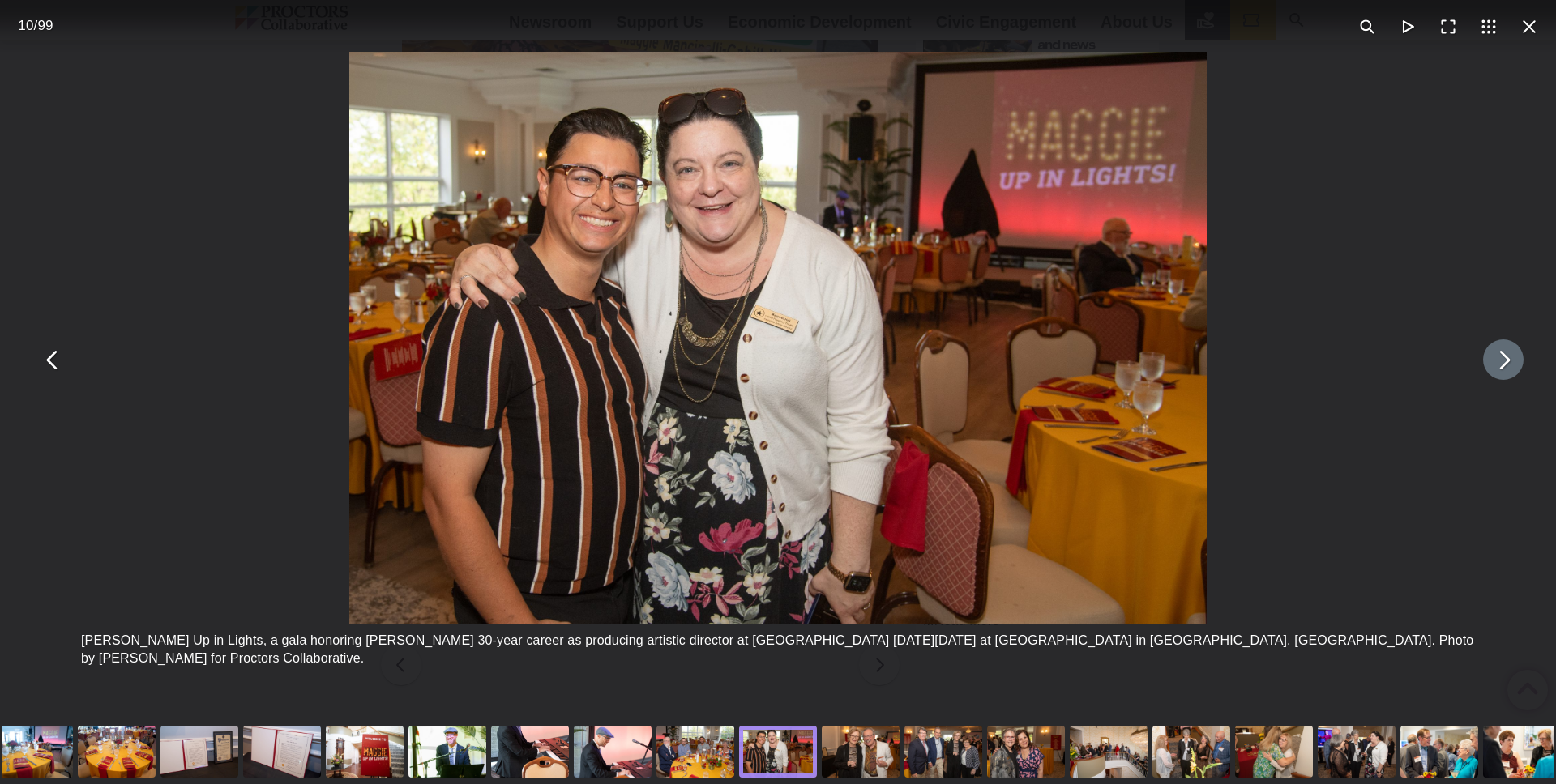
click at [1504, 757] on div "You can close this modal content with the ESC key" at bounding box center [1522, 751] width 83 height 65
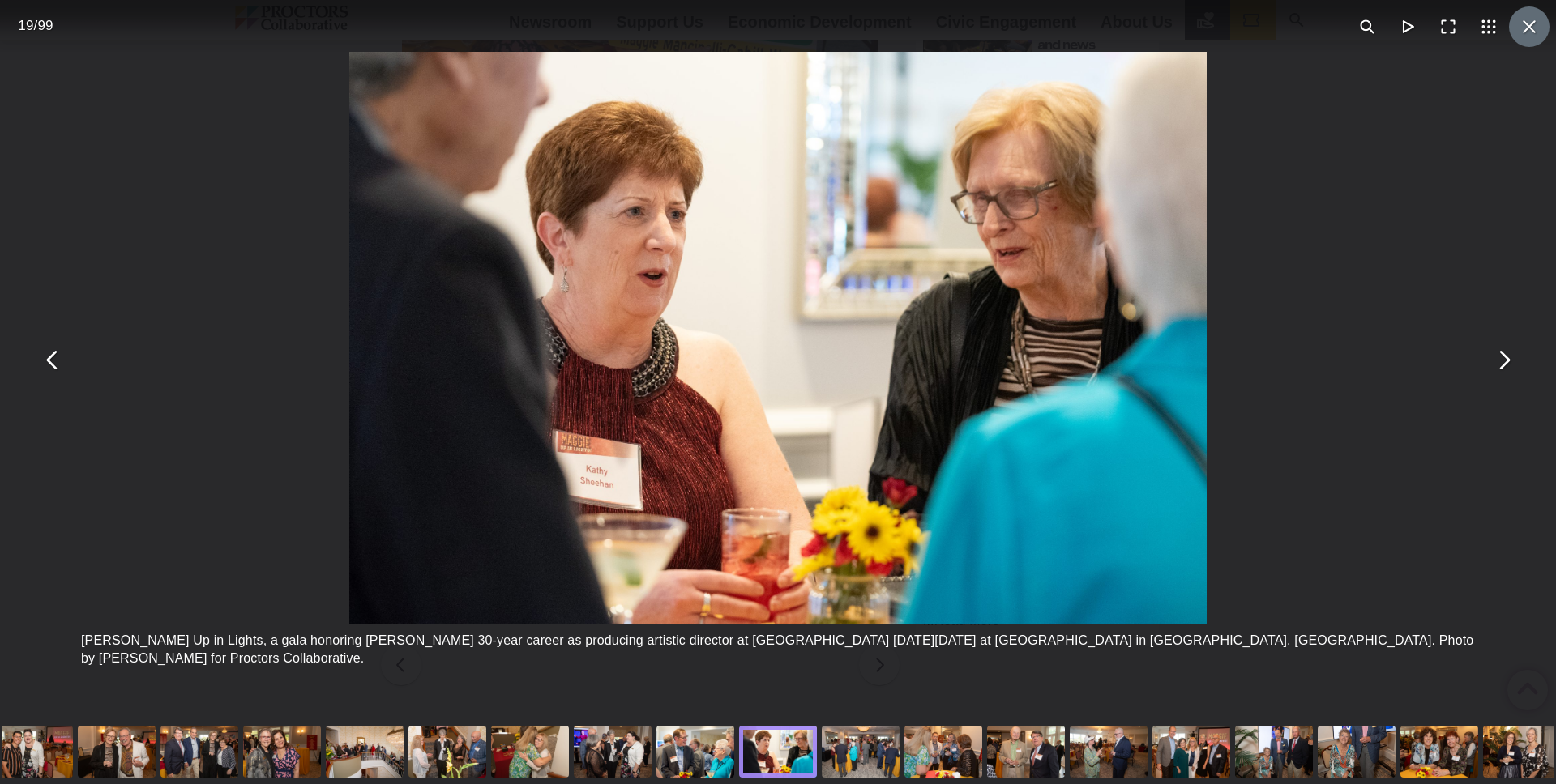
click at [1535, 36] on button "You can close this modal content with the ESC key" at bounding box center [1529, 26] width 40 height 40
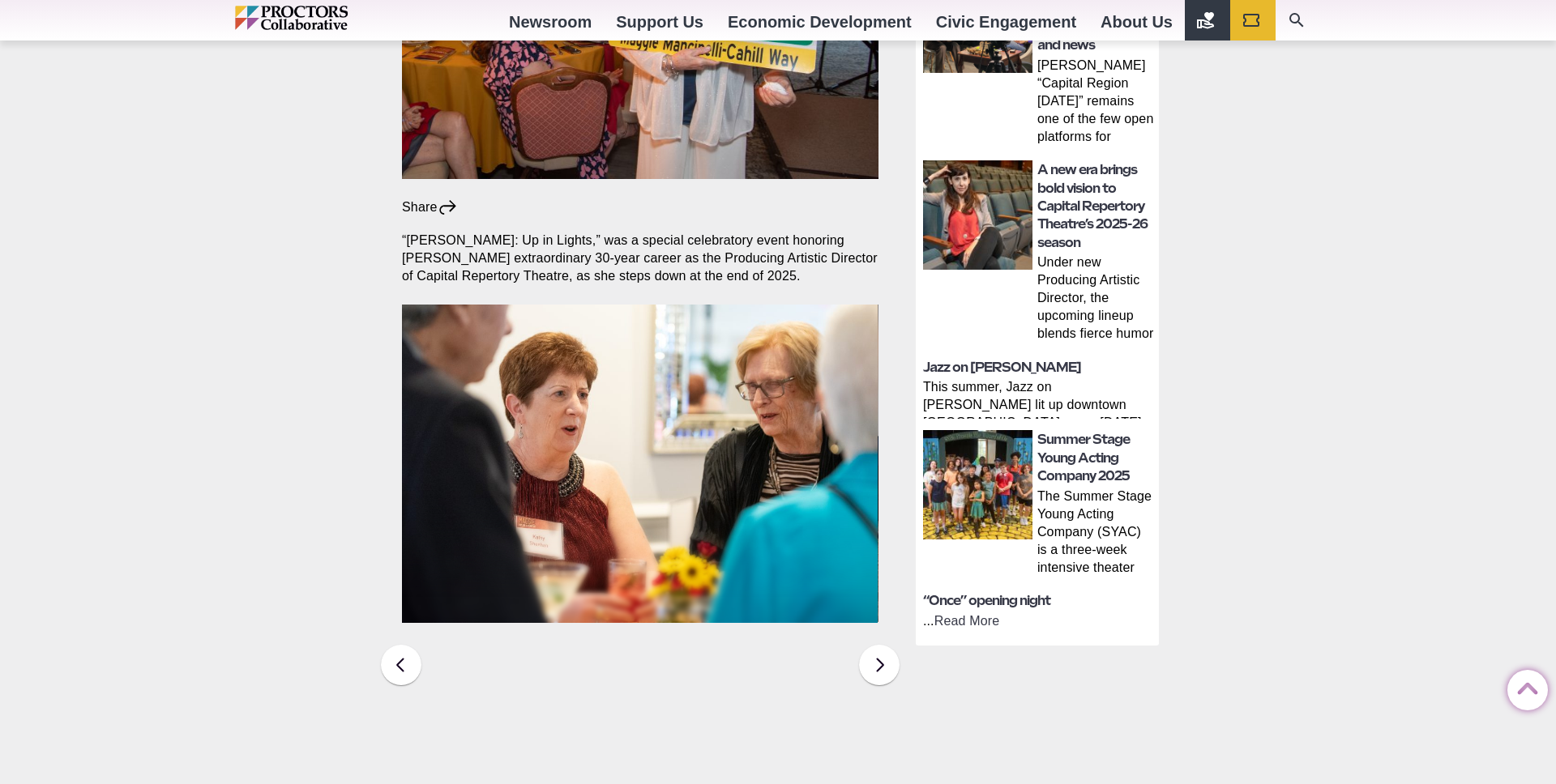
click at [686, 438] on img at bounding box center [639, 464] width 476 height 318
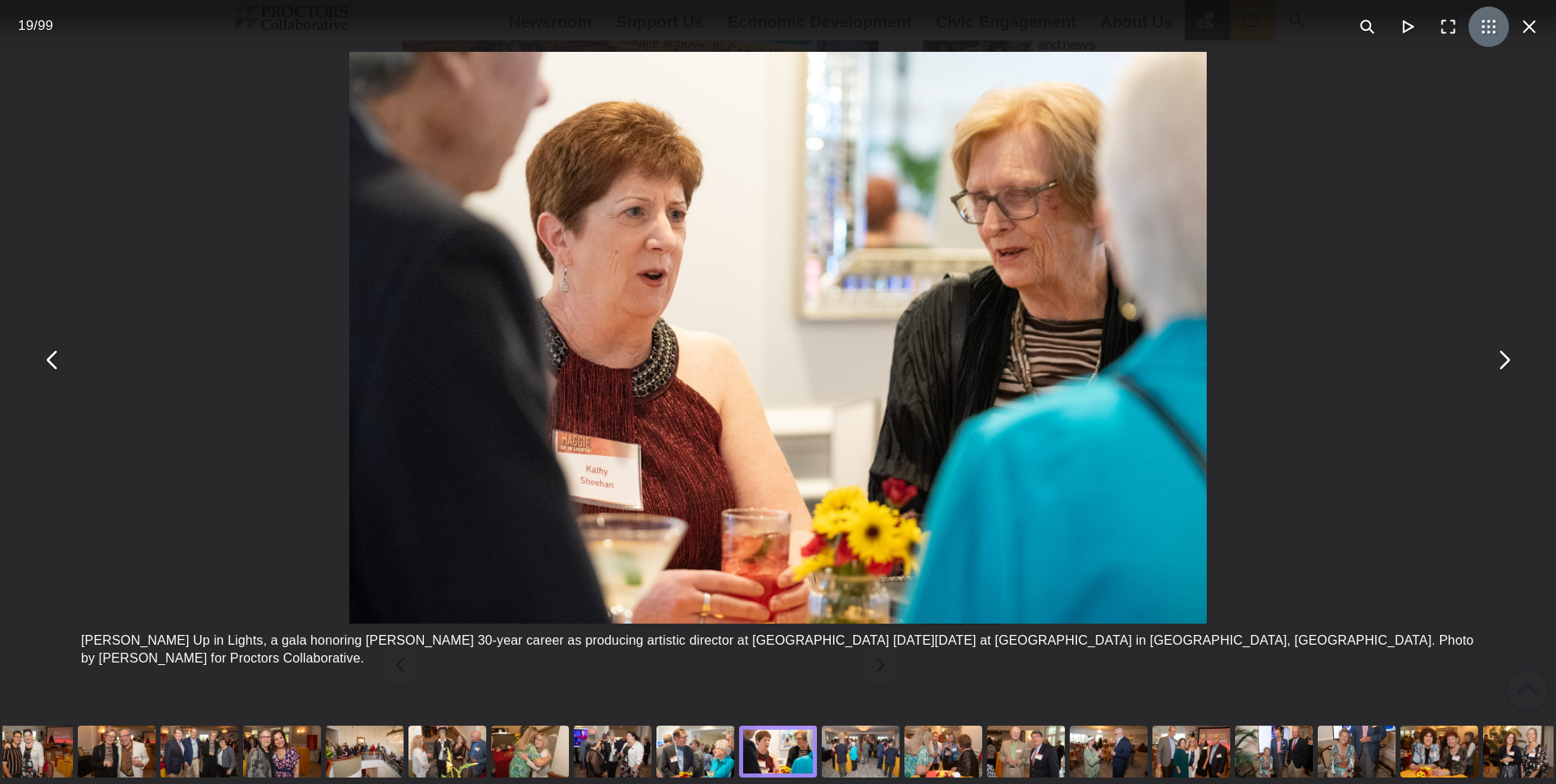
click at [1486, 35] on button "You can close this modal content with the ESC key" at bounding box center [1488, 26] width 40 height 40
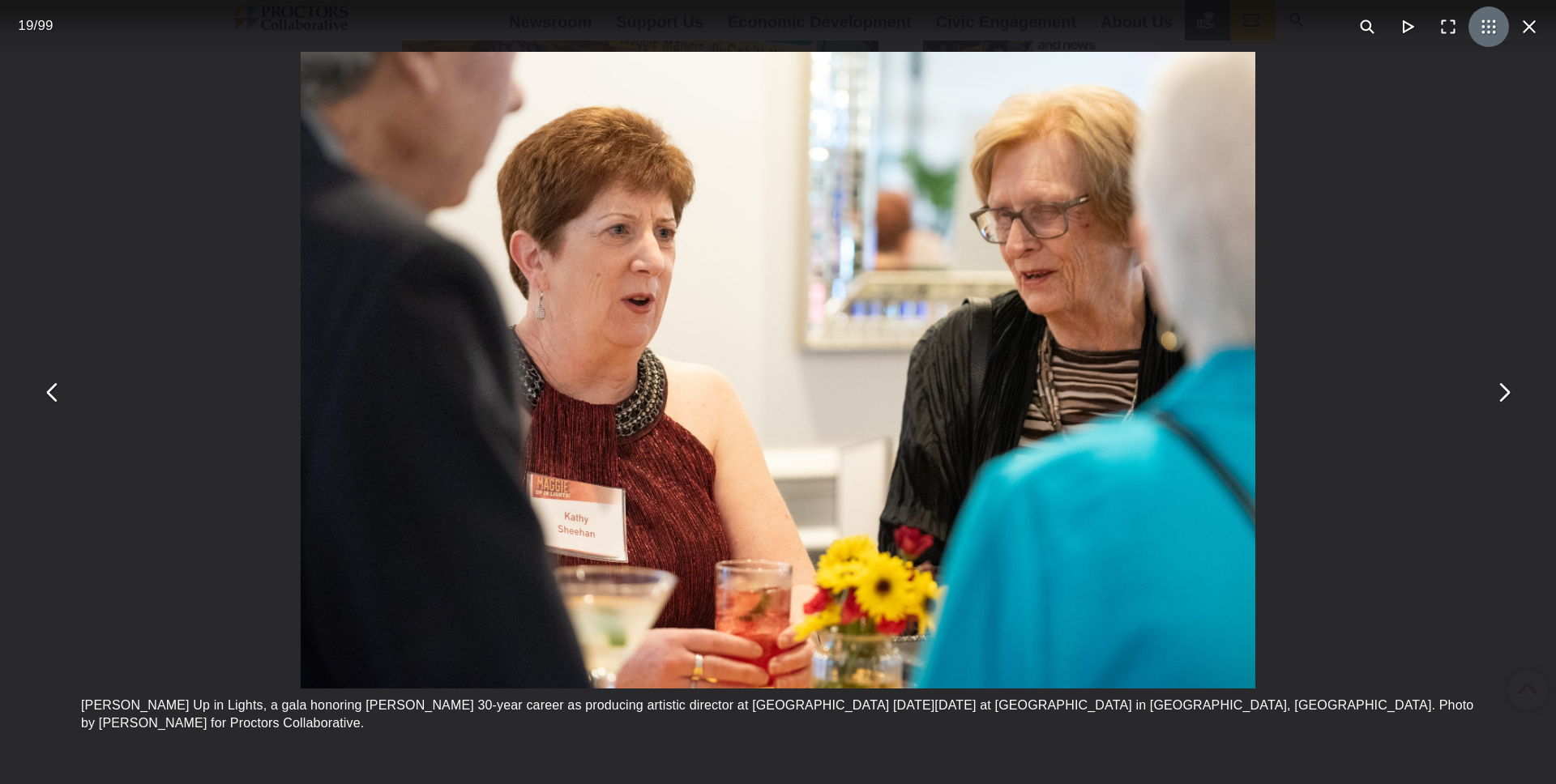
click at [1486, 36] on button "You can close this modal content with the ESC key" at bounding box center [1488, 26] width 40 height 40
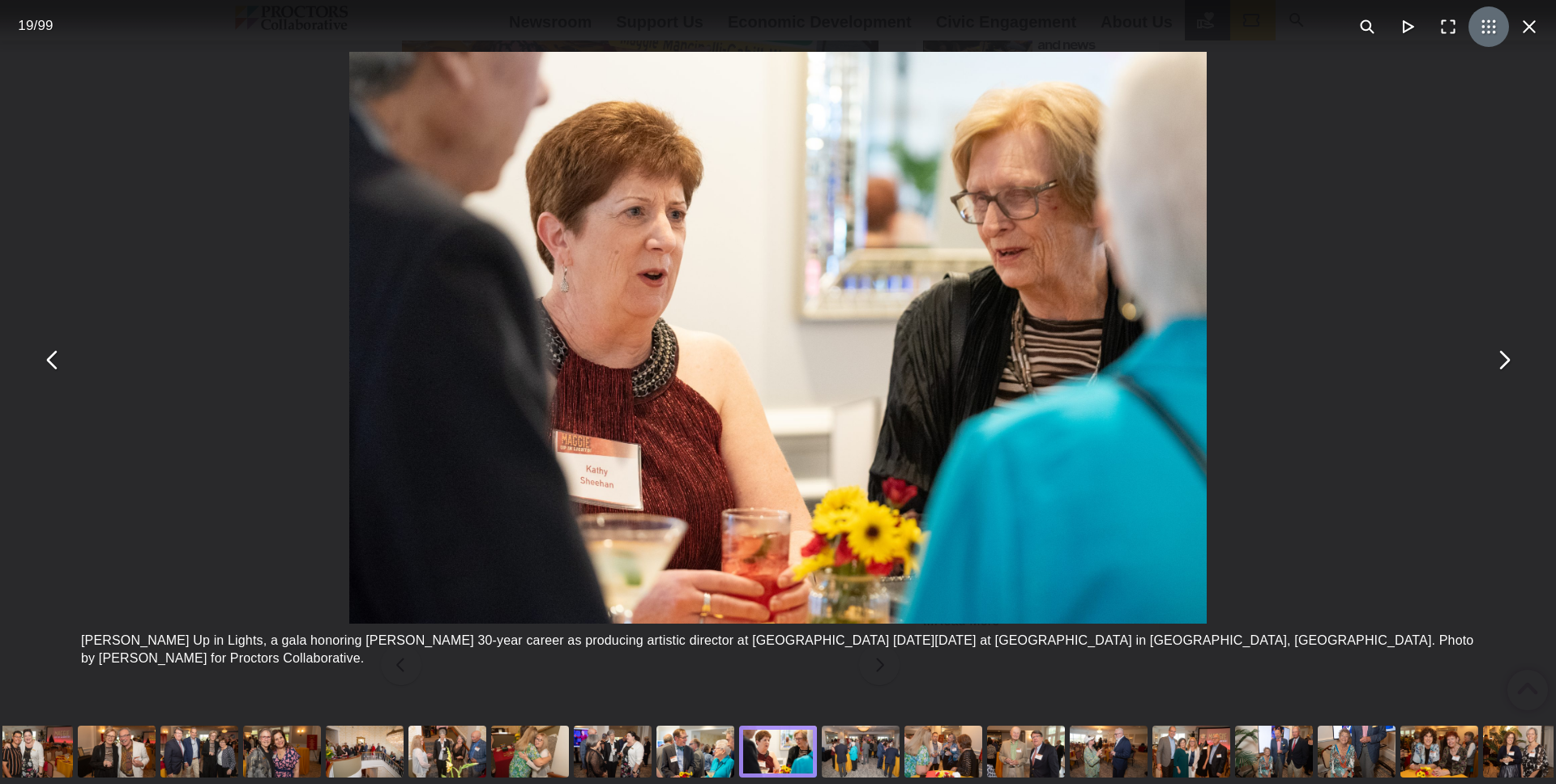
click at [1360, 755] on div "You can close this modal content with the ESC key" at bounding box center [1356, 751] width 83 height 65
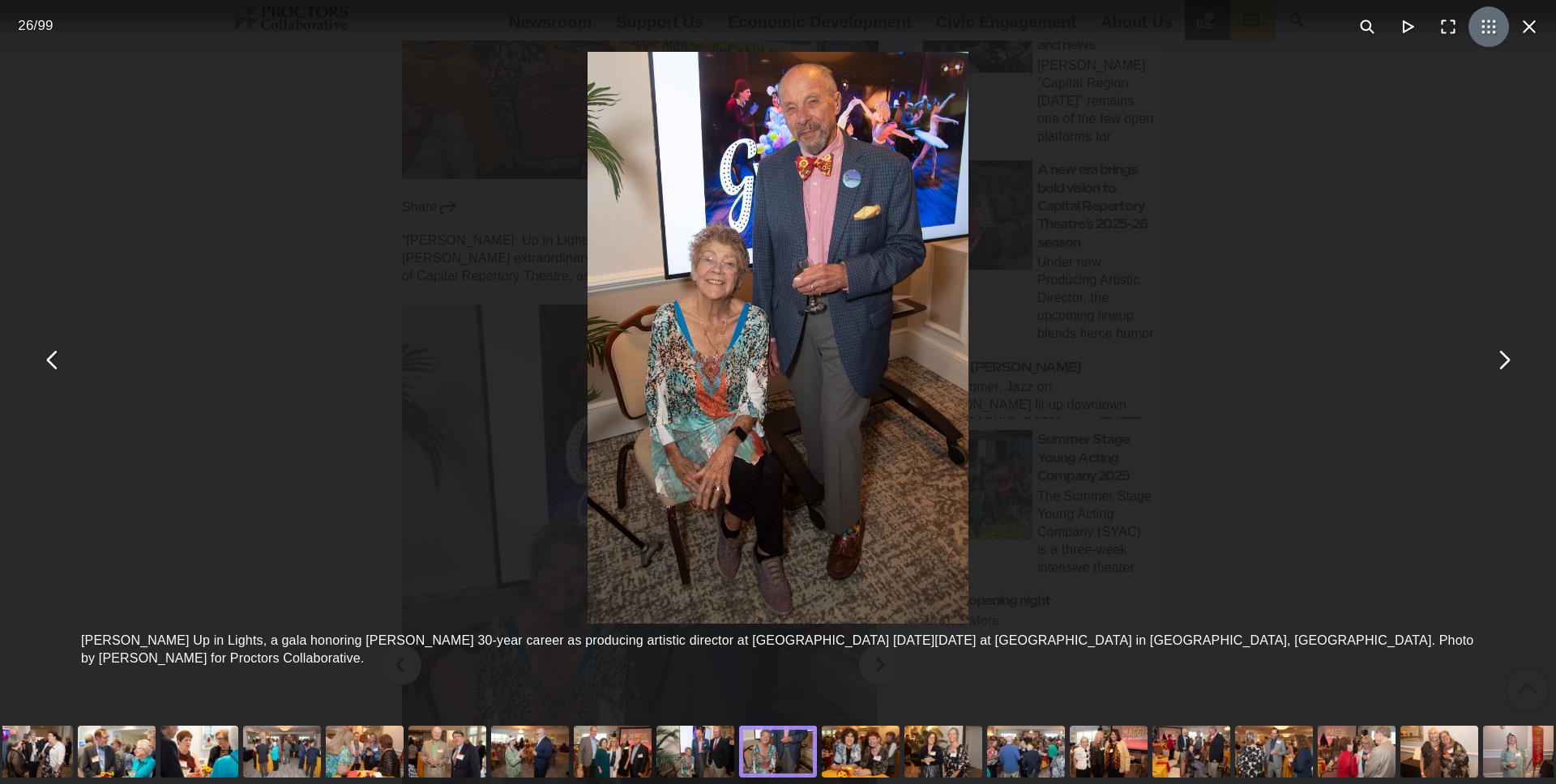
click at [1426, 752] on div "You can close this modal content with the ESC key" at bounding box center [1439, 751] width 83 height 65
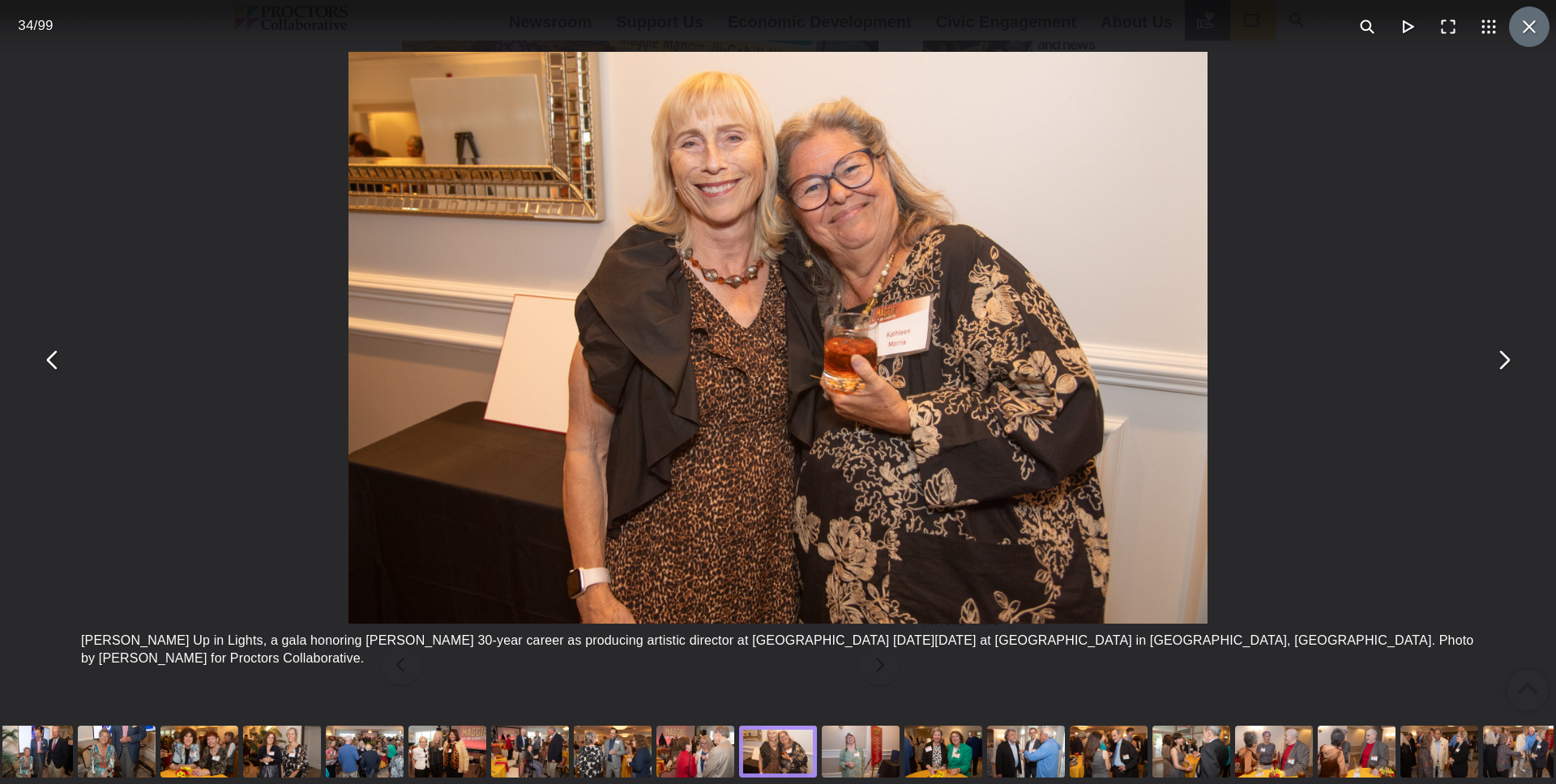
click at [1516, 30] on button "You can close this modal content with the ESC key" at bounding box center [1529, 26] width 40 height 40
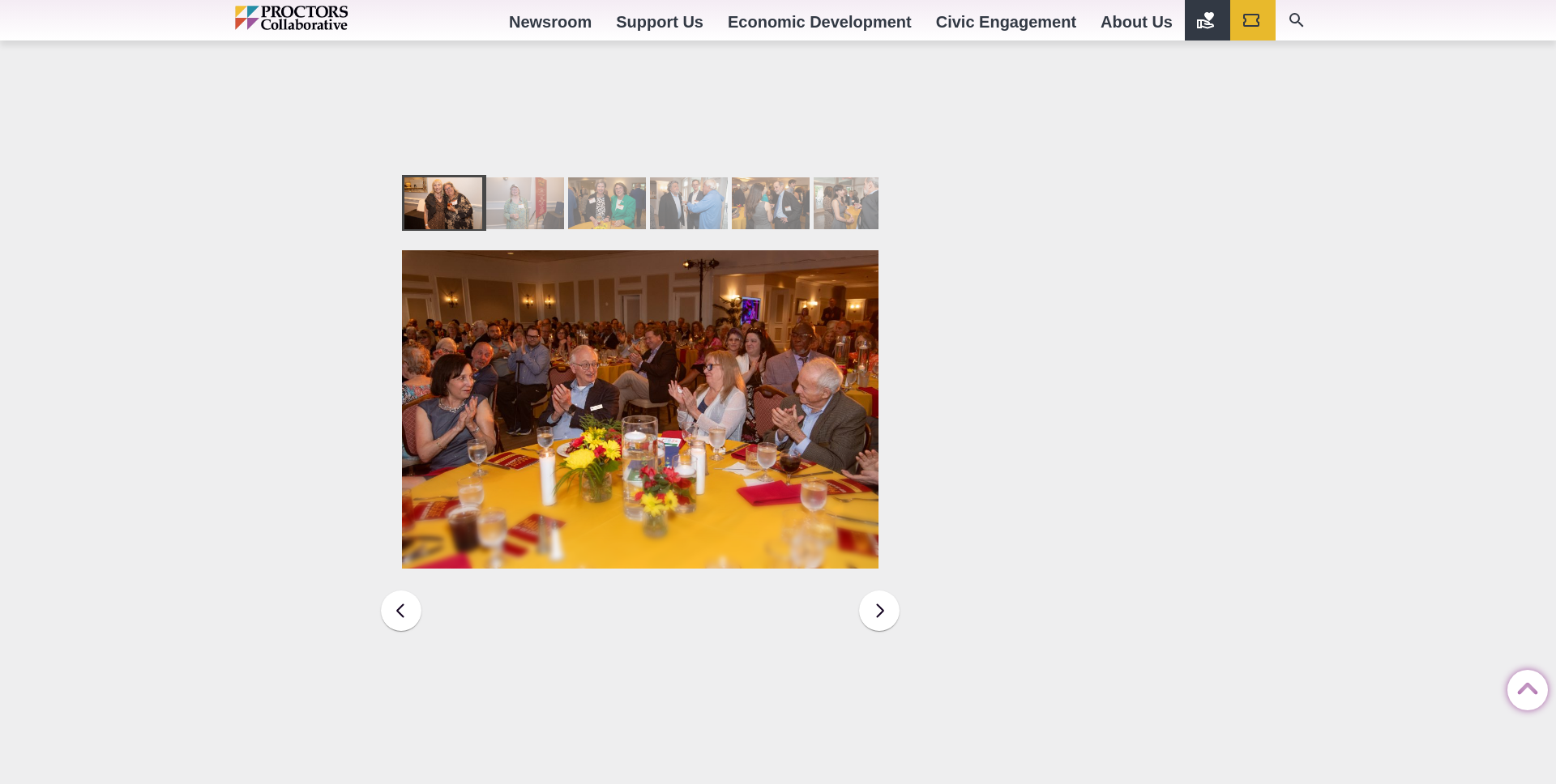
scroll to position [2429, 0]
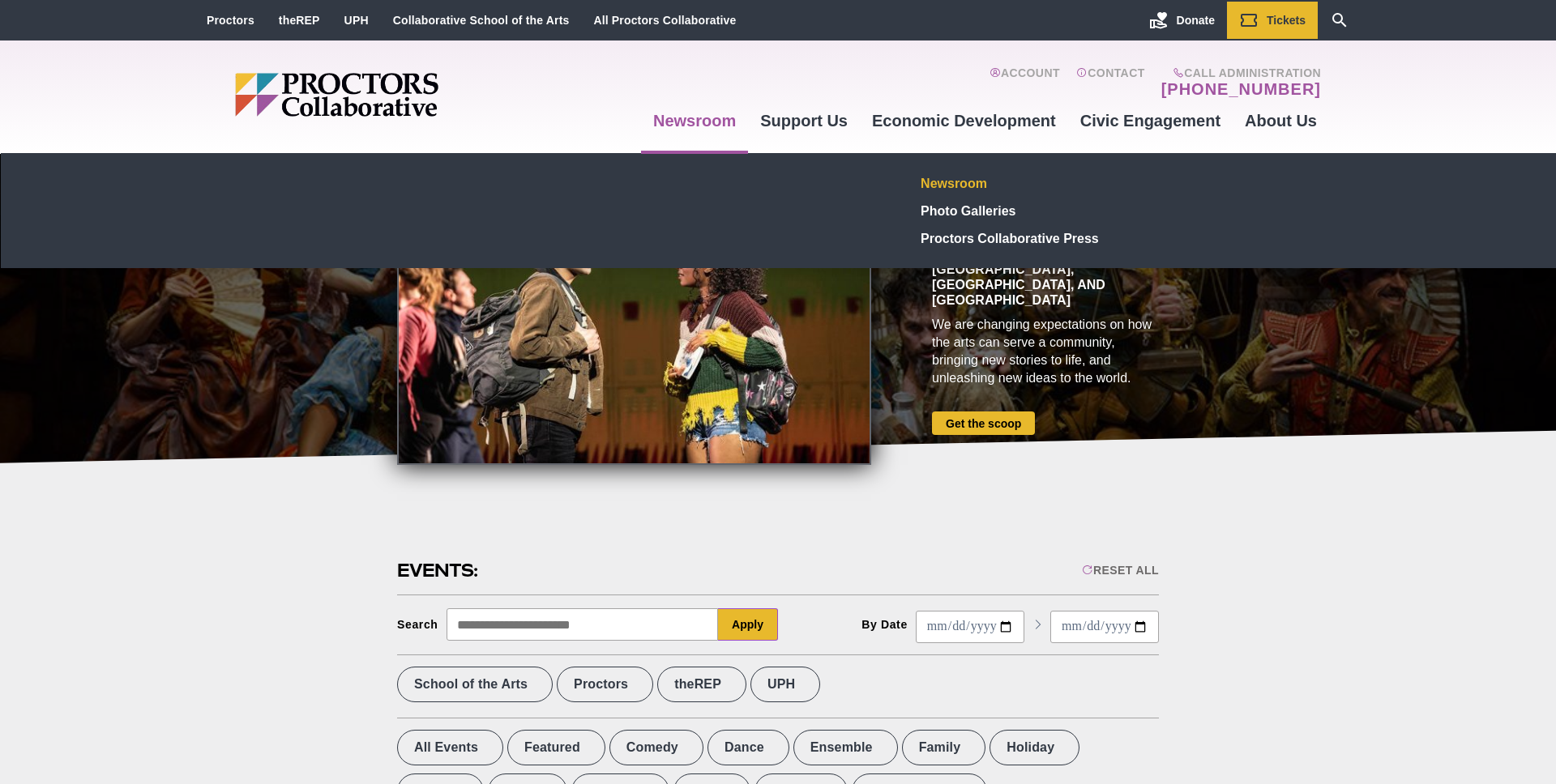
click at [978, 181] on link "Newsroom" at bounding box center [1033, 183] width 236 height 27
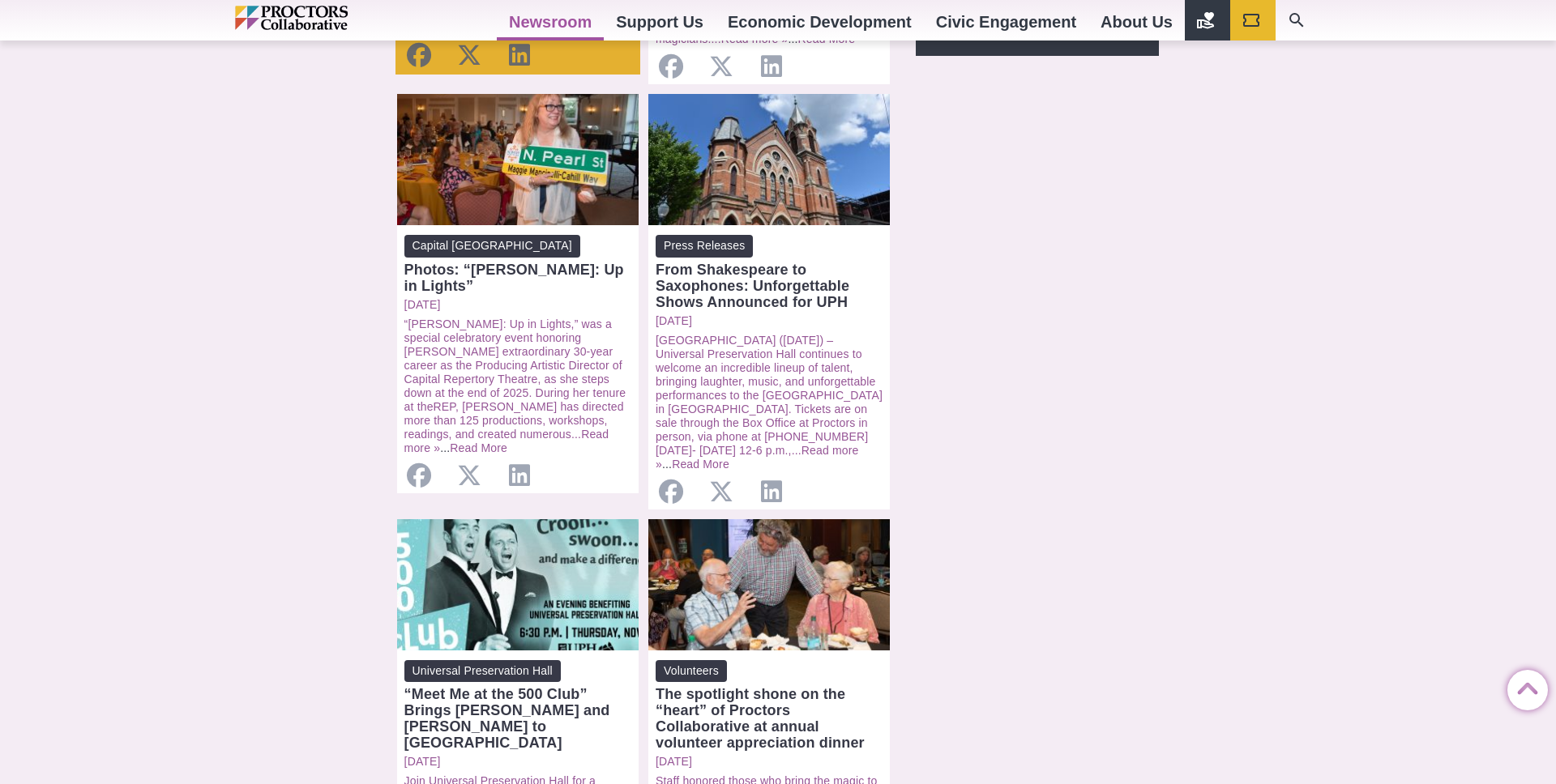
scroll to position [807, 0]
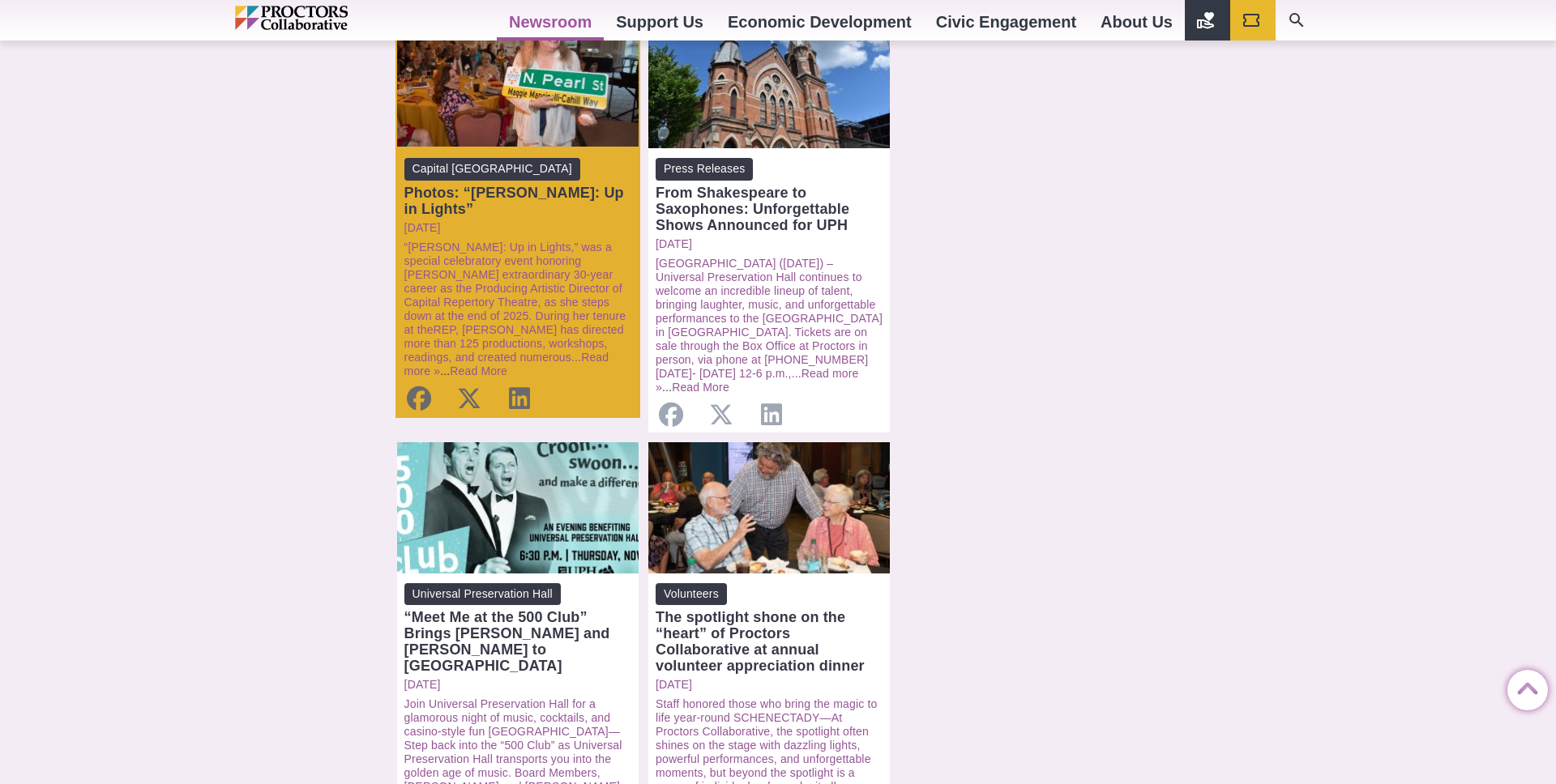
click at [542, 185] on div "Photos: “[PERSON_NAME]: Up in Lights”" at bounding box center [518, 200] width 227 height 33
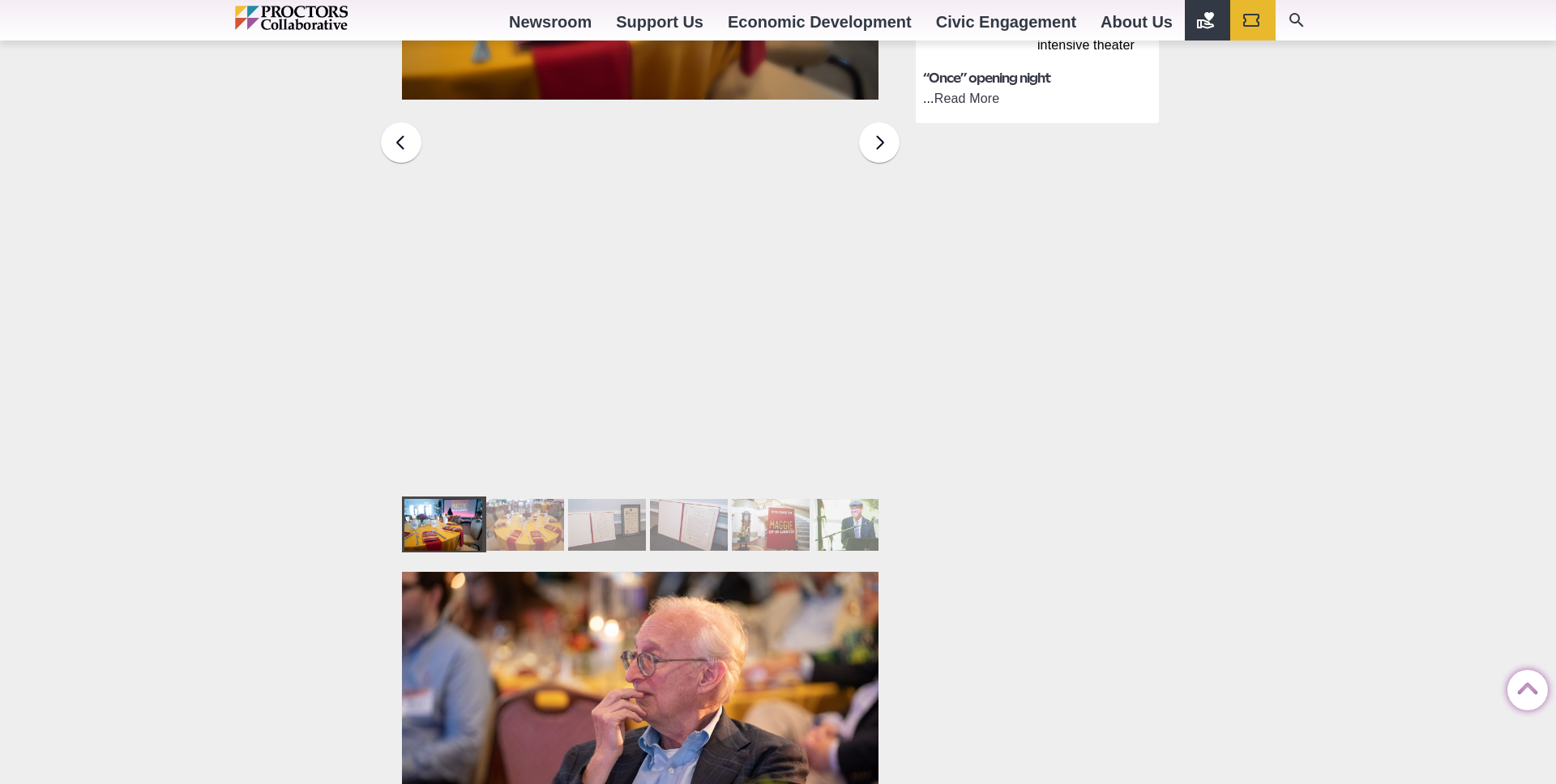
scroll to position [418, 0]
